Goal: Task Accomplishment & Management: Use online tool/utility

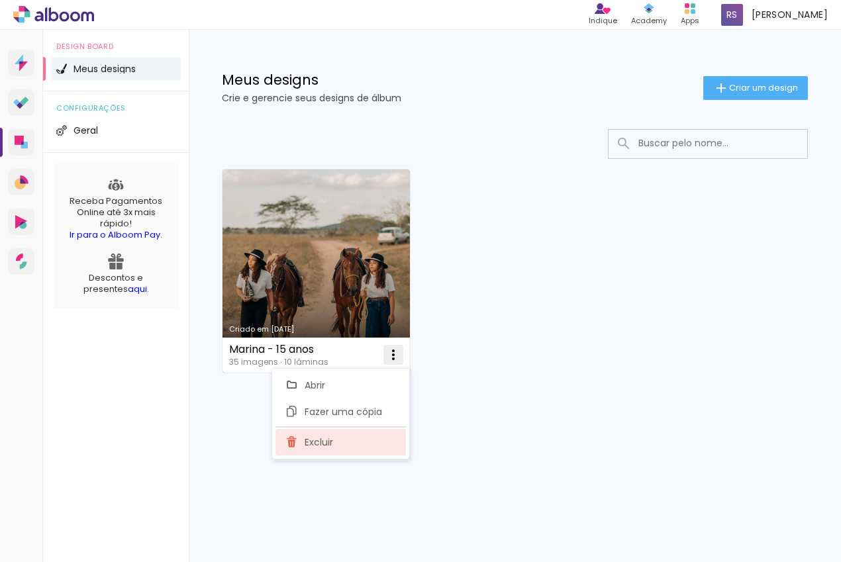
click at [324, 434] on paper-item "Excluir" at bounding box center [340, 442] width 130 height 26
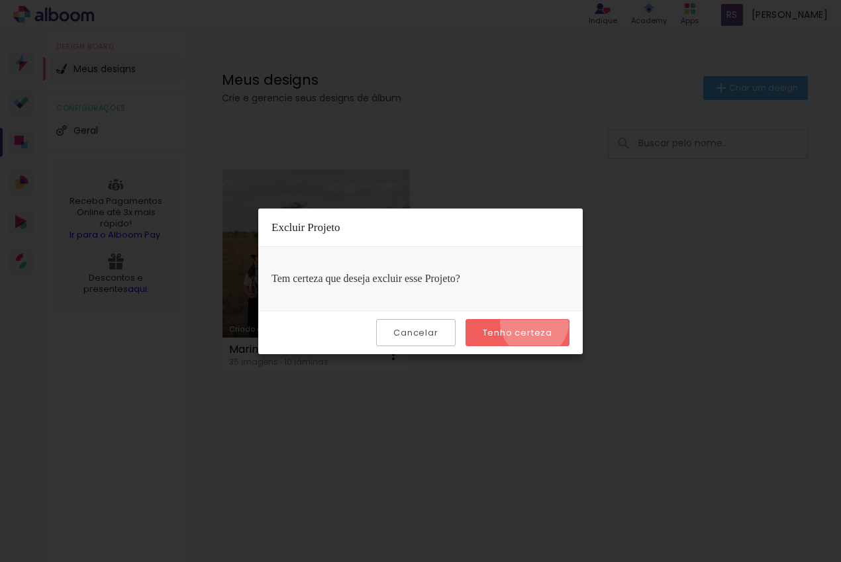
click at [536, 323] on paper-button "Tenho certeza" at bounding box center [517, 332] width 104 height 27
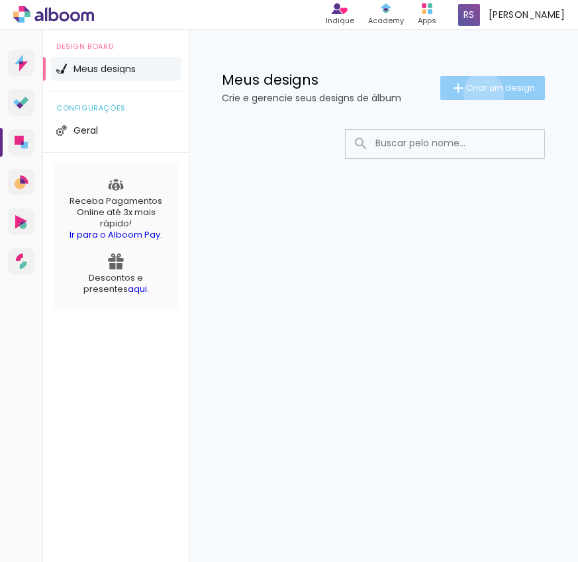
click at [481, 92] on span "Criar um design" at bounding box center [500, 87] width 69 height 9
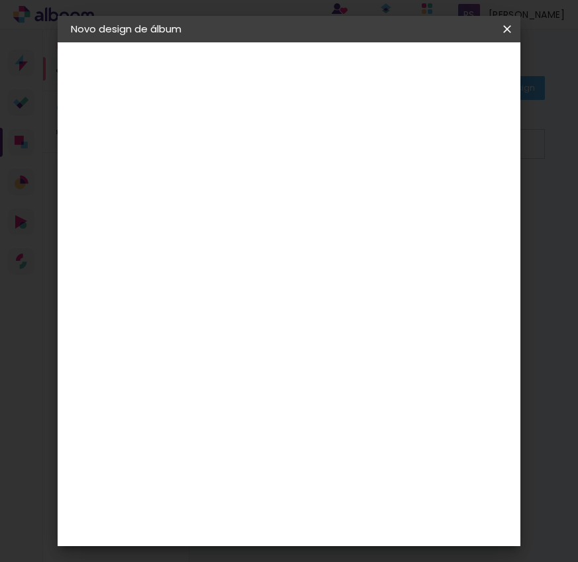
click at [287, 177] on input at bounding box center [287, 177] width 0 height 21
type input "Yan - 1 ano"
type paper-input "Yan - 1 ano"
click at [0, 0] on slot "Avançar" at bounding box center [0, 0] width 0 height 0
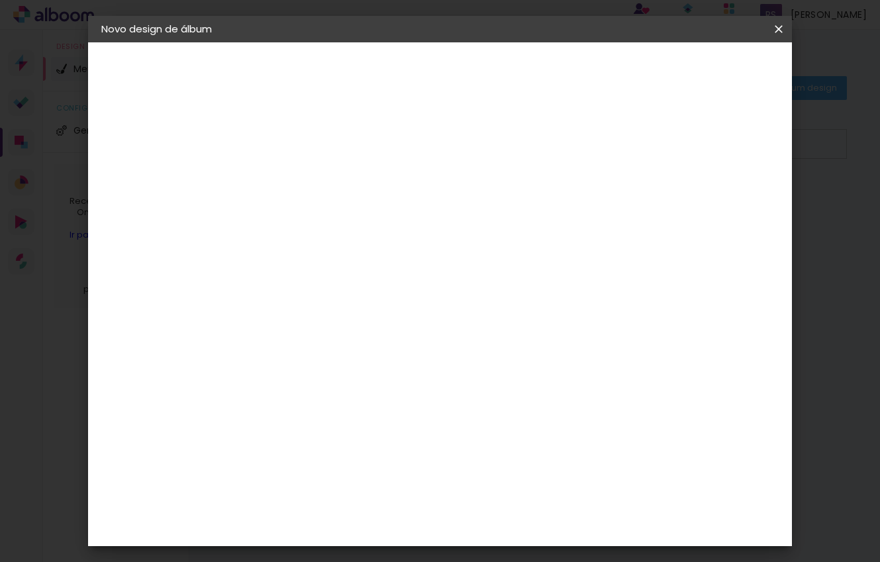
click at [385, 227] on paper-input-container at bounding box center [351, 212] width 143 height 30
type input "nice"
type paper-input "nice"
click at [375, 288] on paper-item "Nicephotos" at bounding box center [338, 299] width 117 height 29
click at [530, 77] on paper-button "Avançar" at bounding box center [497, 70] width 65 height 23
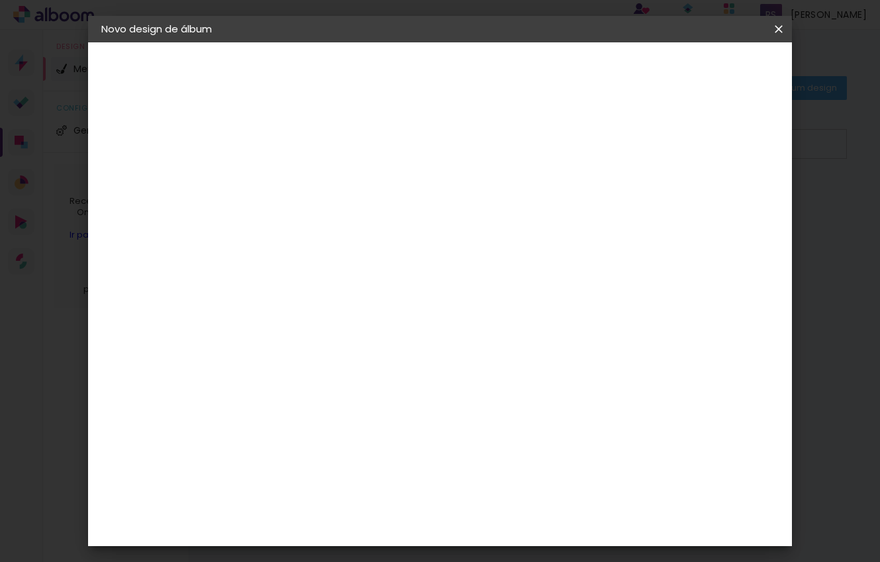
click at [390, 214] on paper-input-container "Linha" at bounding box center [351, 231] width 77 height 34
click at [489, 240] on paper-item "Tradicional" at bounding box center [526, 246] width 265 height 26
click at [455, 202] on paper-input-container "Linha Tradicional" at bounding box center [406, 218] width 187 height 34
click at [0, 0] on slot "Premium" at bounding box center [0, 0] width 0 height 0
click at [470, 244] on div "Opções disponíveis Premium Tradicional Fotográfico Tamanho Escolha o tamanho Ho…" at bounding box center [407, 384] width 254 height 512
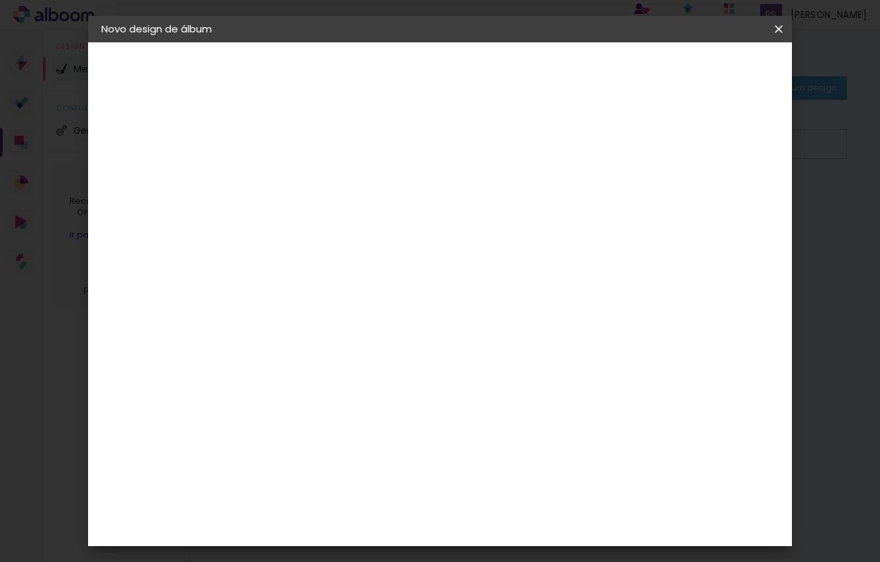
click at [458, 228] on div at bounding box center [407, 228] width 178 height 1
click at [0, 0] on slot "Fotográfico" at bounding box center [0, 0] width 0 height 0
type input "Fotográfico"
click at [407, 309] on span "15 × 21" at bounding box center [377, 320] width 62 height 27
click at [534, 74] on paper-button "Avançar" at bounding box center [501, 70] width 65 height 23
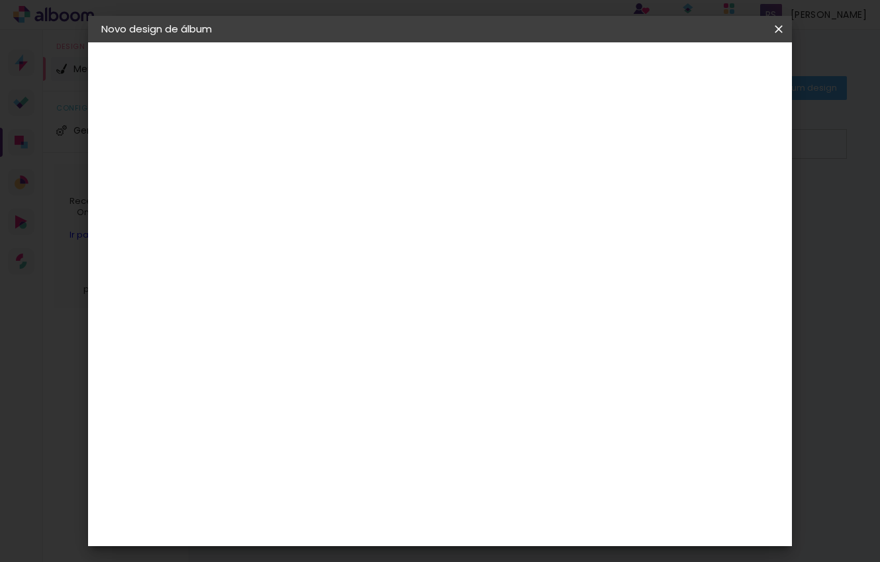
click at [681, 151] on paper-checkbox "Mostrar sangria" at bounding box center [669, 143] width 100 height 17
type paper-checkbox "on"
click at [686, 138] on div "Mostrar sangria" at bounding box center [675, 143] width 88 height 17
click at [719, 78] on paper-button "Iniciar design" at bounding box center [675, 70] width 87 height 23
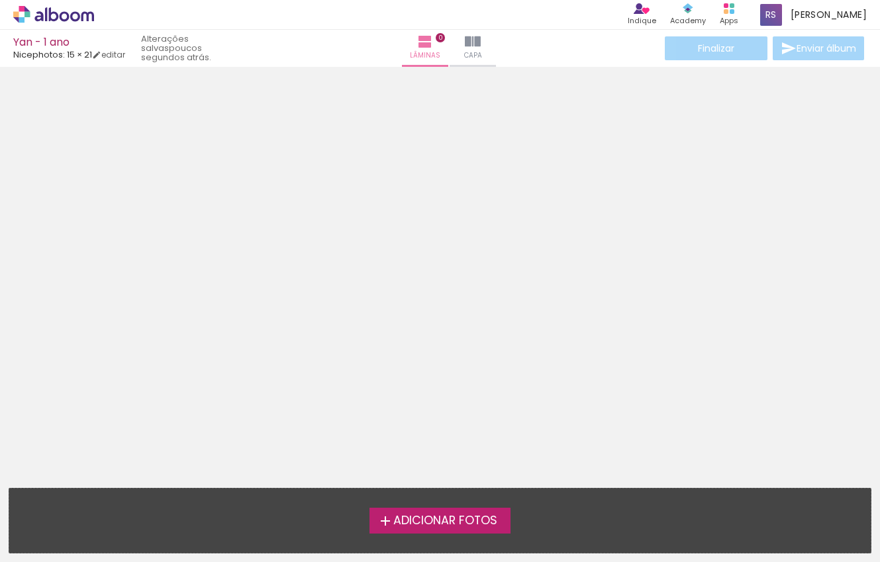
click at [432, 510] on label "Adicionar Fotos" at bounding box center [439, 520] width 141 height 25
click at [0, 0] on input "file" at bounding box center [0, 0] width 0 height 0
click at [502, 512] on label "Adicionar Fotos" at bounding box center [439, 520] width 141 height 25
click at [0, 0] on input "file" at bounding box center [0, 0] width 0 height 0
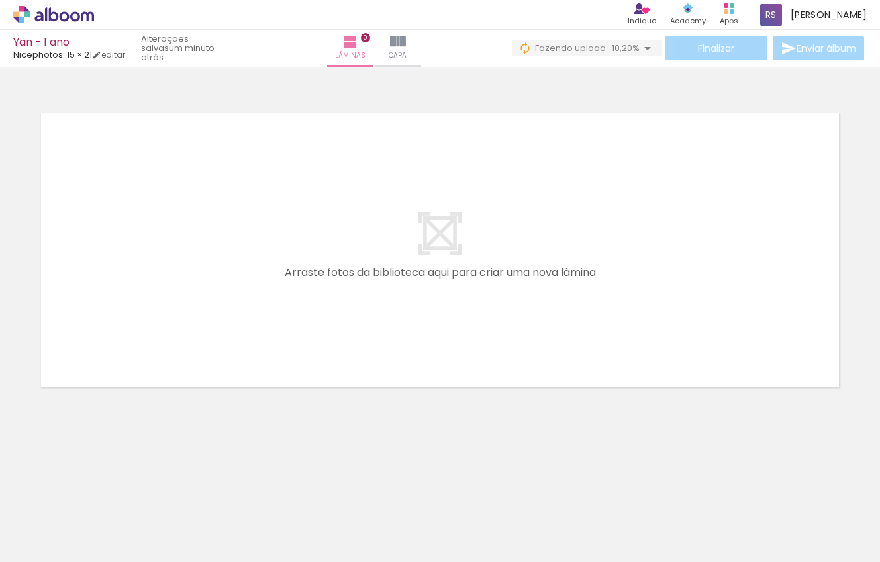
click at [34, 518] on input "Todas as fotos" at bounding box center [37, 521] width 50 height 11
click at [105, 465] on neon-animatable "Confirmar Cancelar" at bounding box center [440, 295] width 880 height 457
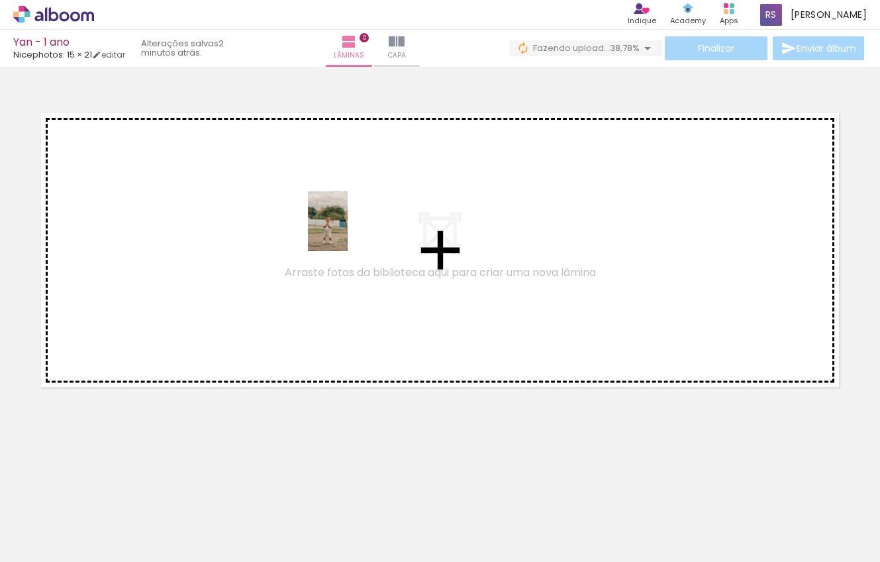
drag, startPoint x: 130, startPoint y: 526, endPoint x: 348, endPoint y: 233, distance: 364.9
click at [348, 233] on quentale-workspace at bounding box center [440, 281] width 880 height 562
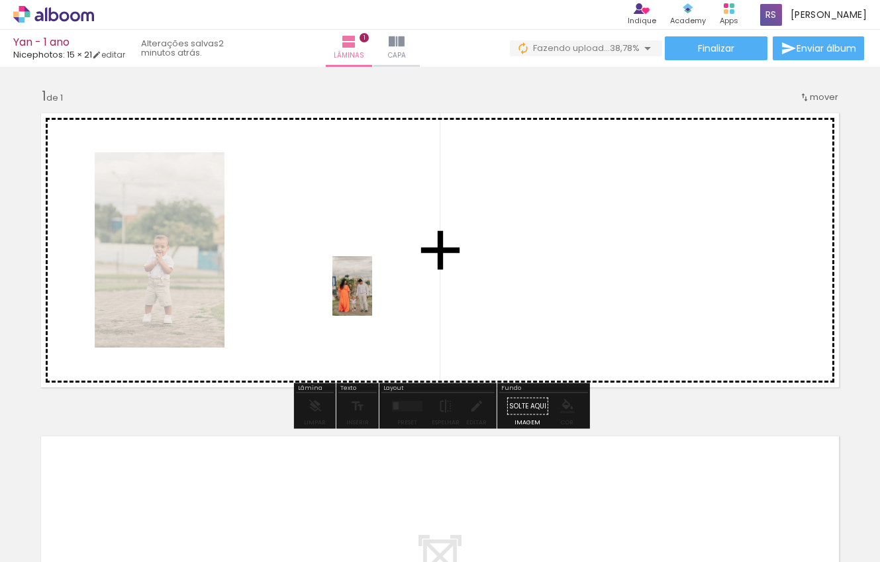
drag, startPoint x: 427, startPoint y: 512, endPoint x: 371, endPoint y: 295, distance: 224.1
click at [371, 295] on quentale-workspace at bounding box center [440, 281] width 880 height 562
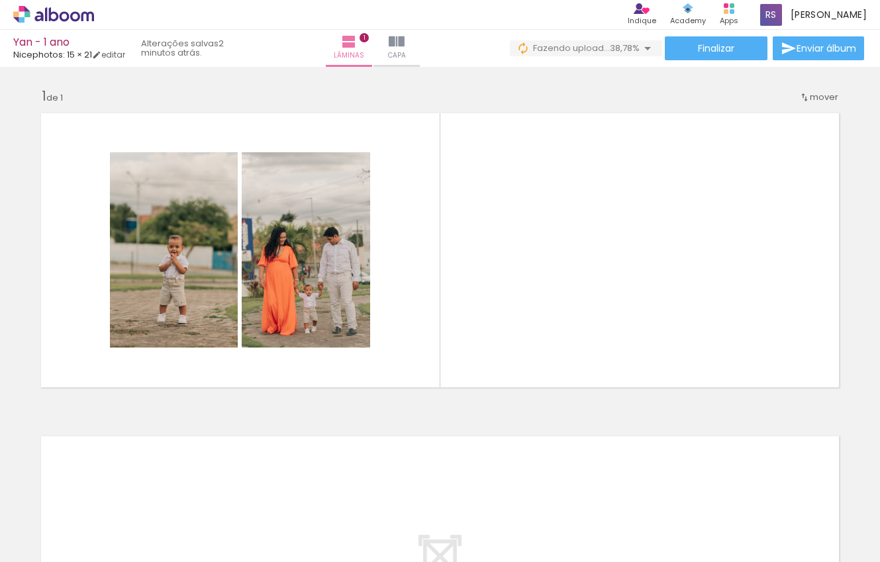
scroll to position [0, 0]
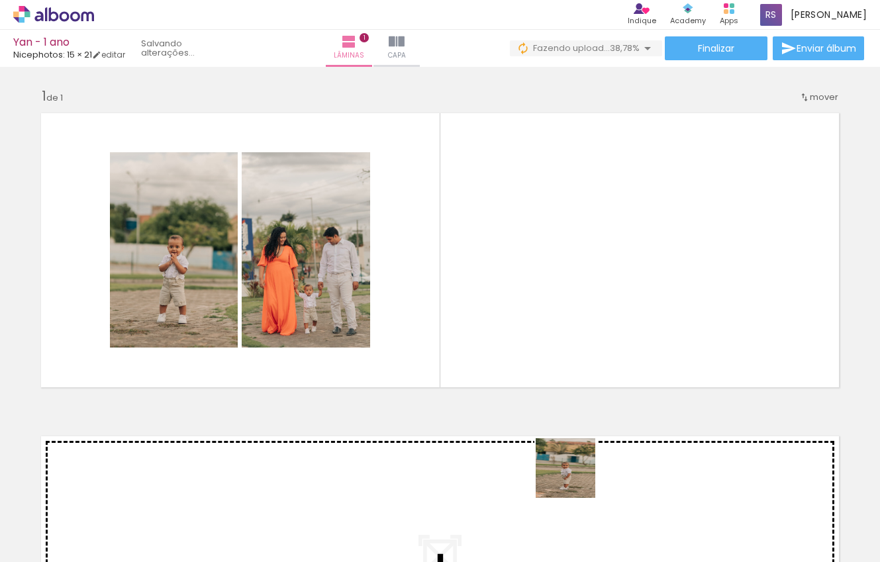
drag, startPoint x: 579, startPoint y: 540, endPoint x: 555, endPoint y: 395, distance: 146.9
click at [555, 395] on quentale-workspace at bounding box center [440, 281] width 880 height 562
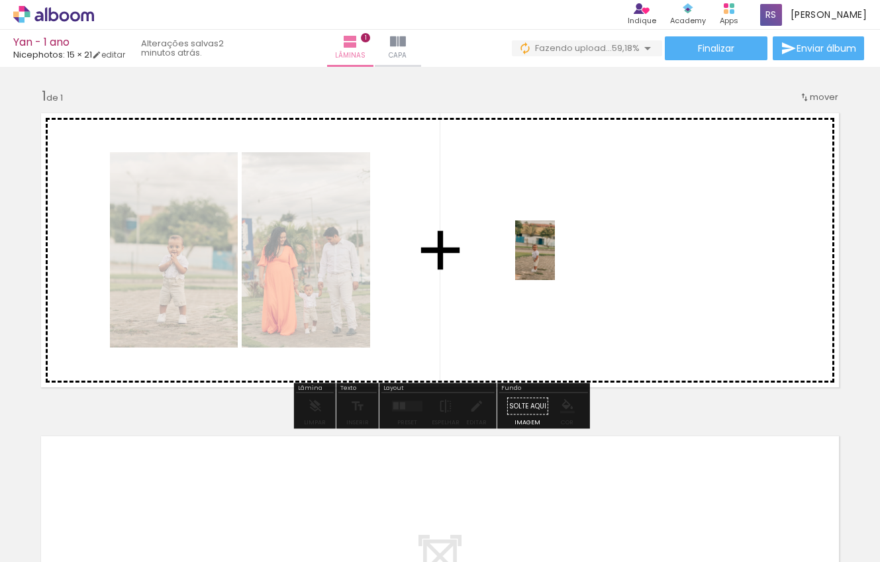
drag, startPoint x: 570, startPoint y: 500, endPoint x: 551, endPoint y: 257, distance: 243.7
click at [551, 257] on quentale-workspace at bounding box center [440, 281] width 880 height 562
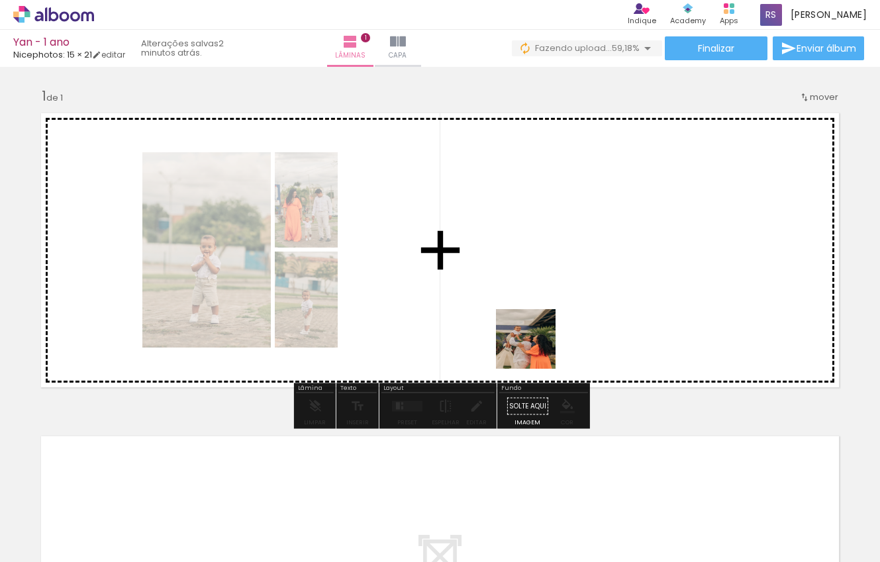
drag, startPoint x: 522, startPoint y: 503, endPoint x: 538, endPoint y: 284, distance: 219.7
click at [538, 284] on quentale-workspace at bounding box center [440, 281] width 880 height 562
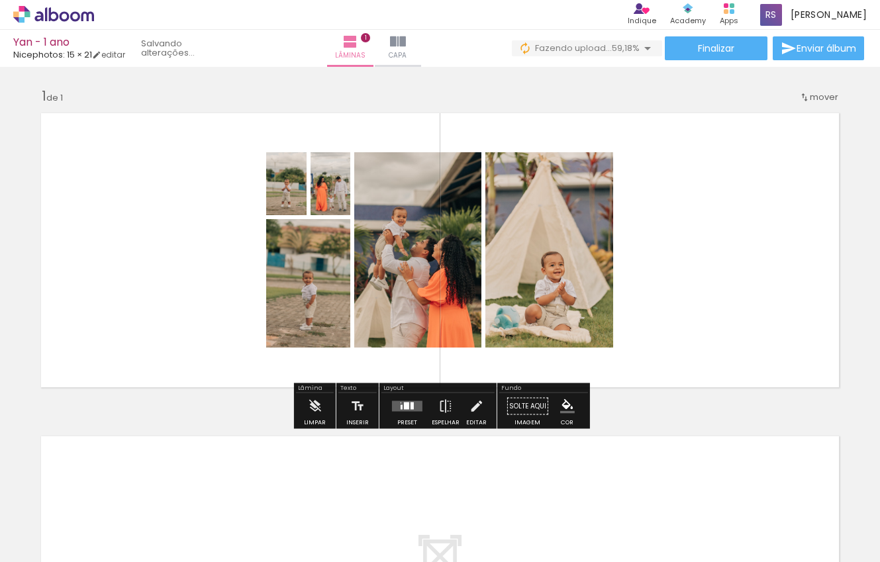
drag, startPoint x: 426, startPoint y: 534, endPoint x: 406, endPoint y: 313, distance: 221.3
click at [406, 313] on quentale-workspace at bounding box center [440, 281] width 880 height 562
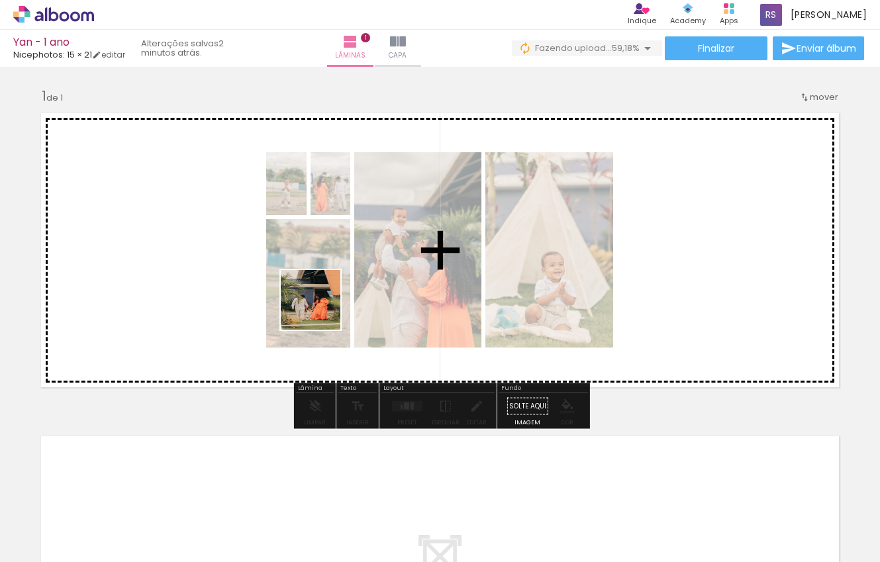
drag, startPoint x: 226, startPoint y: 520, endPoint x: 326, endPoint y: 303, distance: 239.4
click at [326, 303] on quentale-workspace at bounding box center [440, 281] width 880 height 562
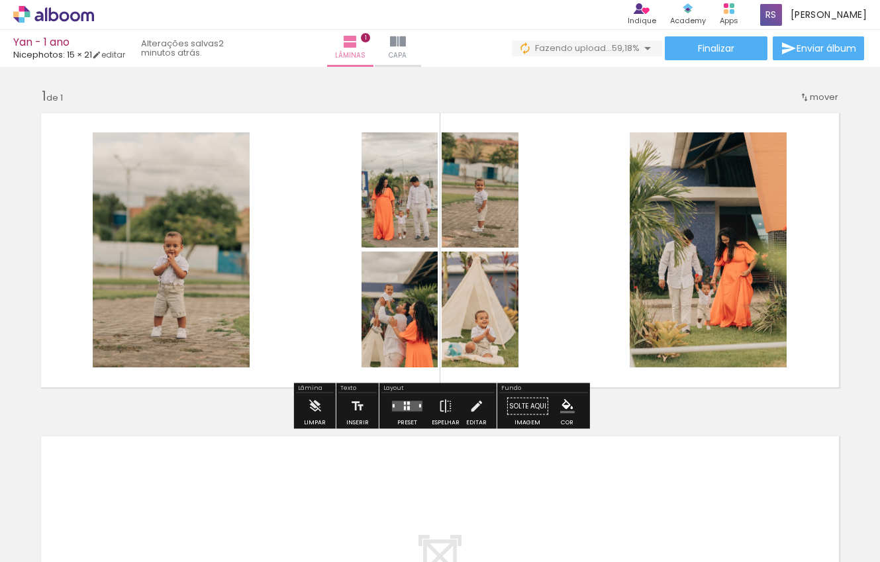
click at [399, 406] on quentale-layouter at bounding box center [407, 406] width 30 height 11
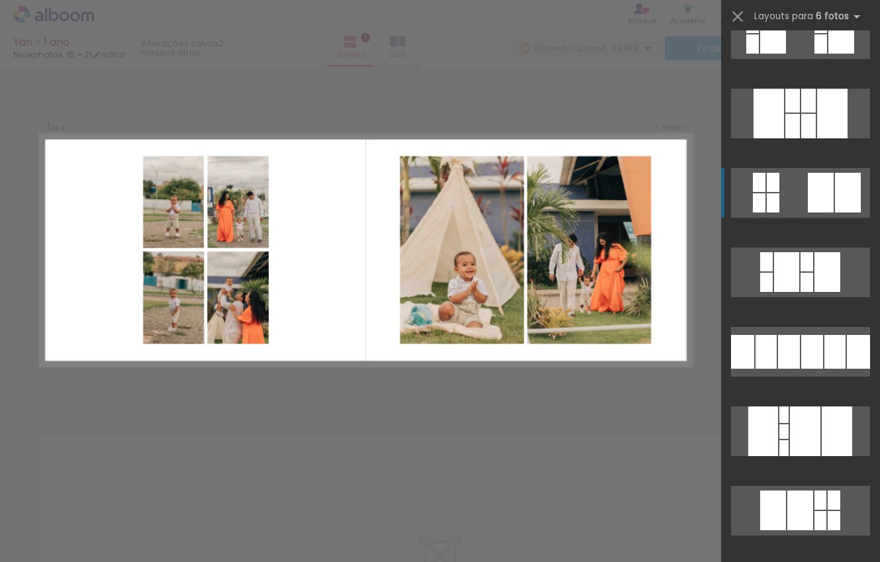
scroll to position [839, 0]
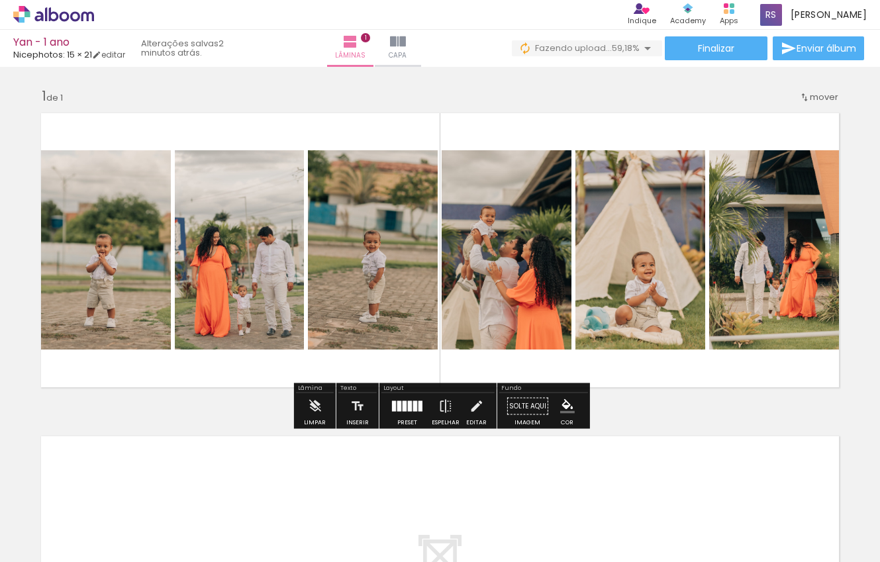
click at [765, 407] on div "Inserir lâmina 1 de 1" at bounding box center [440, 394] width 880 height 647
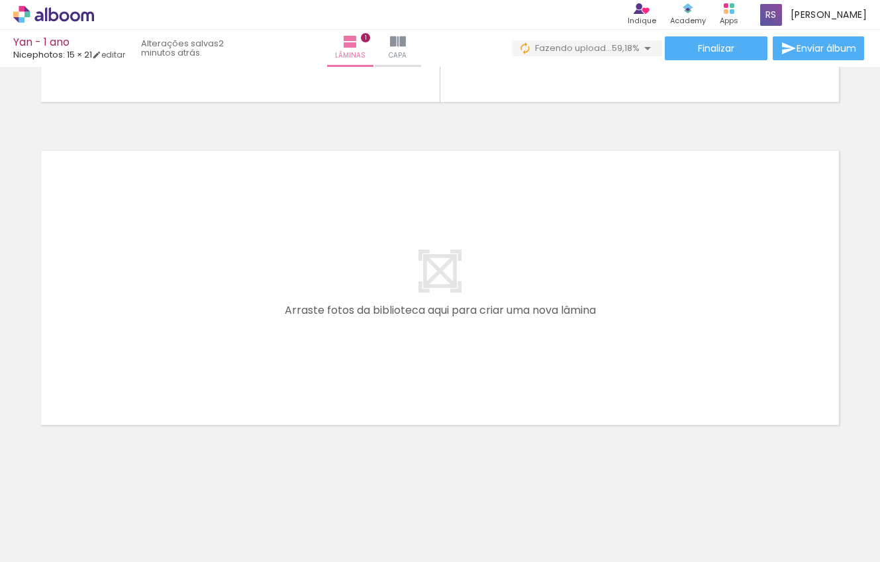
scroll to position [285, 0]
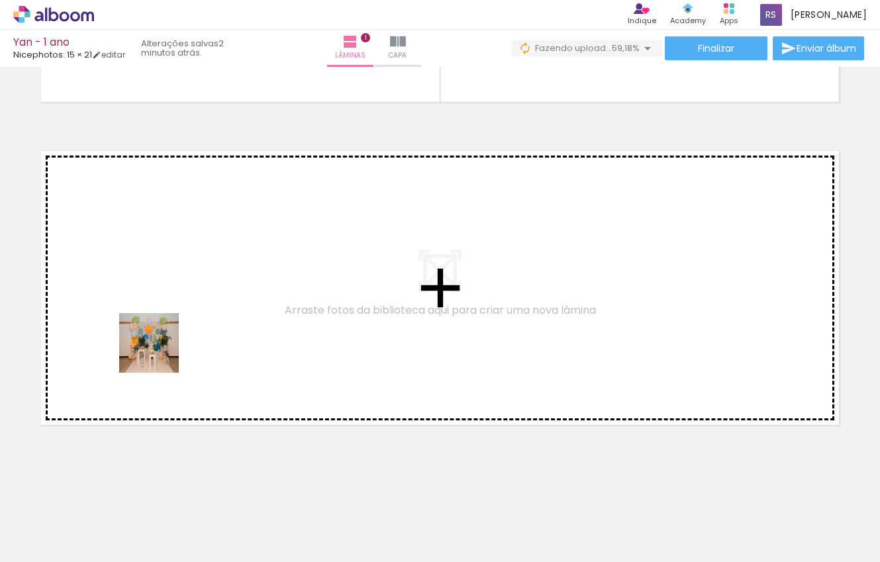
drag, startPoint x: 153, startPoint y: 526, endPoint x: 161, endPoint y: 320, distance: 206.0
click at [161, 320] on quentale-workspace at bounding box center [440, 281] width 880 height 562
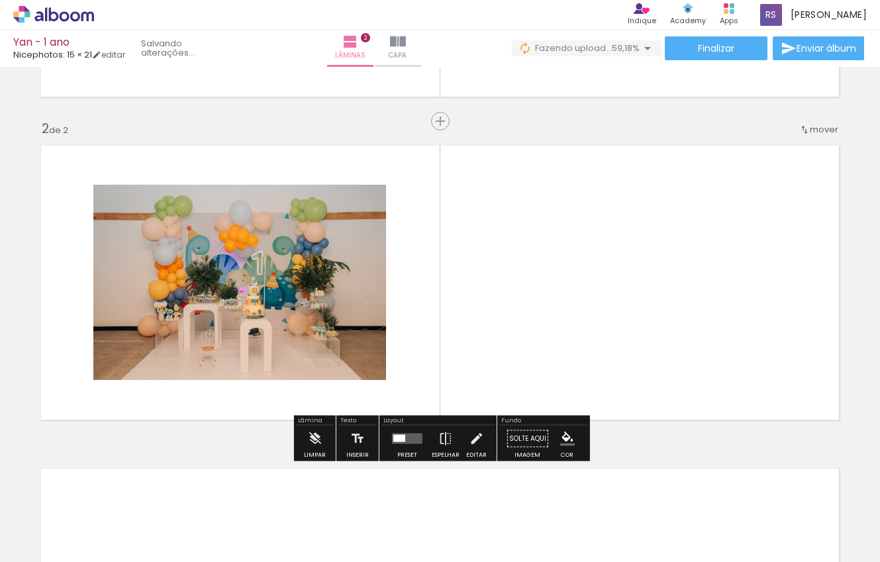
scroll to position [300, 0]
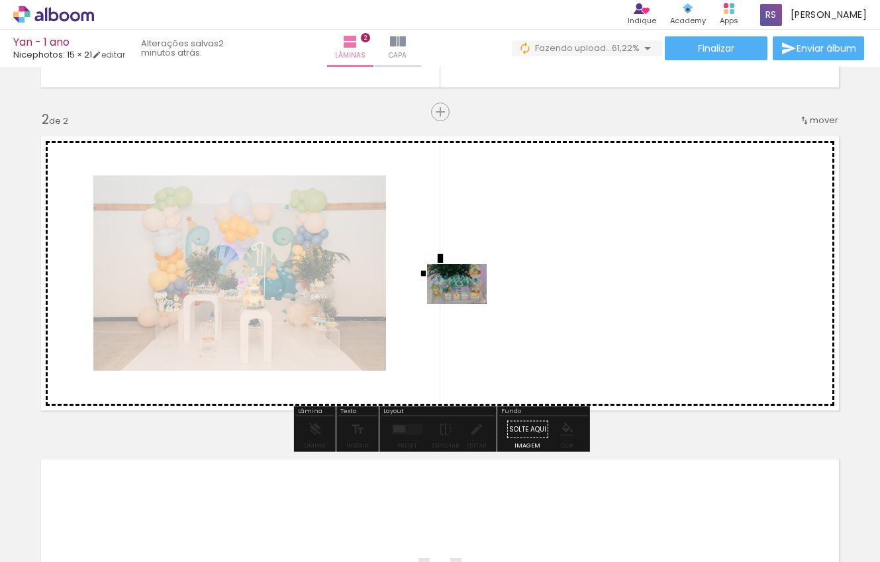
click at [476, 303] on quentale-workspace at bounding box center [440, 281] width 880 height 562
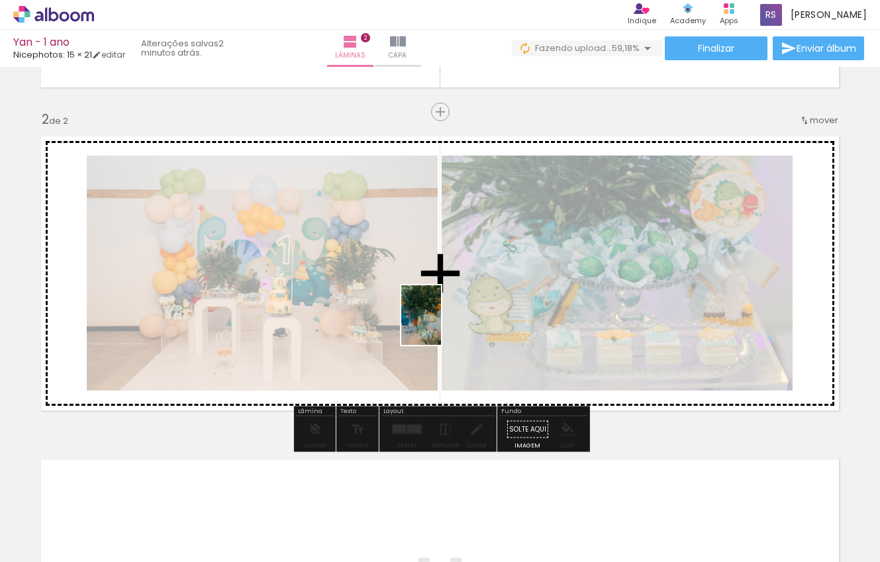
drag, startPoint x: 364, startPoint y: 518, endPoint x: 441, endPoint y: 325, distance: 208.0
click at [441, 325] on quentale-workspace at bounding box center [440, 281] width 880 height 562
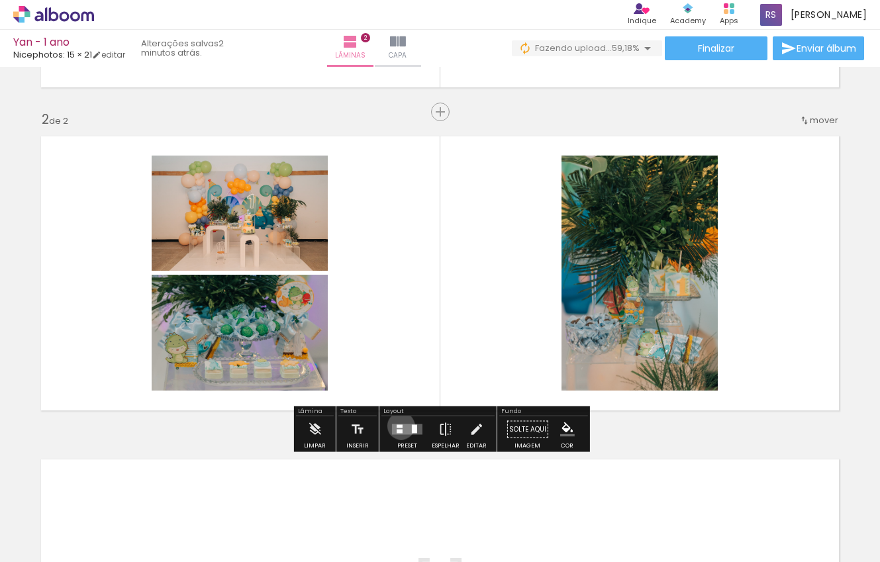
click at [398, 426] on div at bounding box center [400, 426] width 6 height 3
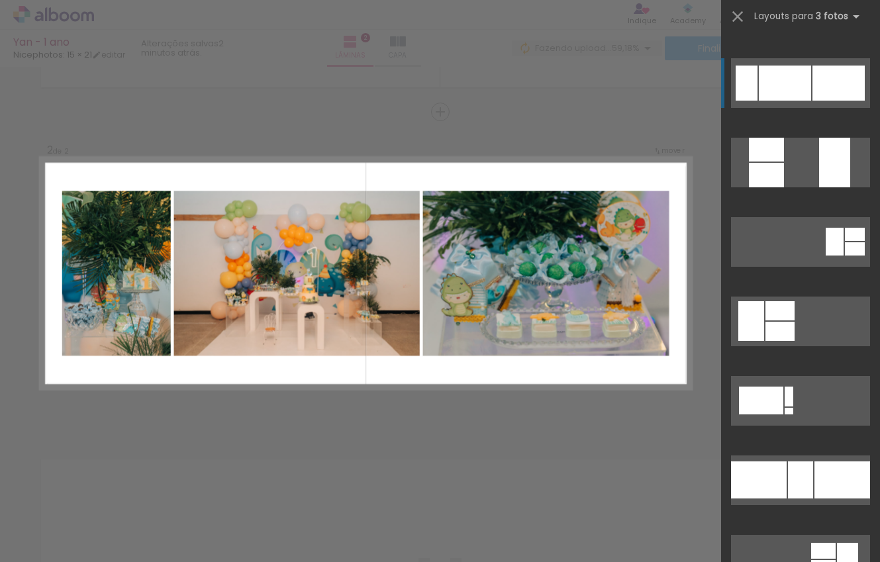
scroll to position [612, 0]
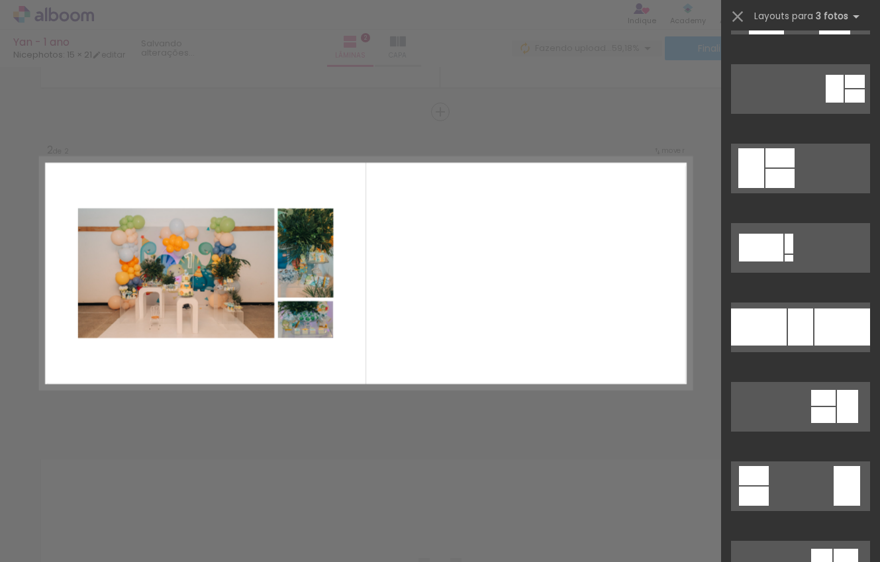
click at [664, 435] on div "Confirmar Cancelar" at bounding box center [440, 267] width 880 height 1001
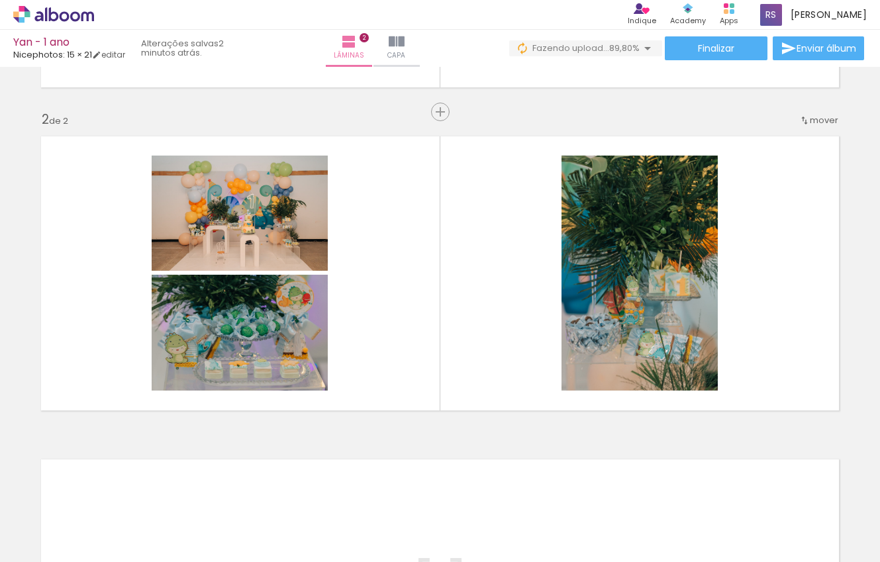
scroll to position [0, 350]
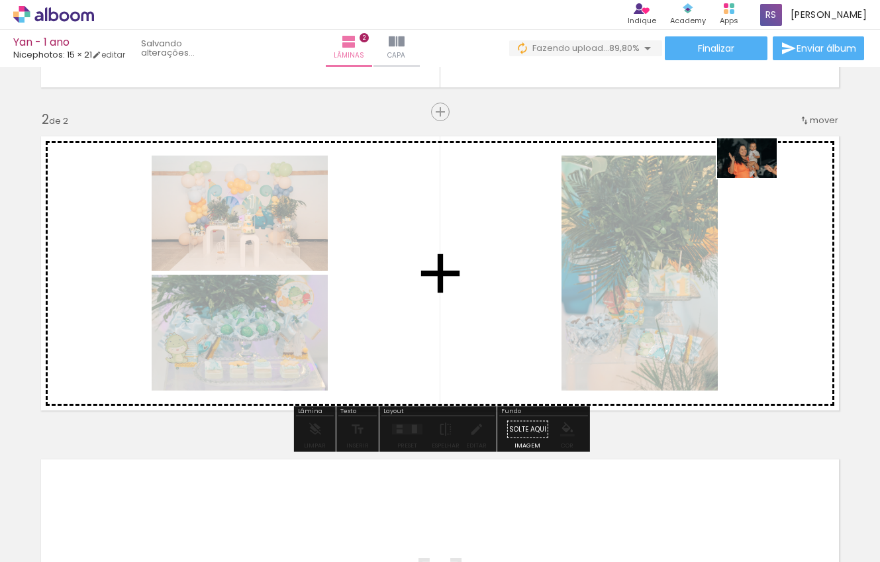
drag, startPoint x: 459, startPoint y: 536, endPoint x: 767, endPoint y: 176, distance: 473.3
click at [767, 176] on quentale-workspace at bounding box center [440, 281] width 880 height 562
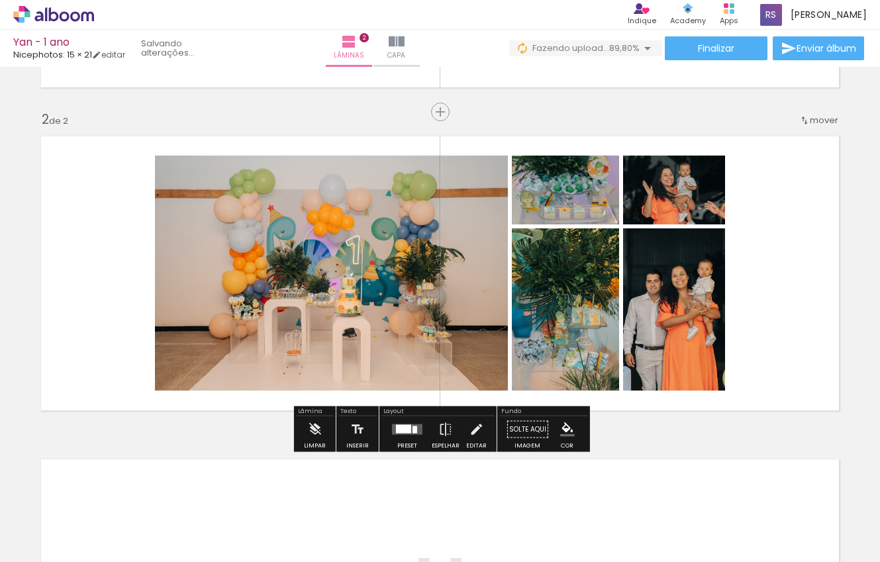
drag, startPoint x: 524, startPoint y: 520, endPoint x: 642, endPoint y: 328, distance: 224.7
click at [642, 328] on quentale-workspace at bounding box center [440, 281] width 880 height 562
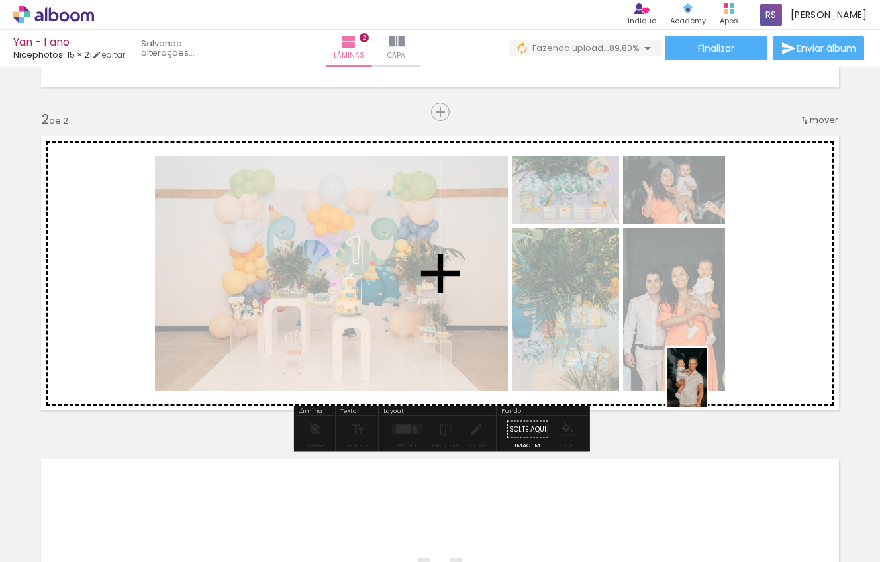
drag, startPoint x: 367, startPoint y: 534, endPoint x: 716, endPoint y: 378, distance: 382.3
click at [716, 378] on quentale-workspace at bounding box center [440, 281] width 880 height 562
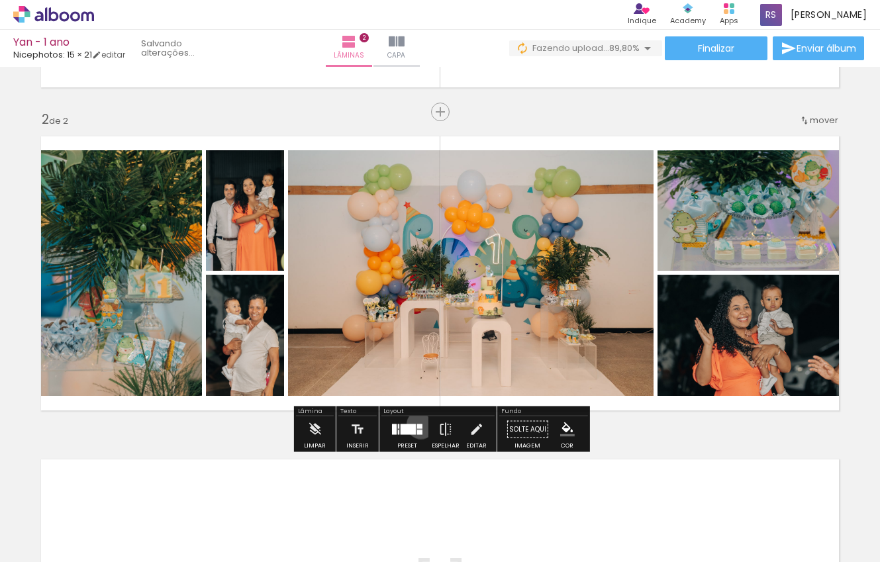
click at [418, 424] on div at bounding box center [419, 426] width 5 height 5
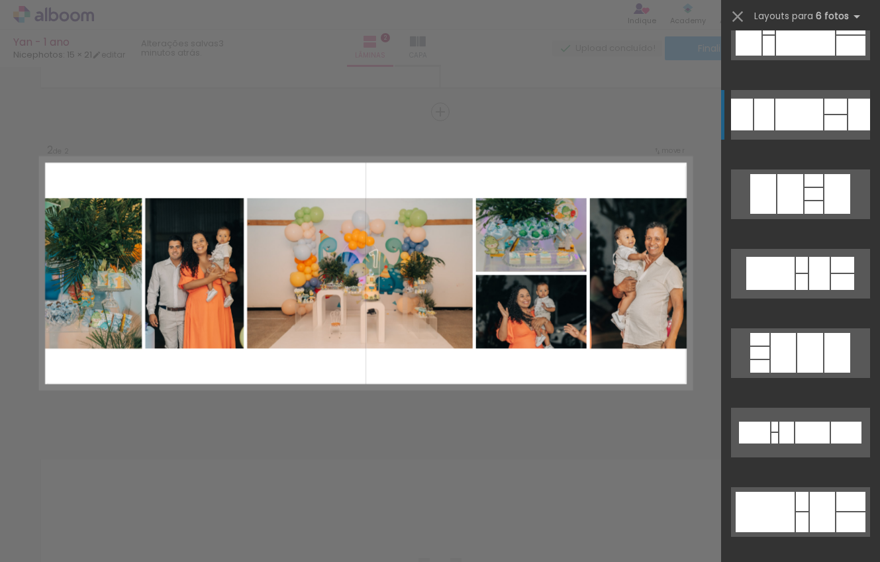
scroll to position [996, 0]
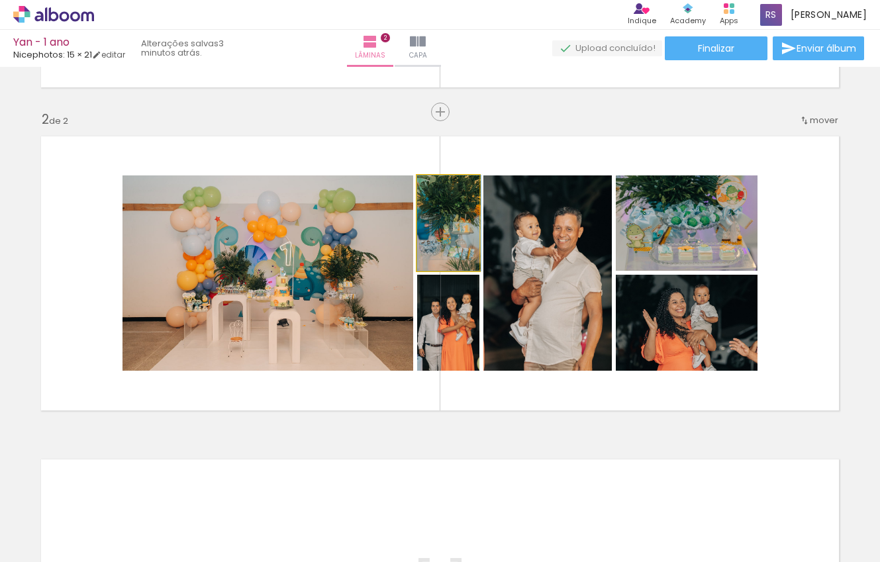
drag, startPoint x: 447, startPoint y: 243, endPoint x: 464, endPoint y: 228, distance: 23.0
click at [464, 228] on div at bounding box center [449, 222] width 64 height 95
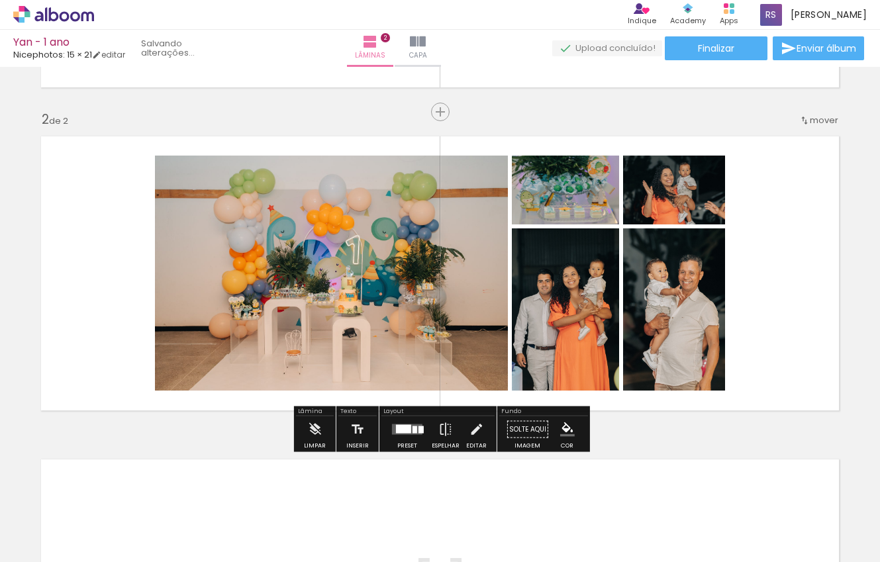
drag, startPoint x: 459, startPoint y: 244, endPoint x: 525, endPoint y: 508, distance: 271.5
click at [525, 508] on quentale-workspace at bounding box center [440, 281] width 880 height 562
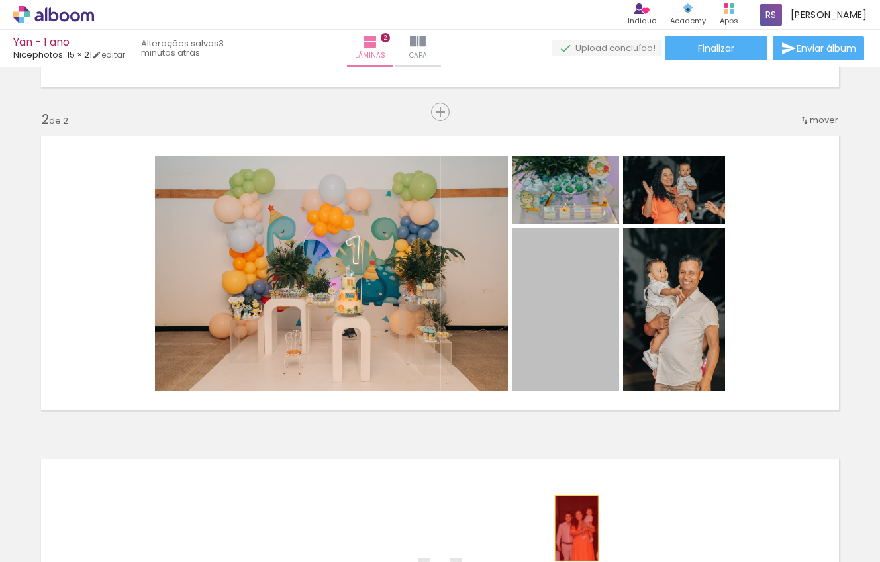
drag, startPoint x: 582, startPoint y: 318, endPoint x: 577, endPoint y: 532, distance: 213.2
click at [577, 532] on quentale-workspace at bounding box center [440, 281] width 880 height 562
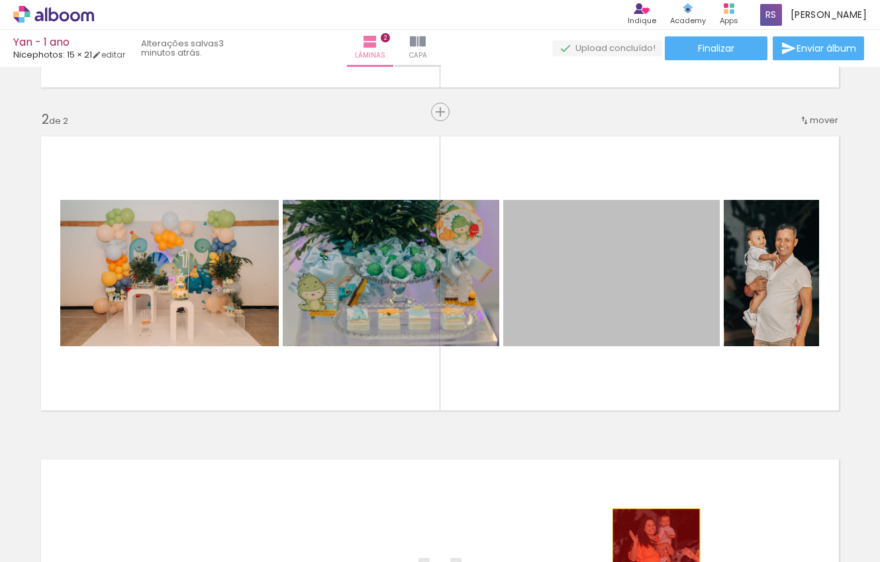
drag, startPoint x: 657, startPoint y: 328, endPoint x: 654, endPoint y: 534, distance: 206.6
click at [655, 536] on quentale-workspace at bounding box center [440, 281] width 880 height 562
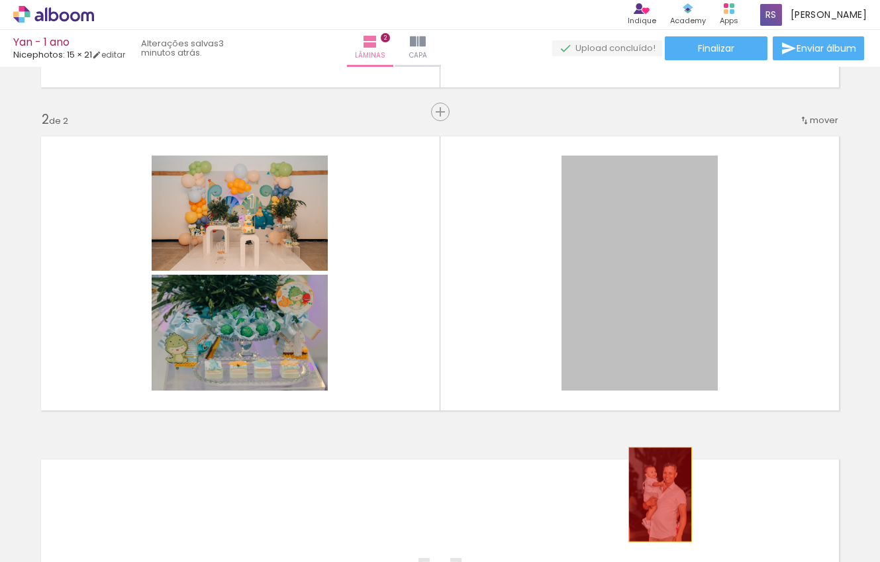
drag, startPoint x: 659, startPoint y: 310, endPoint x: 665, endPoint y: 555, distance: 245.0
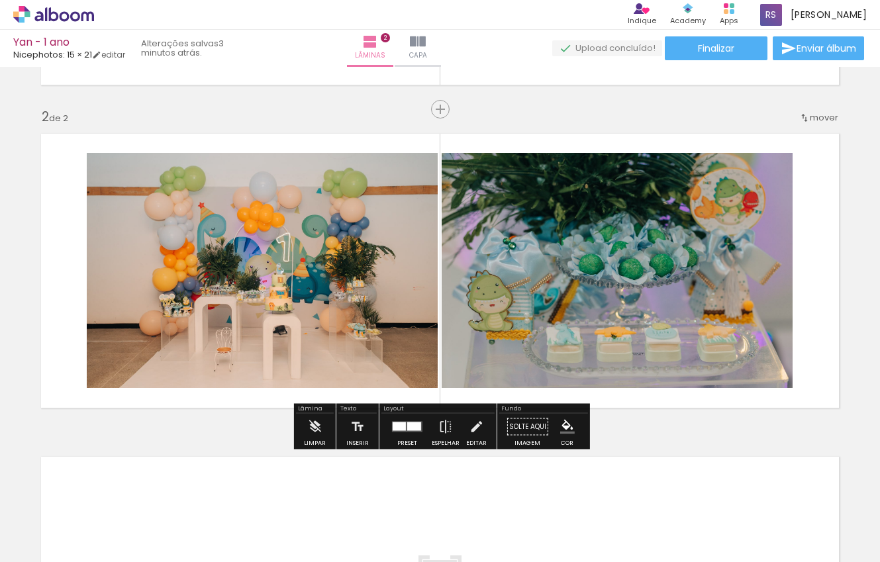
scroll to position [0, 0]
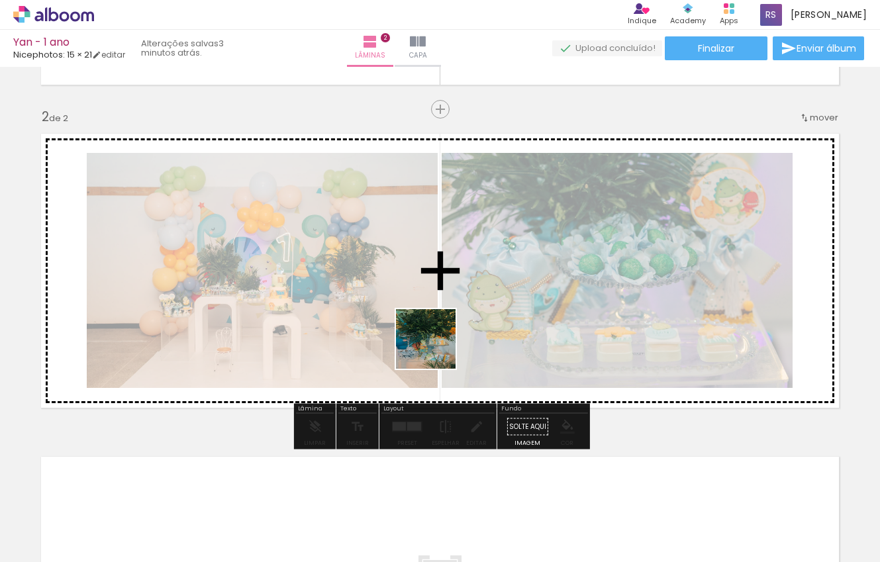
drag, startPoint x: 379, startPoint y: 529, endPoint x: 436, endPoint y: 349, distance: 188.6
click at [436, 349] on quentale-workspace at bounding box center [440, 281] width 880 height 562
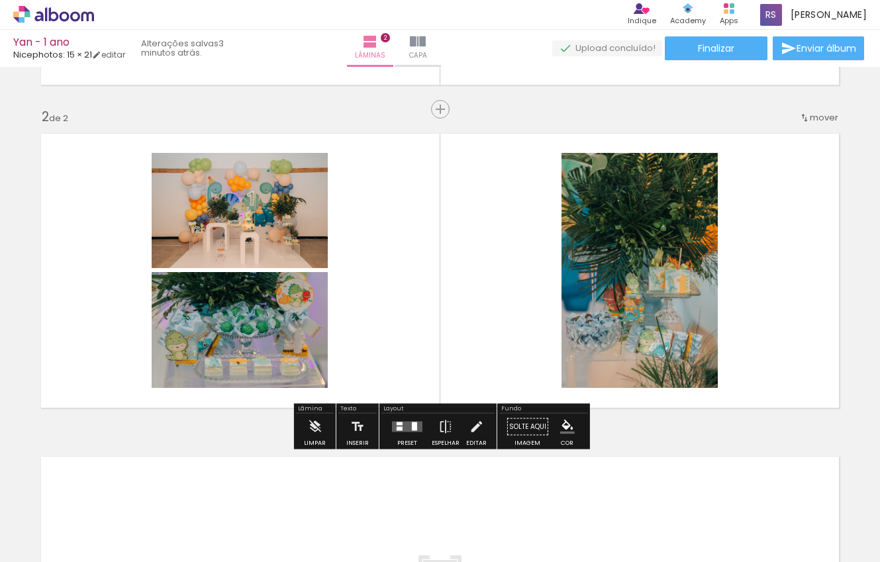
click at [398, 433] on div at bounding box center [407, 427] width 36 height 26
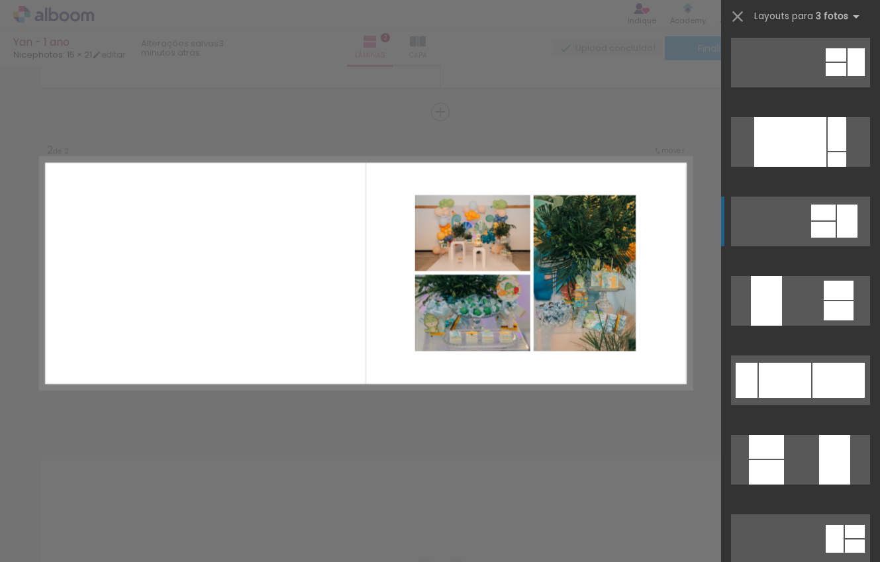
scroll to position [199, 0]
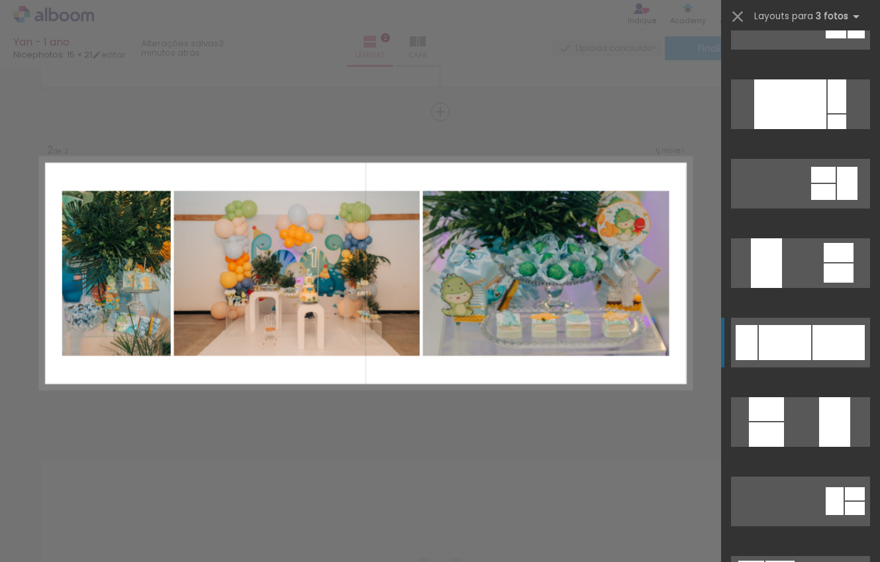
click at [769, 328] on div at bounding box center [785, 342] width 52 height 35
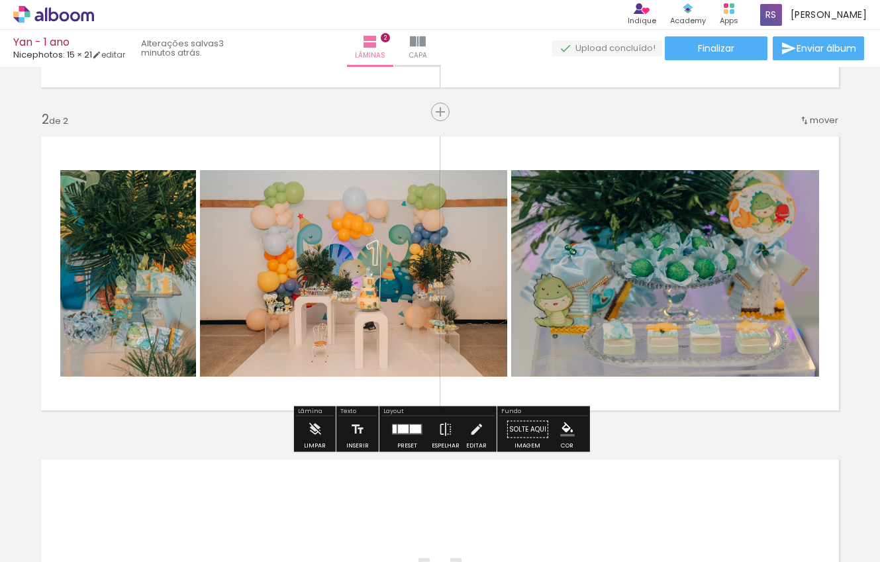
click at [734, 394] on quentale-layouter at bounding box center [440, 273] width 814 height 290
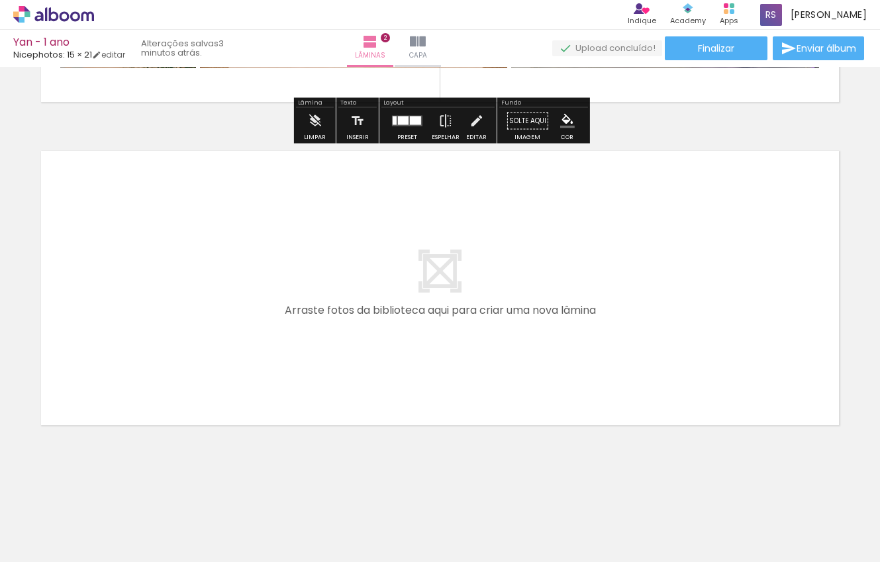
scroll to position [608, 0]
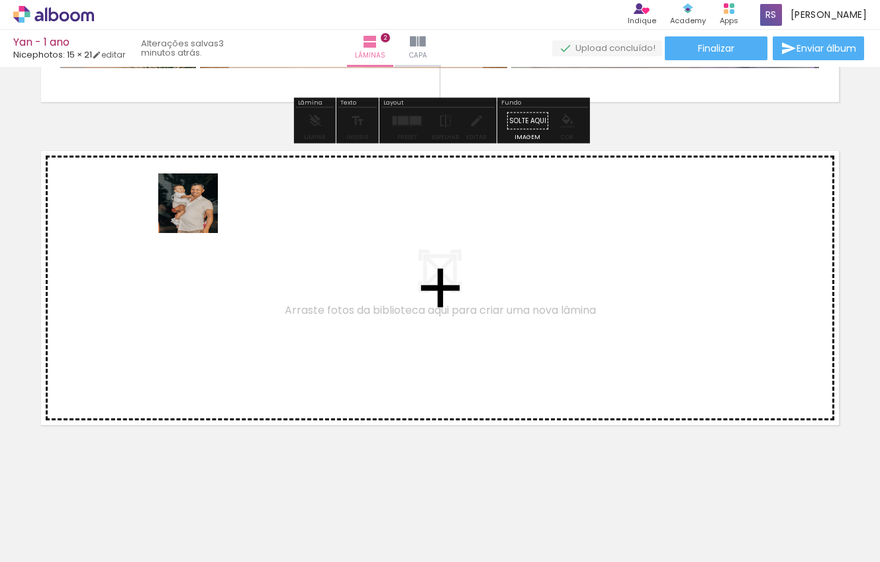
drag, startPoint x: 739, startPoint y: 494, endPoint x: 197, endPoint y: 212, distance: 610.8
click at [197, 212] on quentale-workspace at bounding box center [440, 281] width 880 height 562
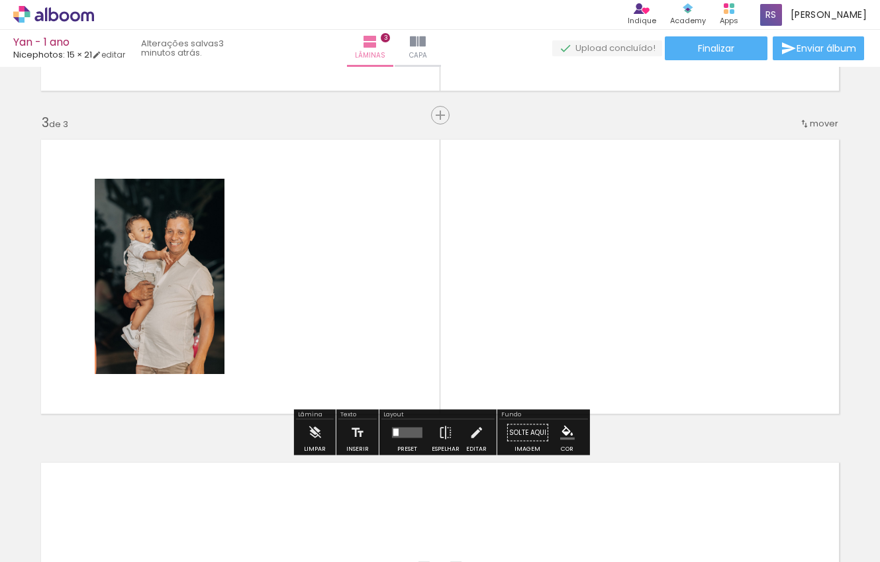
scroll to position [623, 0]
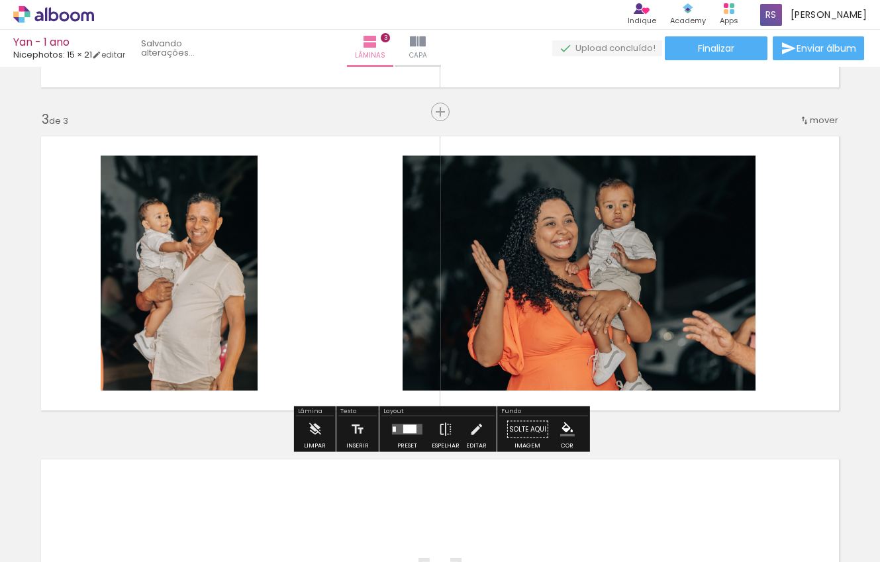
drag, startPoint x: 831, startPoint y: 512, endPoint x: 567, endPoint y: 363, distance: 302.9
click at [567, 363] on quentale-workspace at bounding box center [440, 281] width 880 height 562
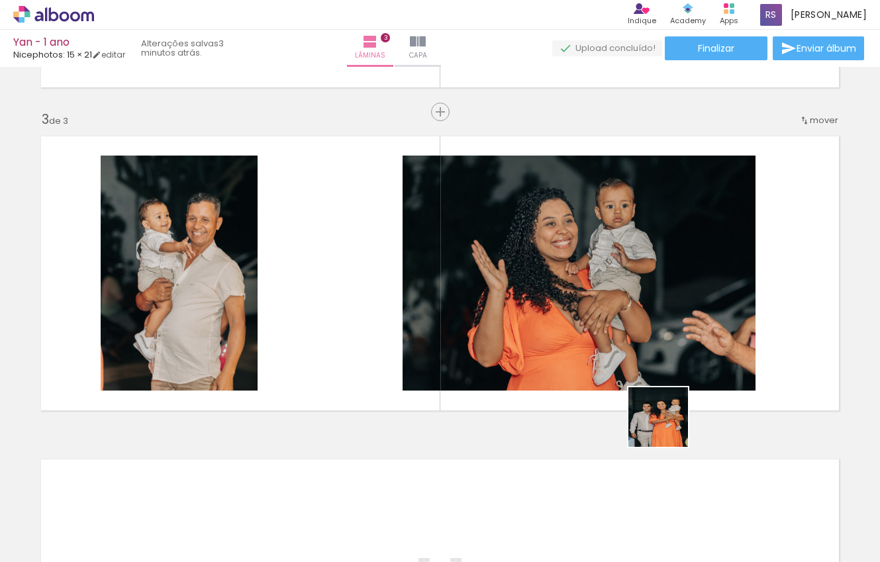
drag, startPoint x: 668, startPoint y: 542, endPoint x: 667, endPoint y: 312, distance: 229.1
click at [667, 312] on quentale-workspace at bounding box center [440, 281] width 880 height 562
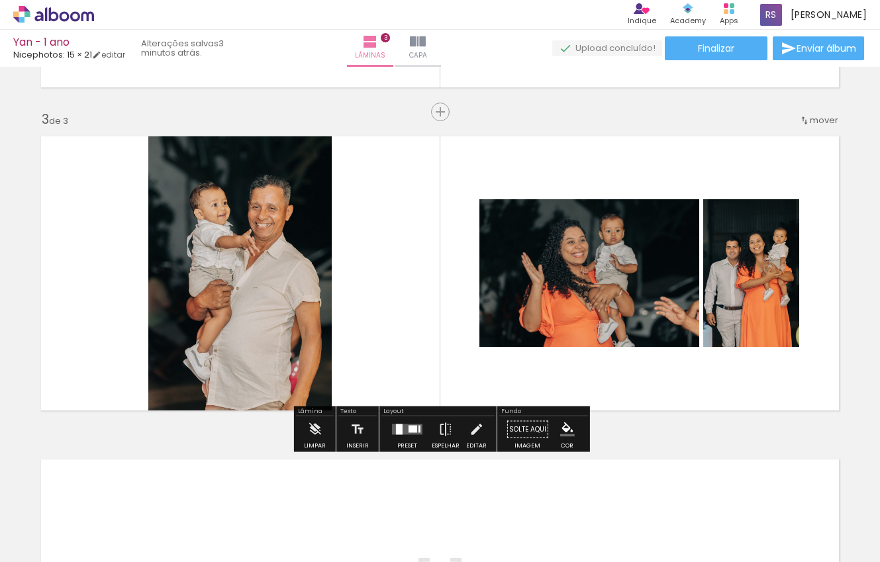
click at [58, 521] on input "Todas as fotos" at bounding box center [37, 521] width 50 height 11
click at [0, 0] on slot "Não utilizadas" at bounding box center [0, 0] width 0 height 0
type input "Não utilizadas"
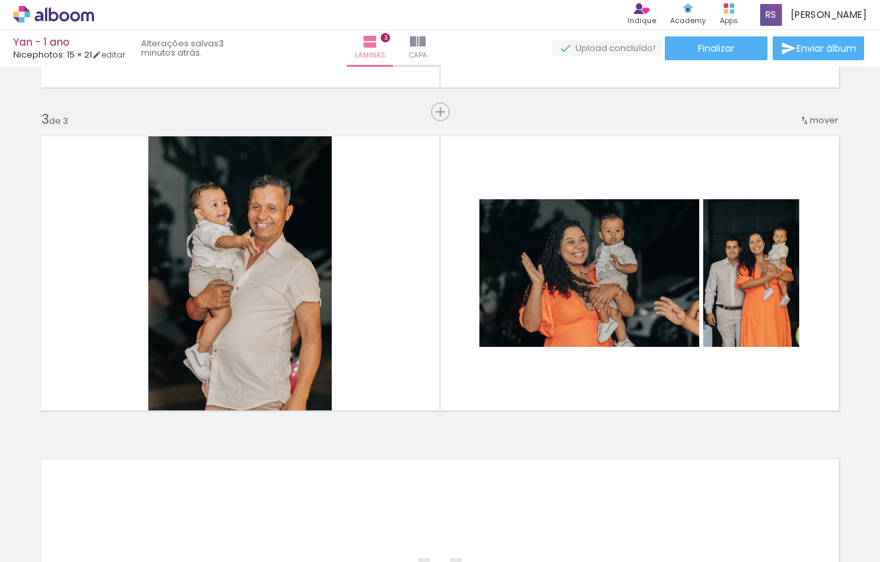
scroll to position [0, 0]
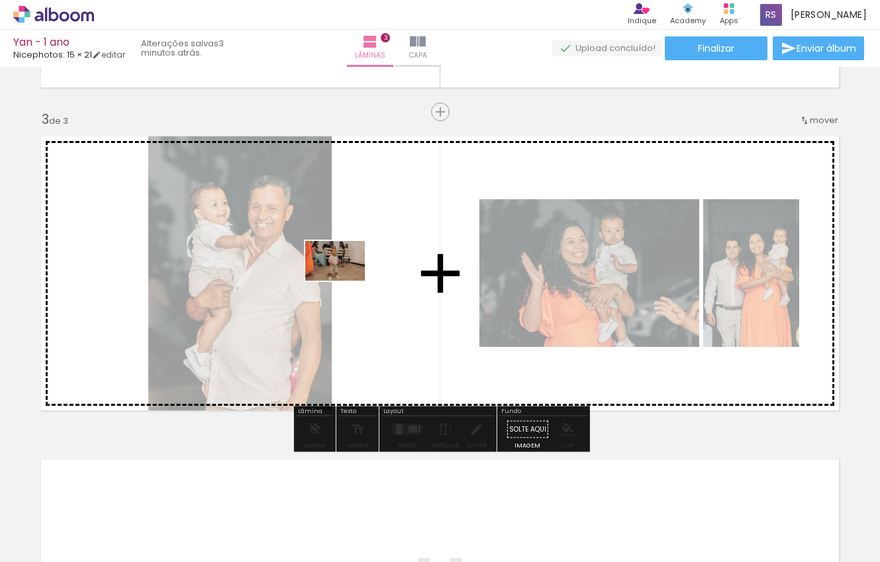
drag, startPoint x: 141, startPoint y: 522, endPoint x: 361, endPoint y: 267, distance: 336.5
click at [361, 267] on quentale-workspace at bounding box center [440, 281] width 880 height 562
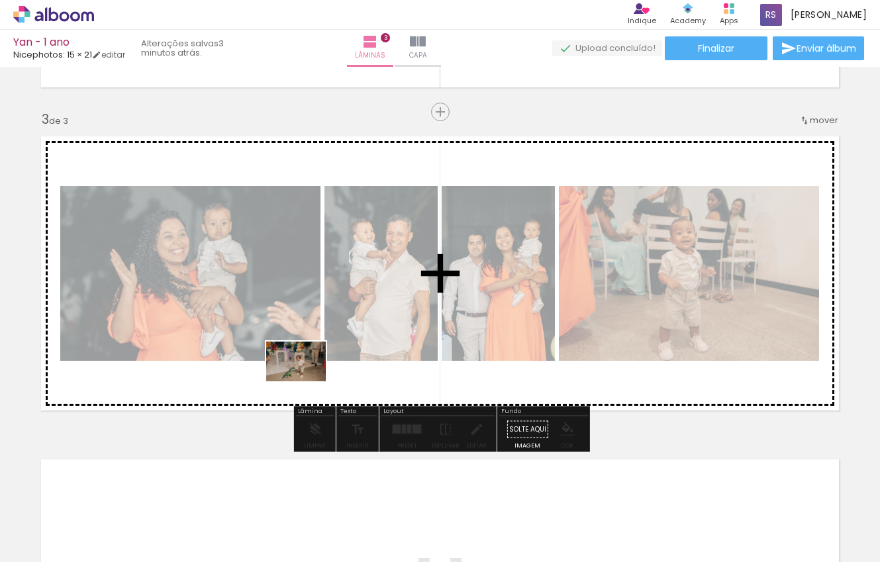
drag, startPoint x: 185, startPoint y: 530, endPoint x: 306, endPoint y: 381, distance: 191.5
click at [306, 381] on quentale-workspace at bounding box center [440, 281] width 880 height 562
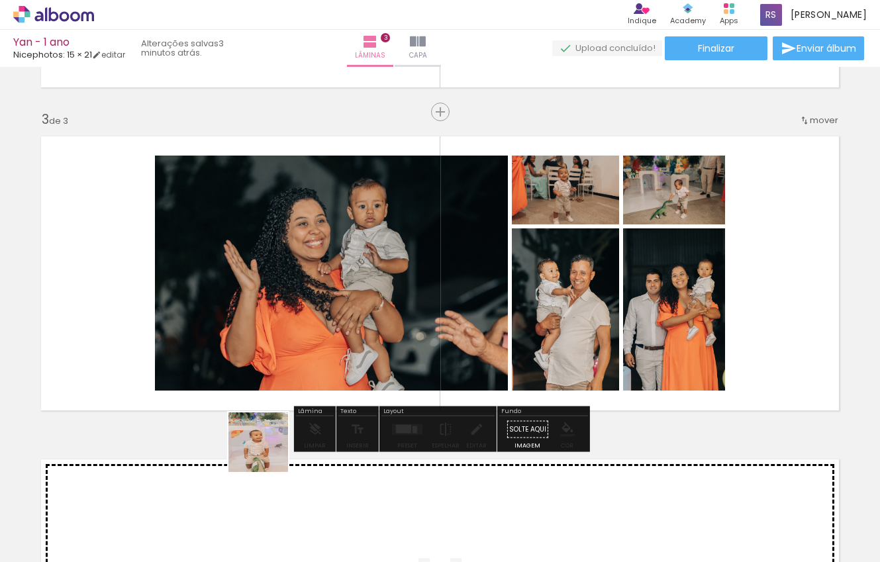
drag, startPoint x: 230, startPoint y: 518, endPoint x: 352, endPoint y: 368, distance: 193.9
click at [352, 368] on quentale-workspace at bounding box center [440, 281] width 880 height 562
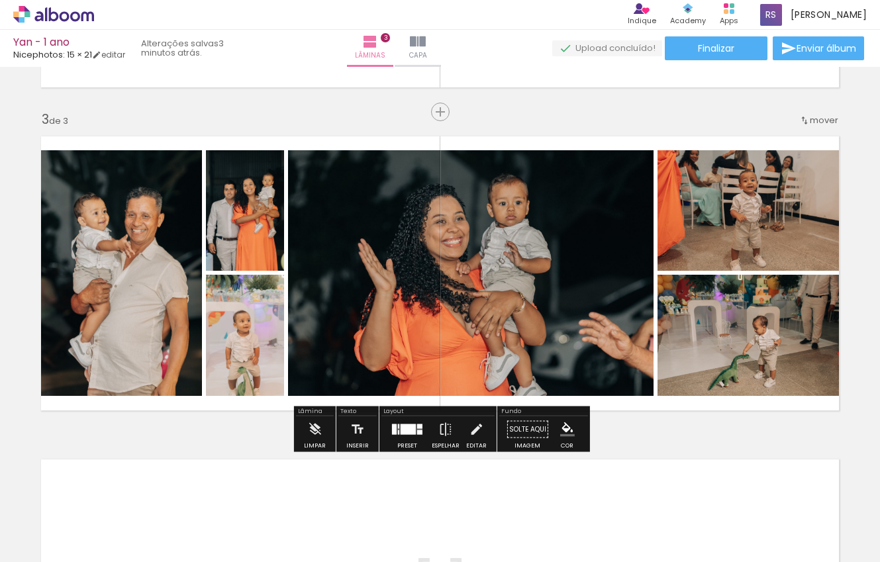
click at [404, 430] on div at bounding box center [408, 429] width 15 height 11
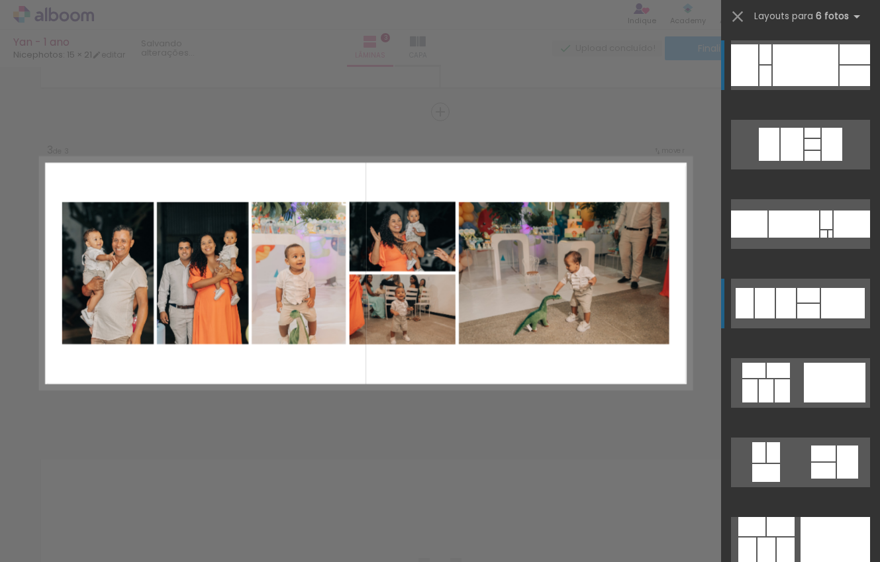
click at [814, 315] on div at bounding box center [808, 311] width 23 height 15
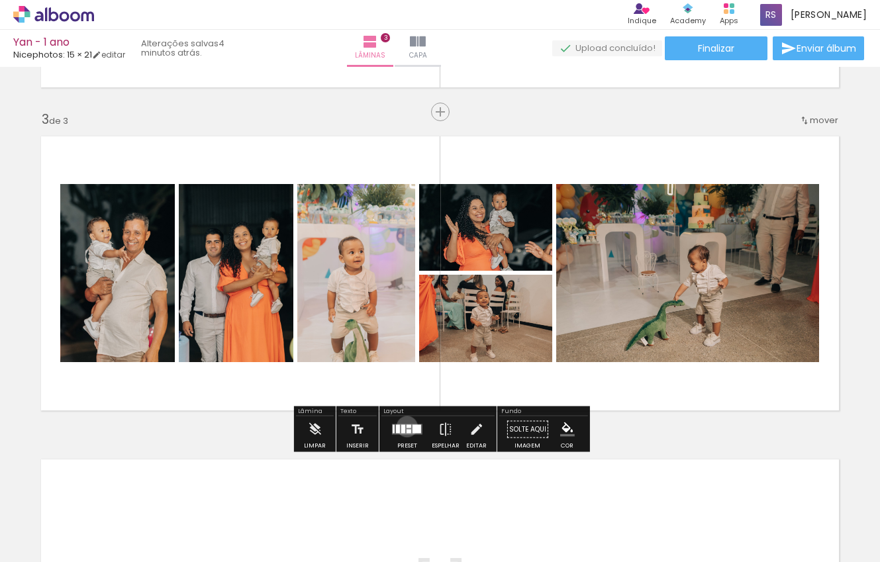
click at [406, 426] on div at bounding box center [408, 426] width 5 height 3
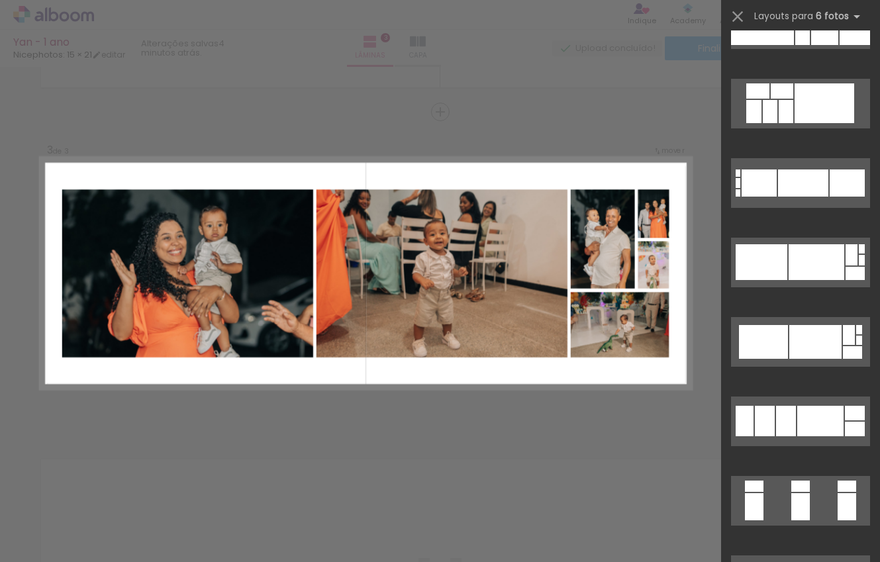
scroll to position [1632, 0]
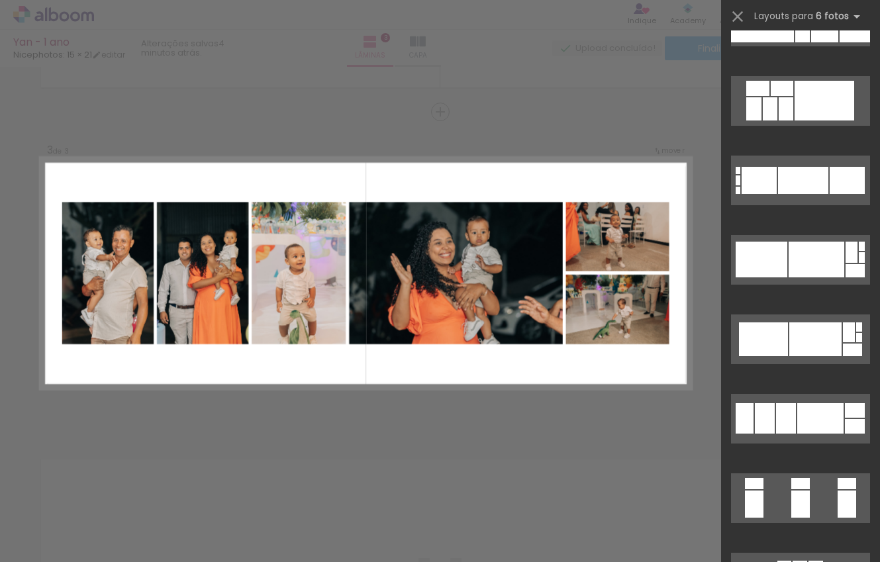
click at [607, 447] on div "Confirmar Cancelar" at bounding box center [440, 106] width 880 height 1324
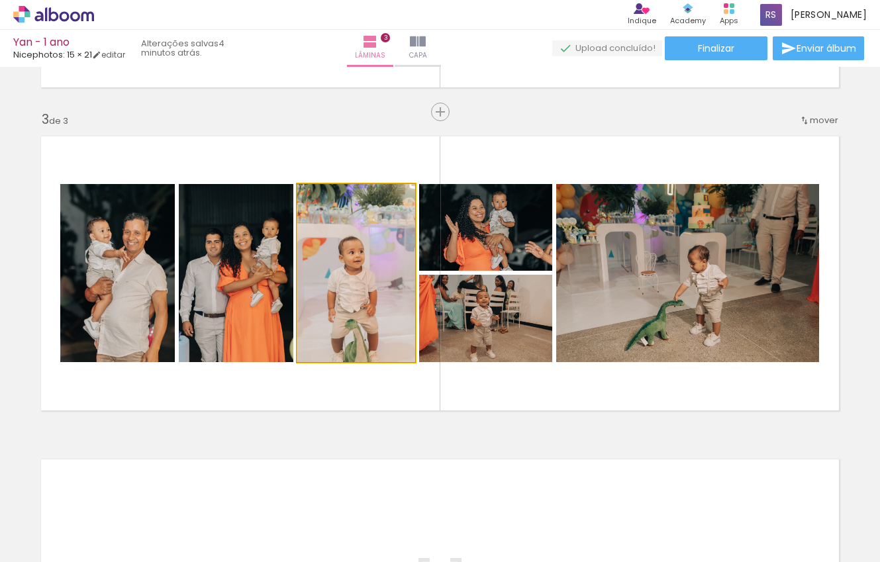
drag, startPoint x: 330, startPoint y: 242, endPoint x: 330, endPoint y: 234, distance: 8.6
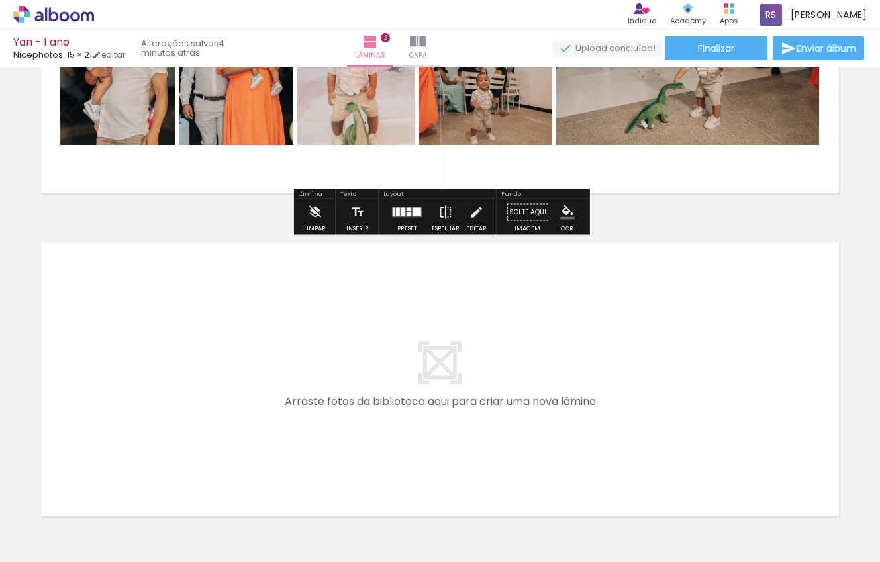
scroll to position [0, 0]
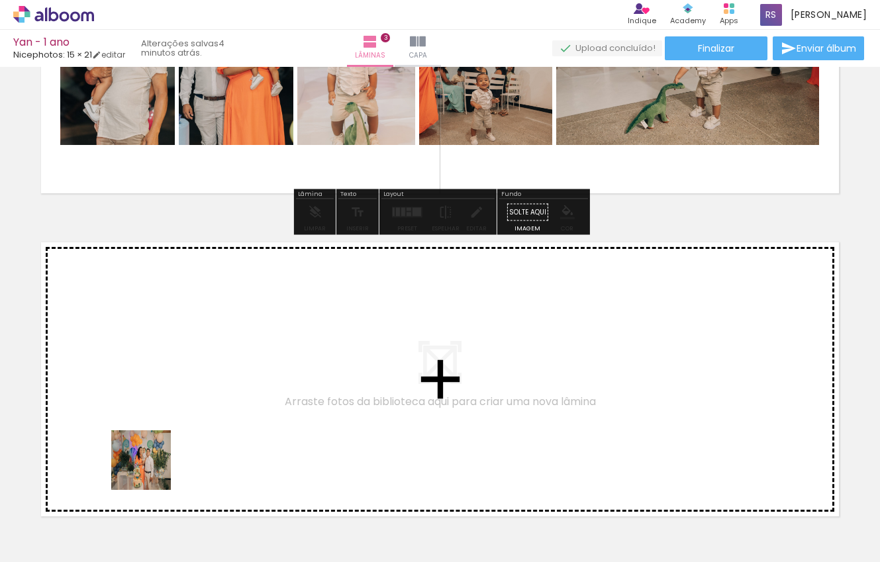
drag, startPoint x: 151, startPoint y: 530, endPoint x: 154, endPoint y: 405, distance: 125.1
click at [154, 405] on quentale-workspace at bounding box center [440, 281] width 880 height 562
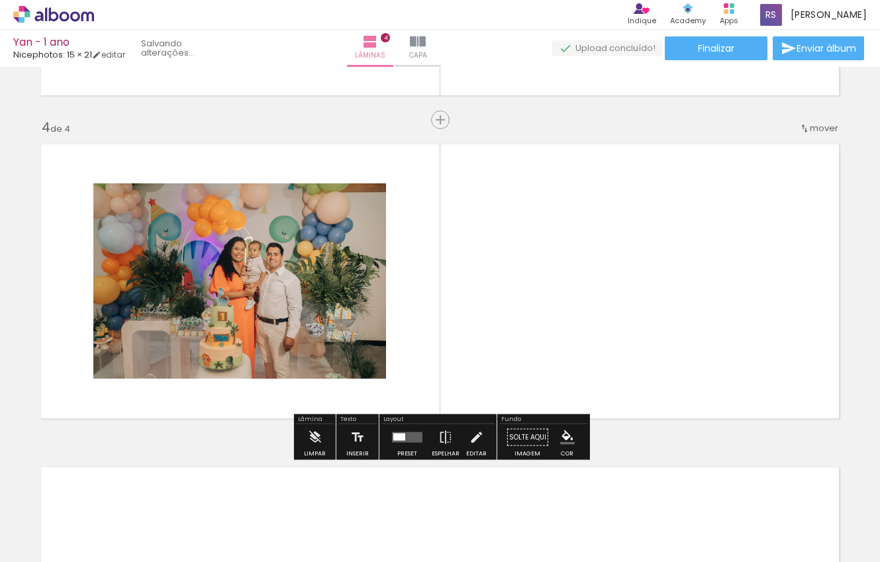
scroll to position [946, 0]
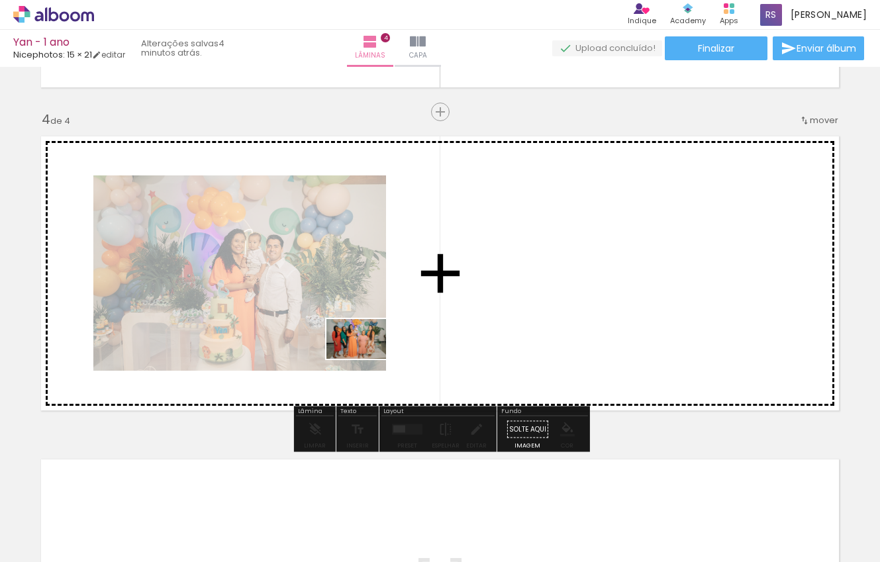
drag, startPoint x: 131, startPoint y: 508, endPoint x: 369, endPoint y: 356, distance: 282.2
click at [369, 356] on quentale-workspace at bounding box center [440, 281] width 880 height 562
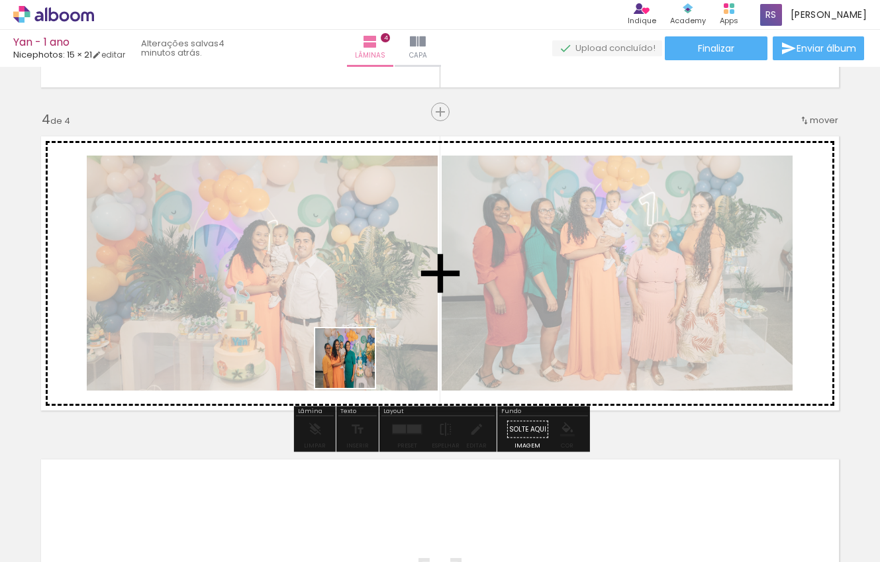
drag, startPoint x: 159, startPoint y: 516, endPoint x: 357, endPoint y: 367, distance: 248.6
click at [357, 367] on quentale-workspace at bounding box center [440, 281] width 880 height 562
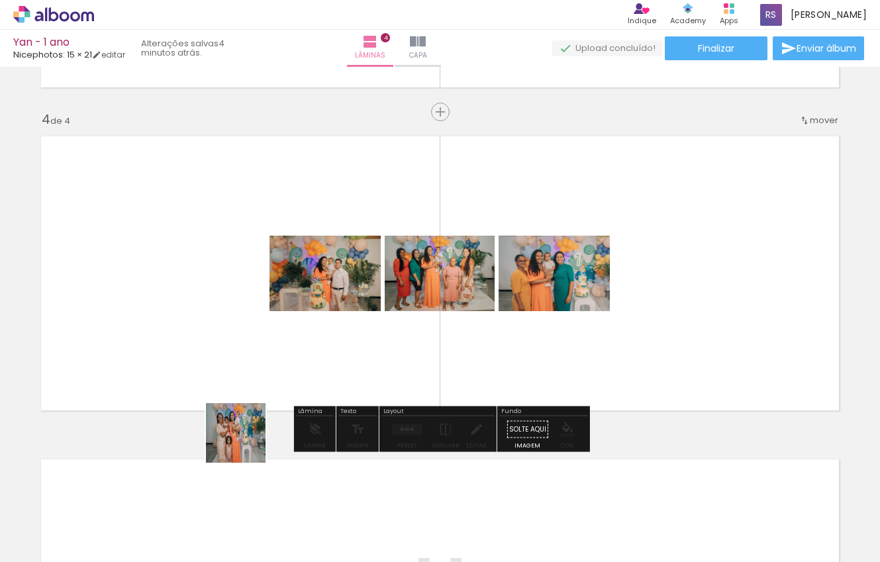
drag, startPoint x: 159, startPoint y: 514, endPoint x: 353, endPoint y: 334, distance: 265.1
click at [353, 334] on quentale-workspace at bounding box center [440, 281] width 880 height 562
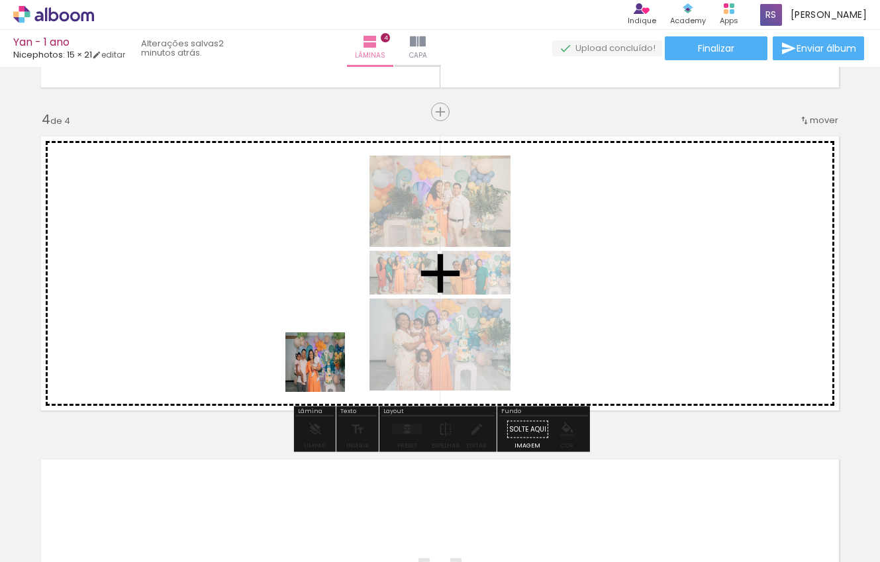
drag, startPoint x: 149, startPoint y: 523, endPoint x: 326, endPoint y: 372, distance: 232.4
click at [326, 372] on quentale-workspace at bounding box center [440, 281] width 880 height 562
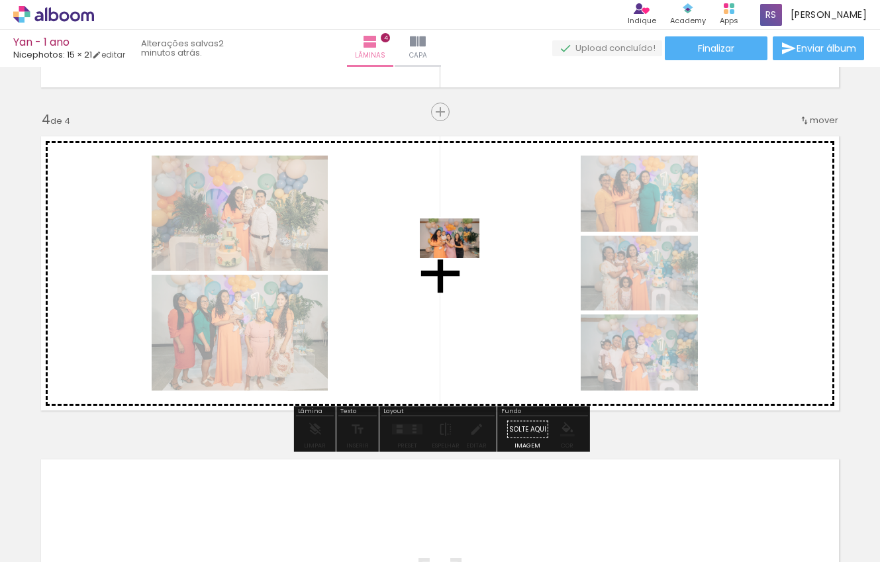
drag, startPoint x: 154, startPoint y: 529, endPoint x: 469, endPoint y: 244, distance: 425.6
click at [469, 244] on quentale-workspace at bounding box center [440, 281] width 880 height 562
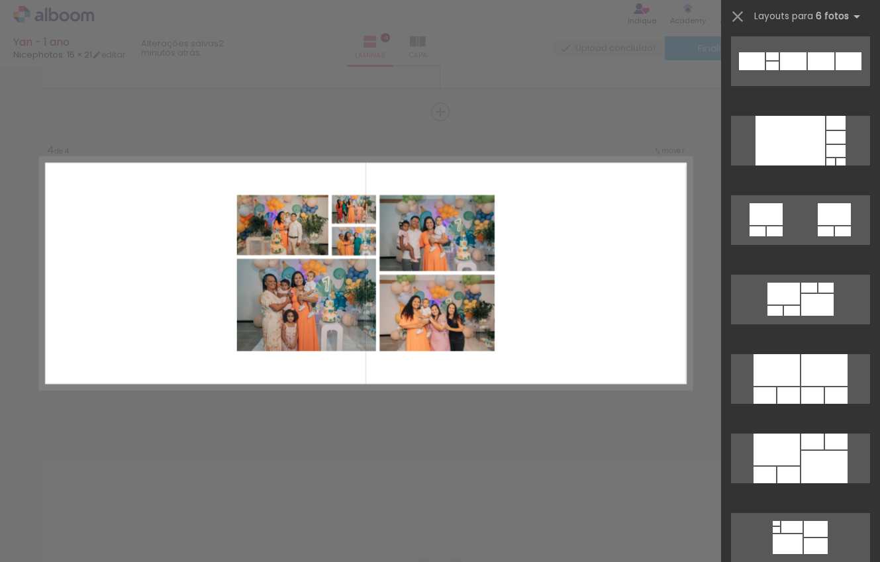
scroll to position [639, 0]
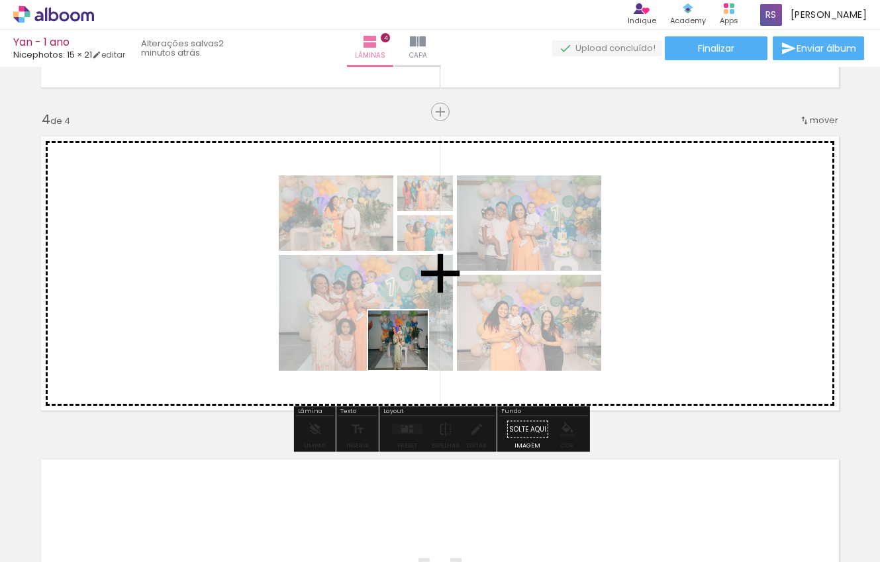
drag, startPoint x: 154, startPoint y: 527, endPoint x: 410, endPoint y: 350, distance: 311.2
click at [410, 350] on quentale-workspace at bounding box center [440, 281] width 880 height 562
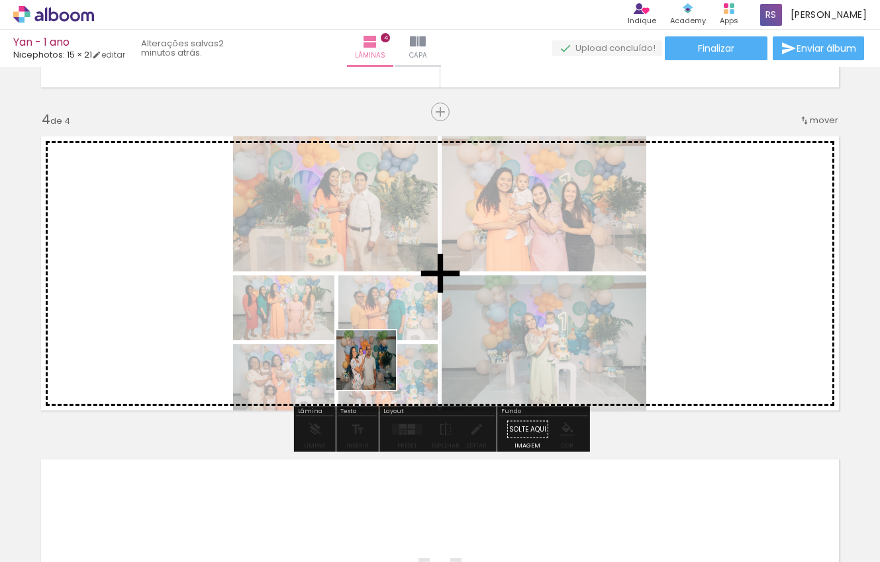
drag, startPoint x: 150, startPoint y: 532, endPoint x: 407, endPoint y: 347, distance: 316.9
click at [407, 347] on quentale-workspace at bounding box center [440, 281] width 880 height 562
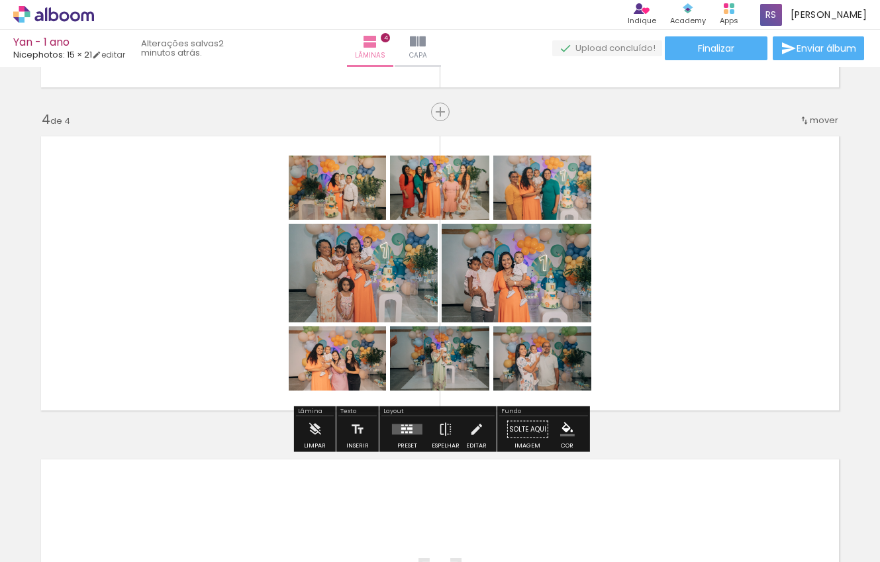
click at [393, 430] on quentale-layouter at bounding box center [407, 429] width 30 height 11
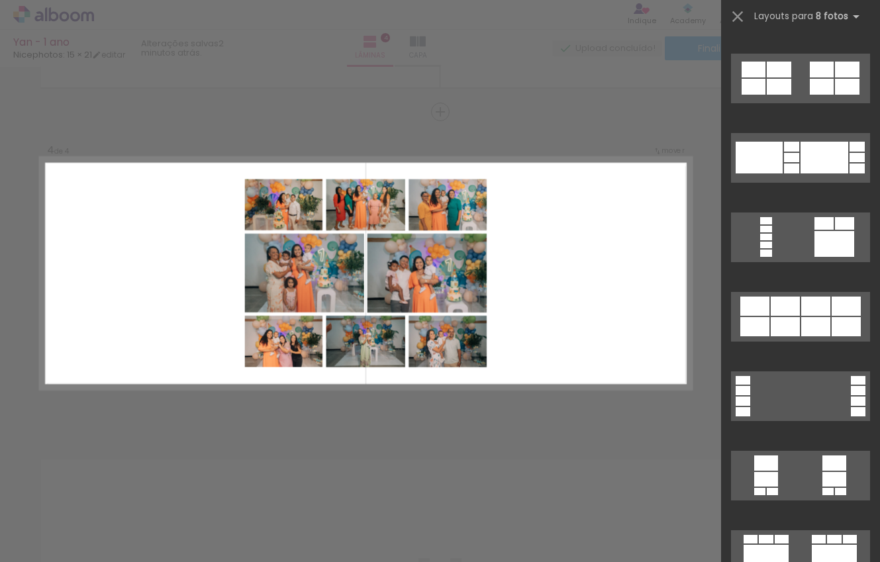
scroll to position [990, 0]
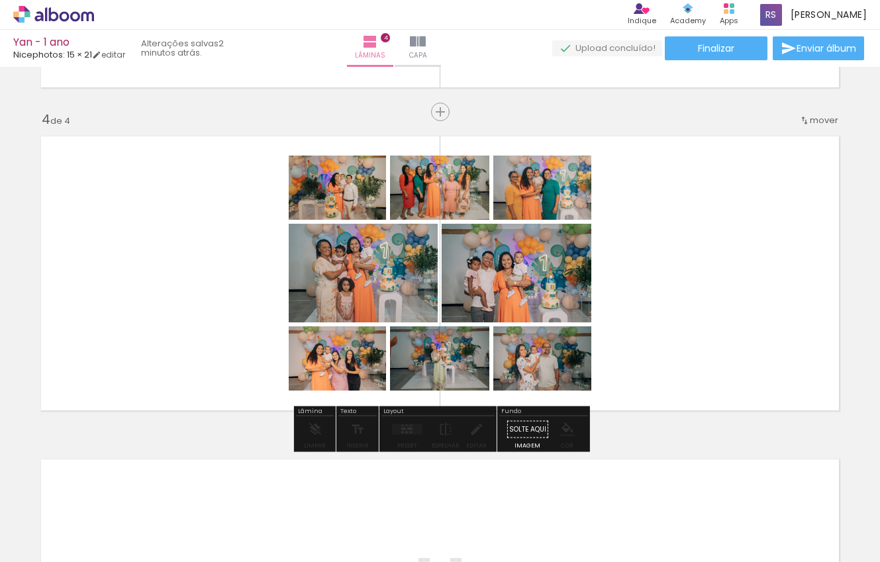
drag, startPoint x: 543, startPoint y: 370, endPoint x: 543, endPoint y: 385, distance: 14.6
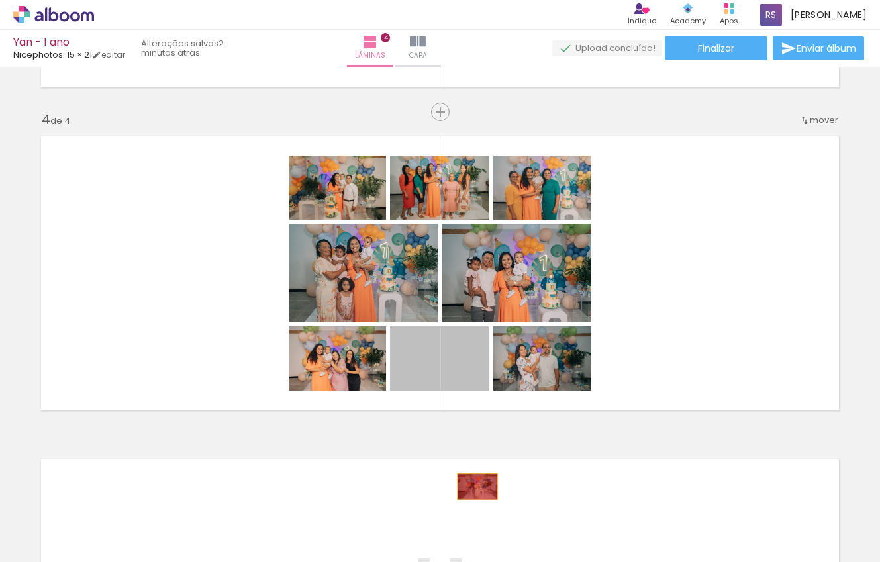
drag, startPoint x: 457, startPoint y: 368, endPoint x: 472, endPoint y: 504, distance: 136.5
click at [472, 504] on quentale-workspace at bounding box center [440, 281] width 880 height 562
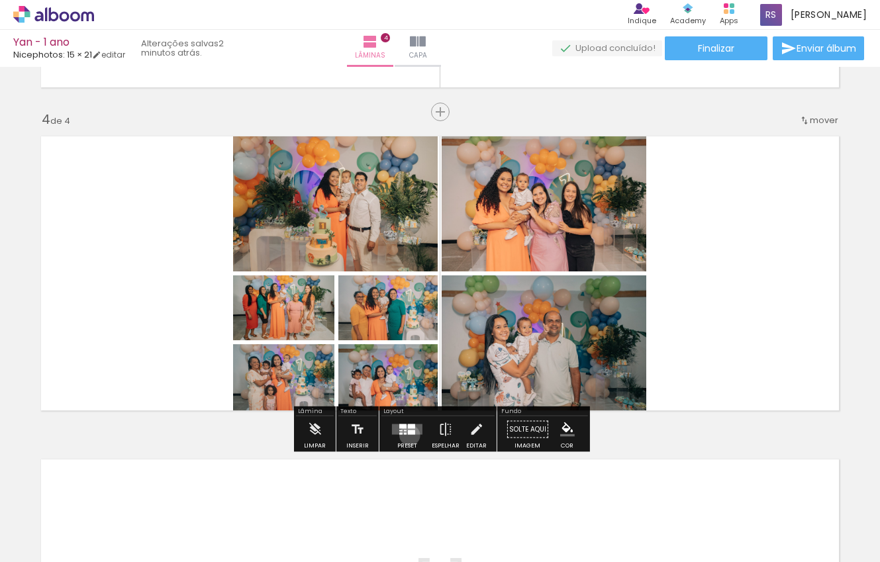
click at [407, 436] on div at bounding box center [407, 429] width 36 height 26
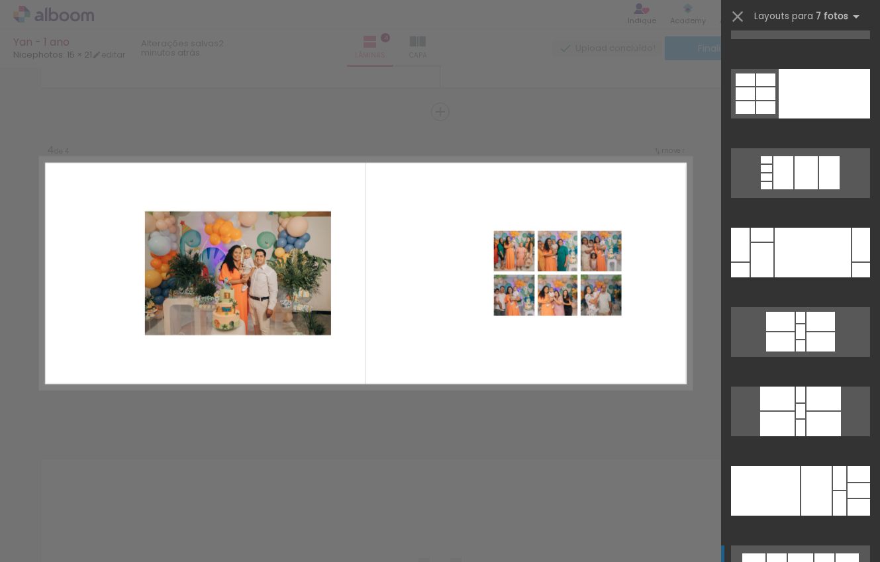
scroll to position [7999, 0]
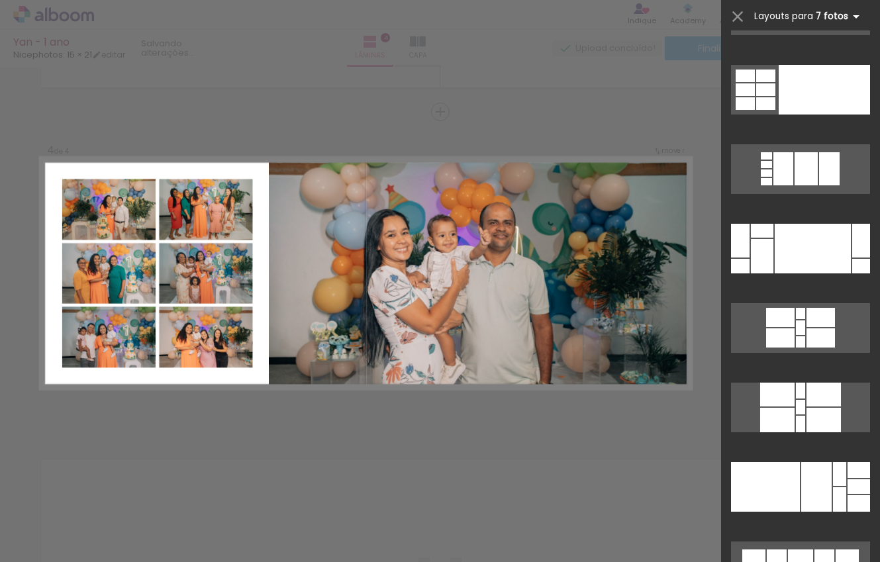
click at [836, 20] on b "7 fotos" at bounding box center [840, 16] width 48 height 13
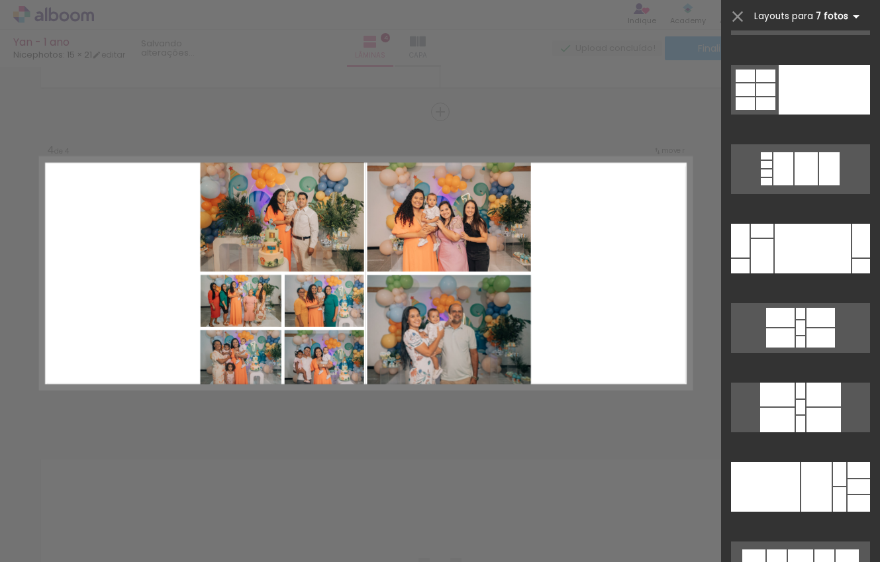
scroll to position [0, 0]
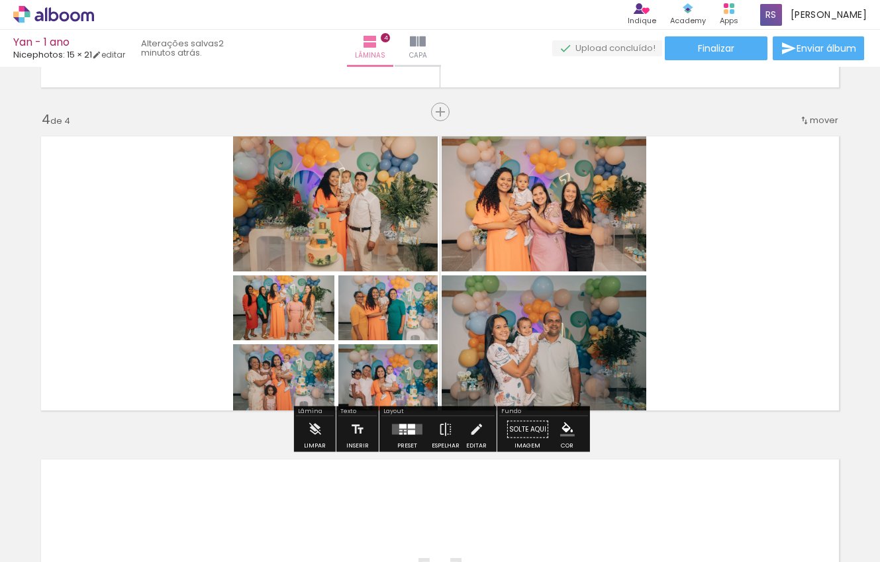
click at [147, 542] on quentale-thumb at bounding box center [132, 517] width 74 height 76
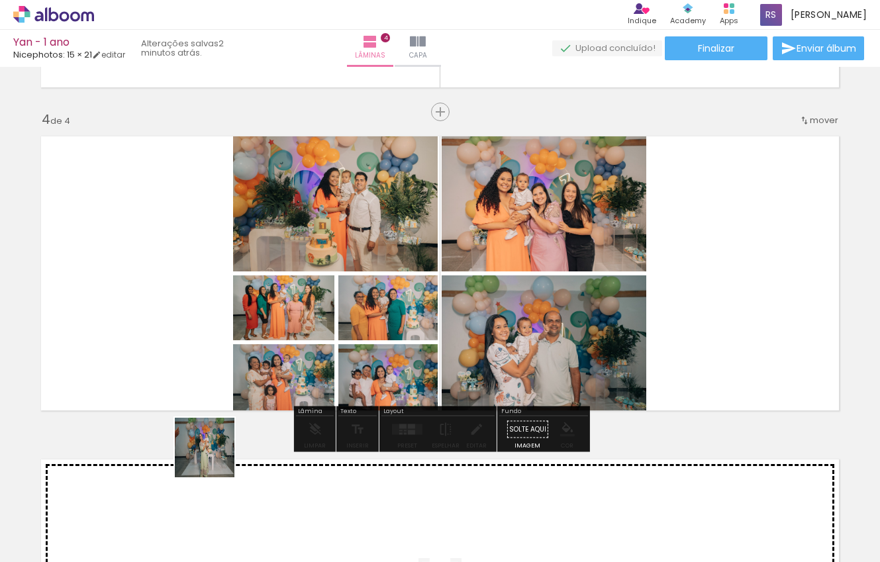
drag, startPoint x: 142, startPoint y: 533, endPoint x: 334, endPoint y: 332, distance: 278.1
click at [334, 332] on quentale-workspace at bounding box center [440, 281] width 880 height 562
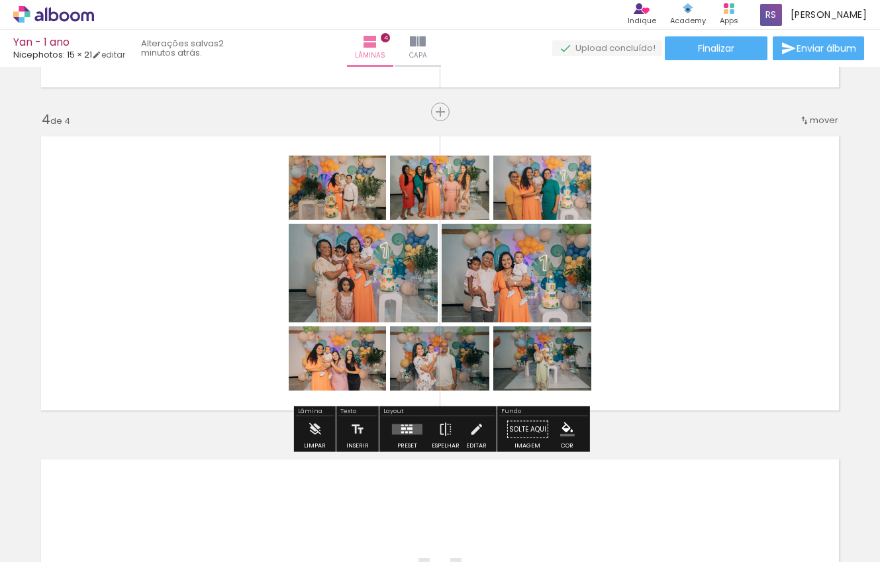
click at [397, 425] on quentale-layouter at bounding box center [407, 429] width 30 height 11
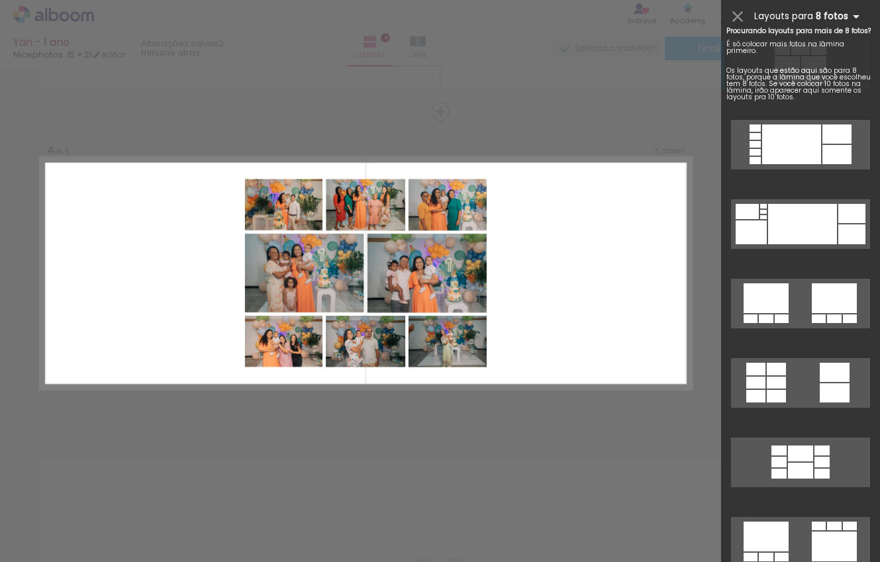
click at [843, 10] on b "8 fotos" at bounding box center [840, 16] width 48 height 13
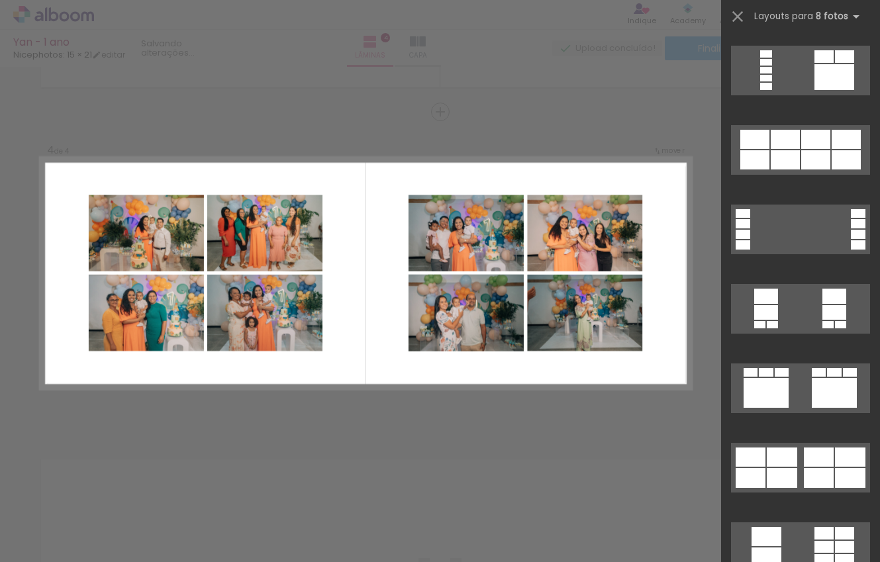
scroll to position [1156, 0]
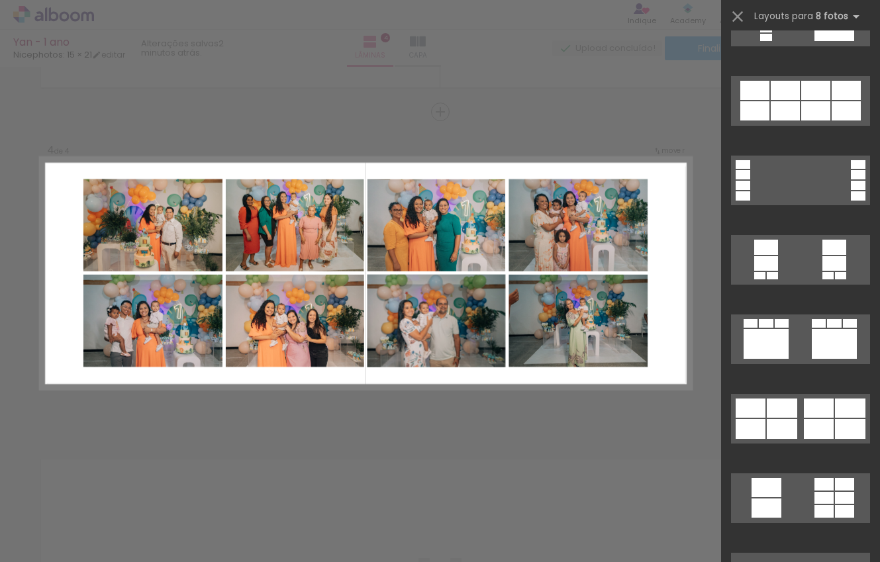
click at [808, 71] on div at bounding box center [800, 105] width 159 height 79
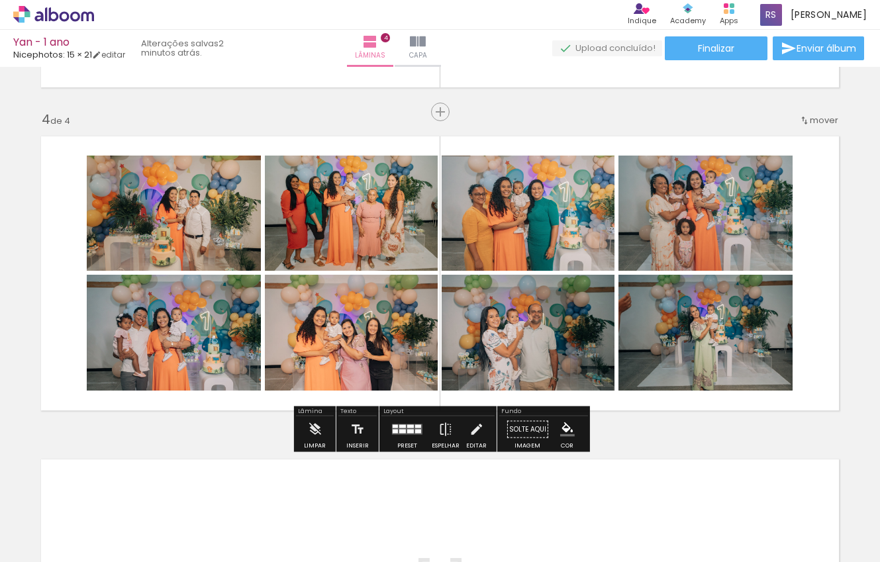
click at [411, 430] on quentale-layouter at bounding box center [407, 429] width 30 height 11
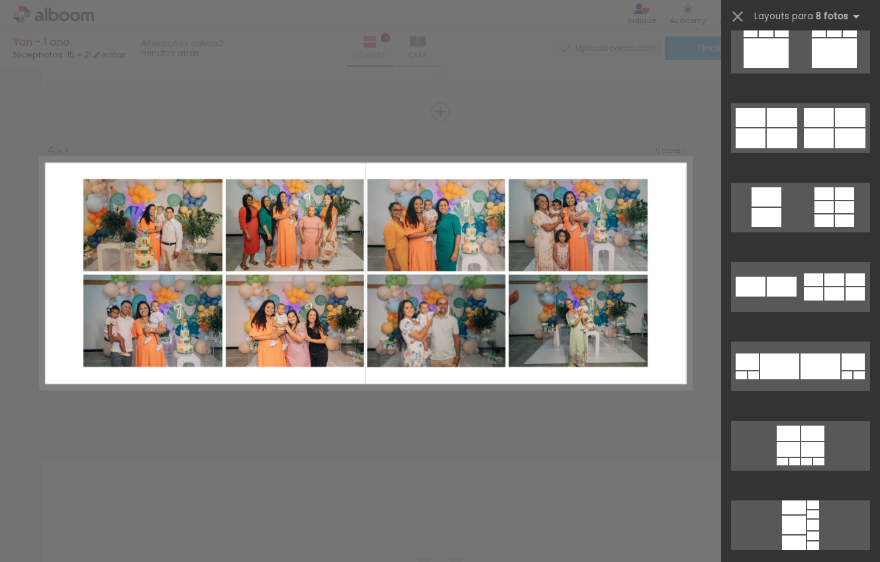
scroll to position [1411, 0]
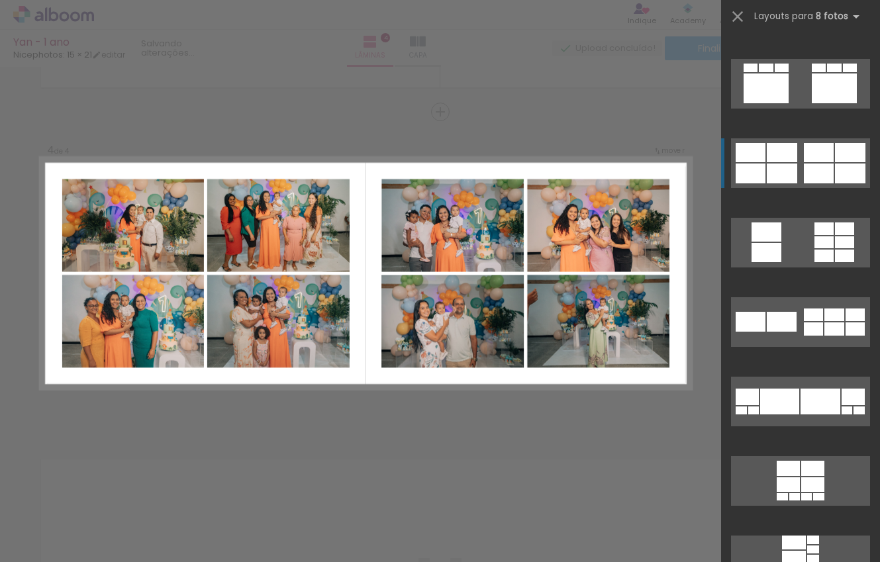
click at [819, 181] on div at bounding box center [819, 174] width 30 height 20
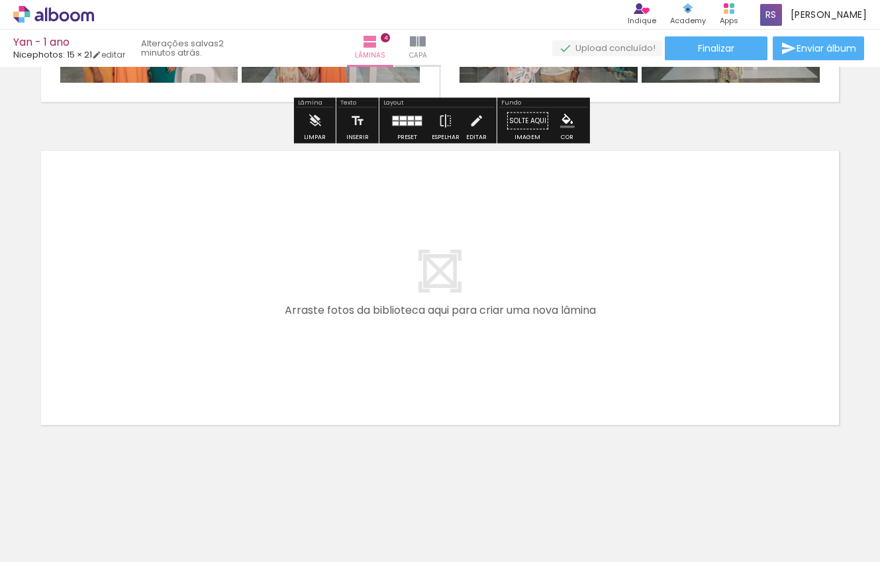
scroll to position [1254, 0]
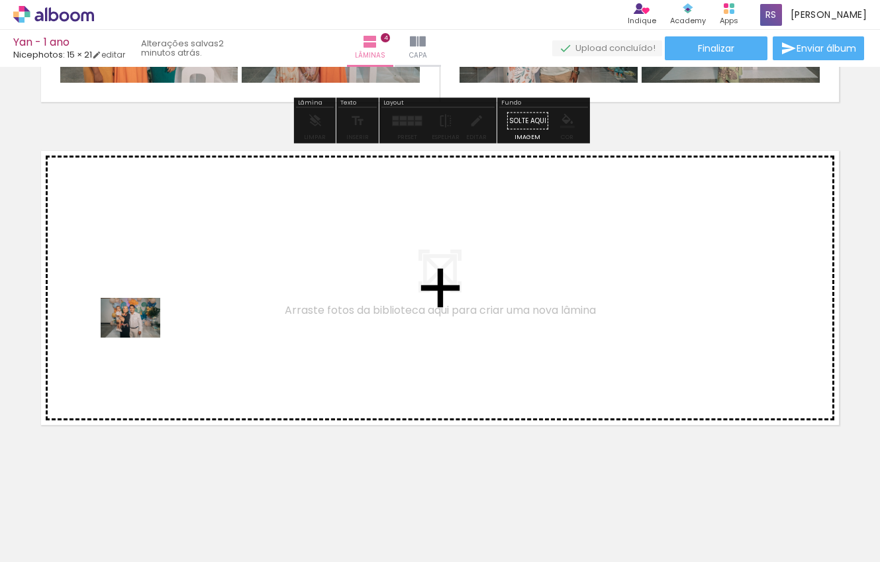
drag, startPoint x: 126, startPoint y: 510, endPoint x: 140, endPoint y: 337, distance: 173.3
click at [140, 337] on quentale-workspace at bounding box center [440, 281] width 880 height 562
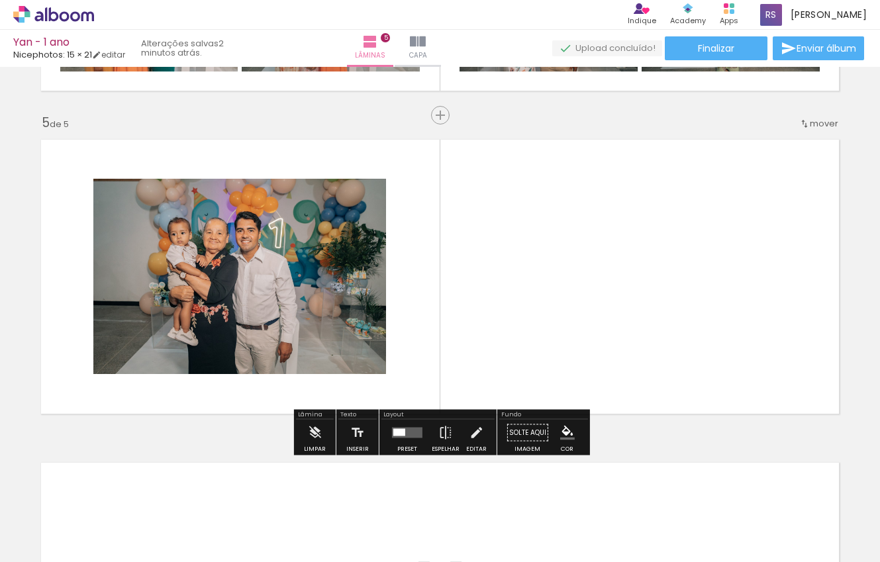
scroll to position [1269, 0]
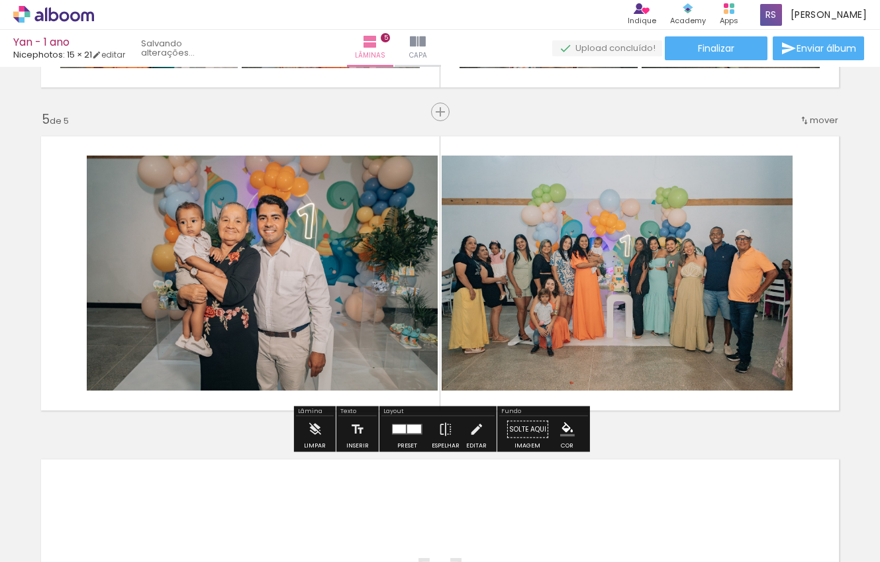
drag, startPoint x: 128, startPoint y: 519, endPoint x: 264, endPoint y: 247, distance: 304.3
click at [264, 247] on quentale-workspace at bounding box center [440, 281] width 880 height 562
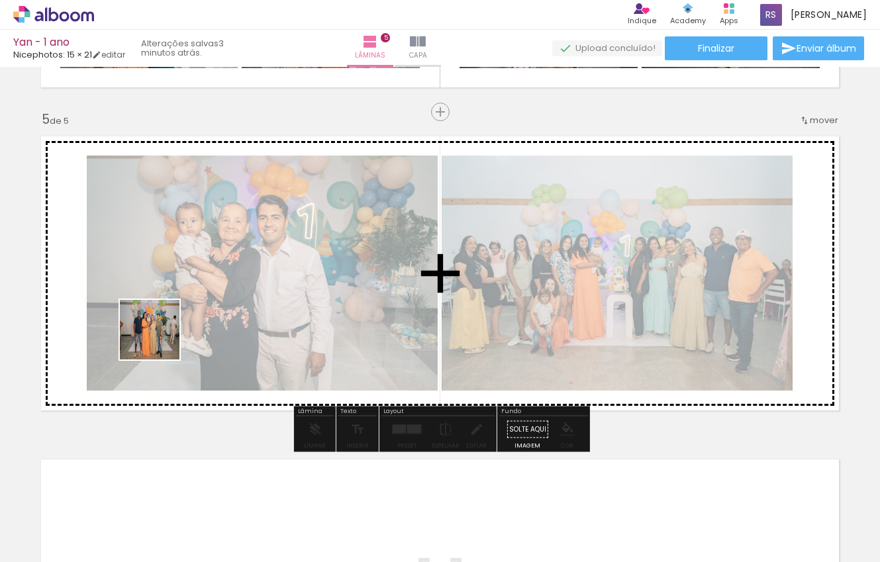
drag, startPoint x: 135, startPoint y: 512, endPoint x: 171, endPoint y: 316, distance: 199.2
click at [171, 316] on quentale-workspace at bounding box center [440, 281] width 880 height 562
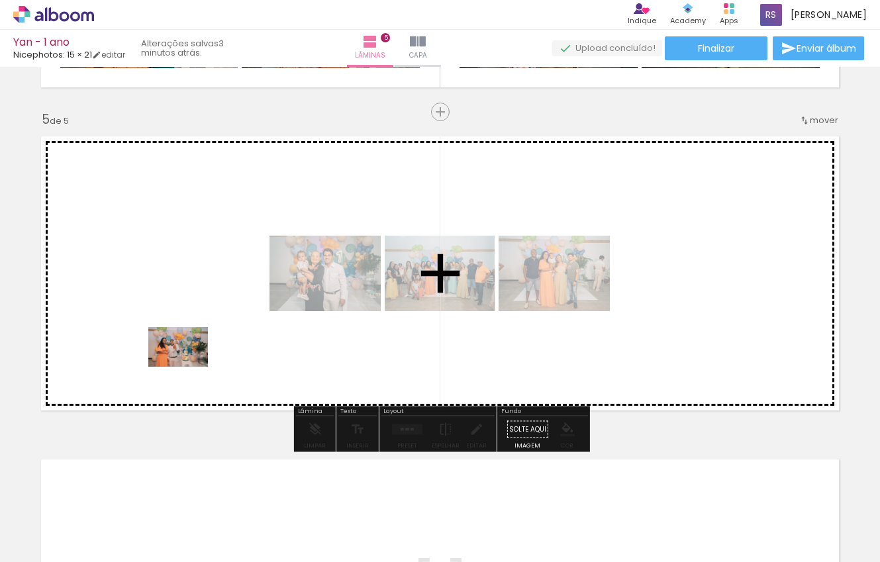
drag, startPoint x: 135, startPoint y: 524, endPoint x: 187, endPoint y: 366, distance: 166.0
click at [187, 366] on quentale-workspace at bounding box center [440, 281] width 880 height 562
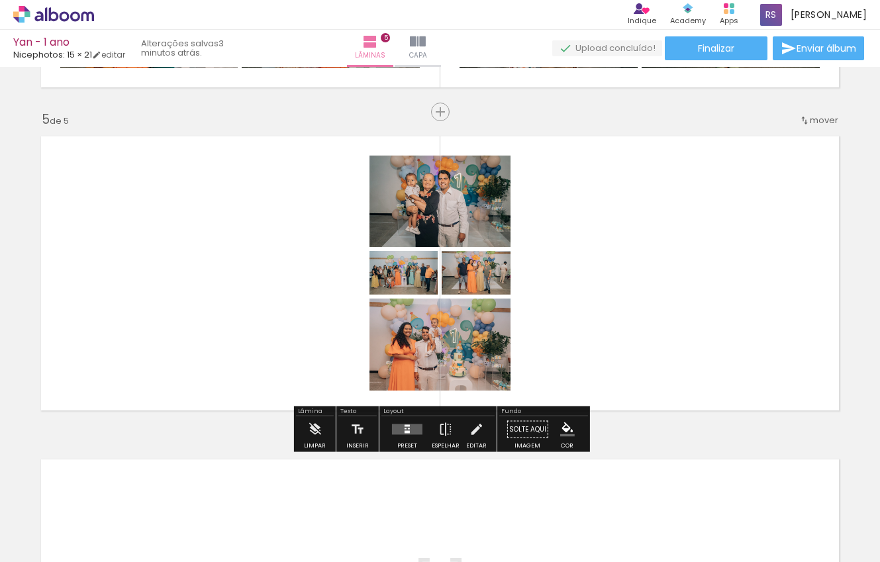
click at [136, 538] on quentale-thumb at bounding box center [132, 517] width 74 height 76
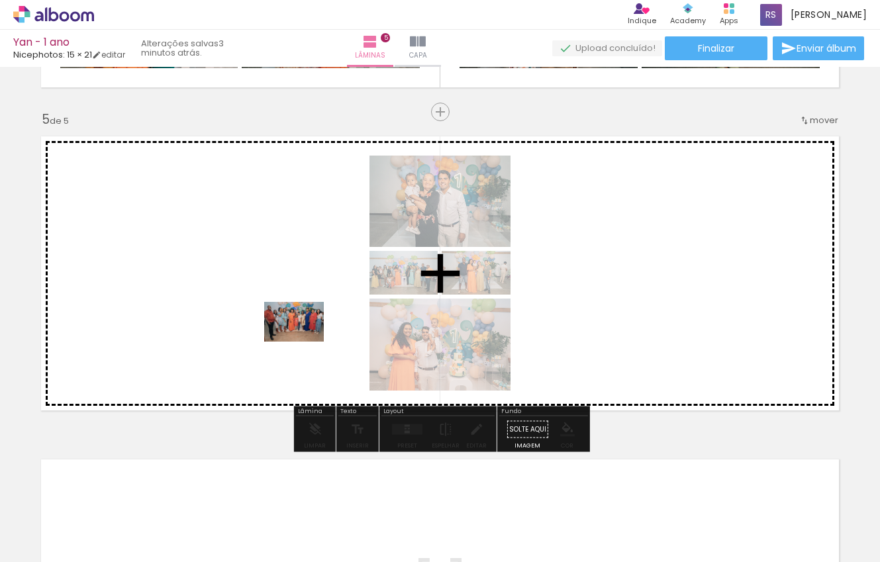
drag, startPoint x: 142, startPoint y: 530, endPoint x: 304, endPoint y: 342, distance: 248.4
click at [304, 342] on quentale-workspace at bounding box center [440, 281] width 880 height 562
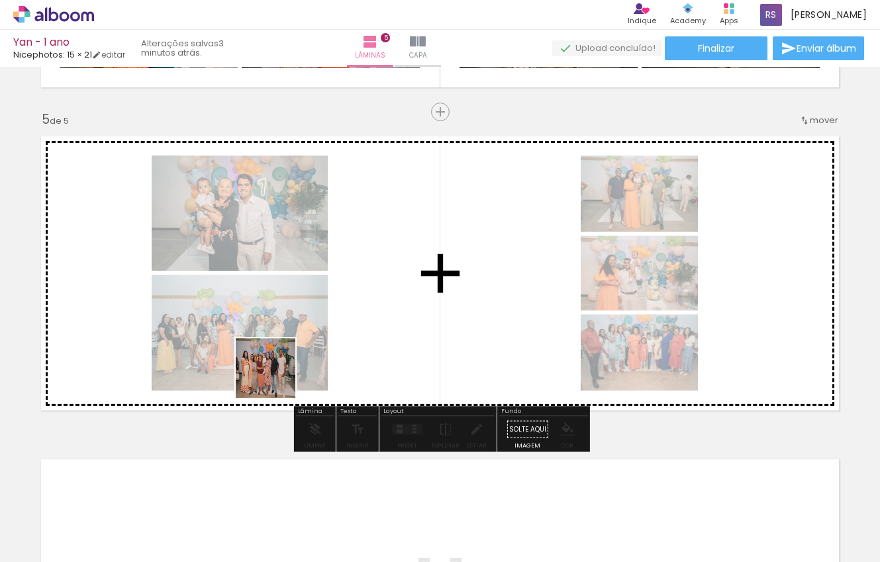
drag, startPoint x: 207, startPoint y: 496, endPoint x: 310, endPoint y: 338, distance: 188.6
click at [310, 338] on quentale-workspace at bounding box center [440, 281] width 880 height 562
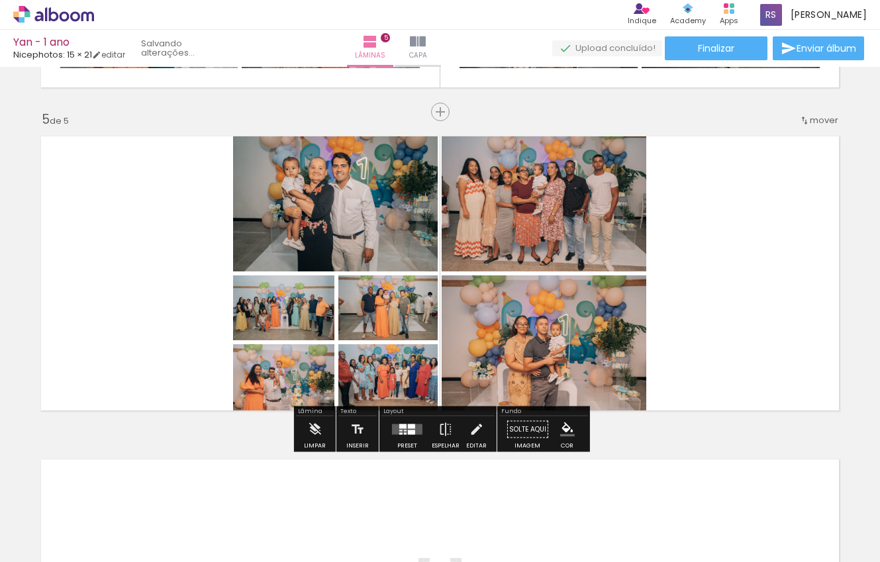
drag, startPoint x: 235, startPoint y: 496, endPoint x: 336, endPoint y: 379, distance: 155.4
click at [336, 379] on quentale-workspace at bounding box center [440, 281] width 880 height 562
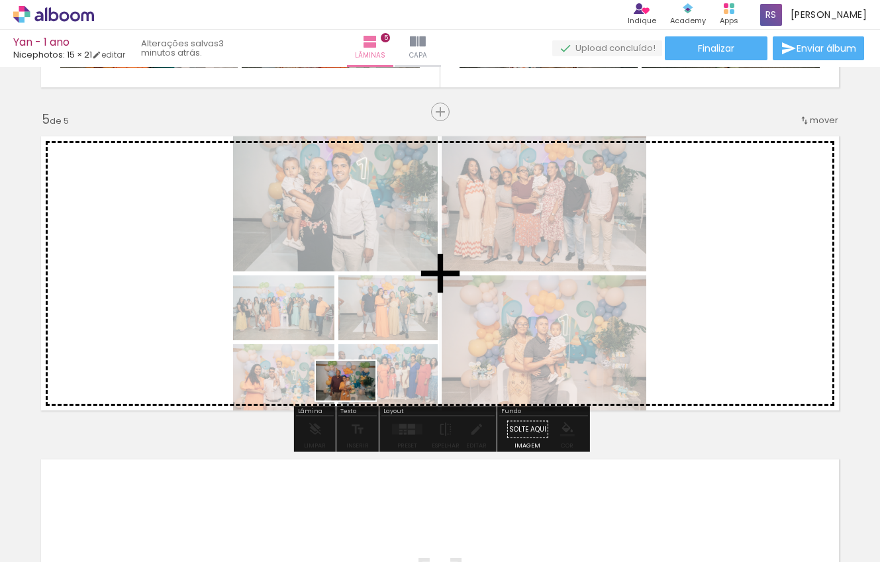
drag, startPoint x: 226, startPoint y: 527, endPoint x: 356, endPoint y: 400, distance: 181.6
click at [356, 400] on quentale-workspace at bounding box center [440, 281] width 880 height 562
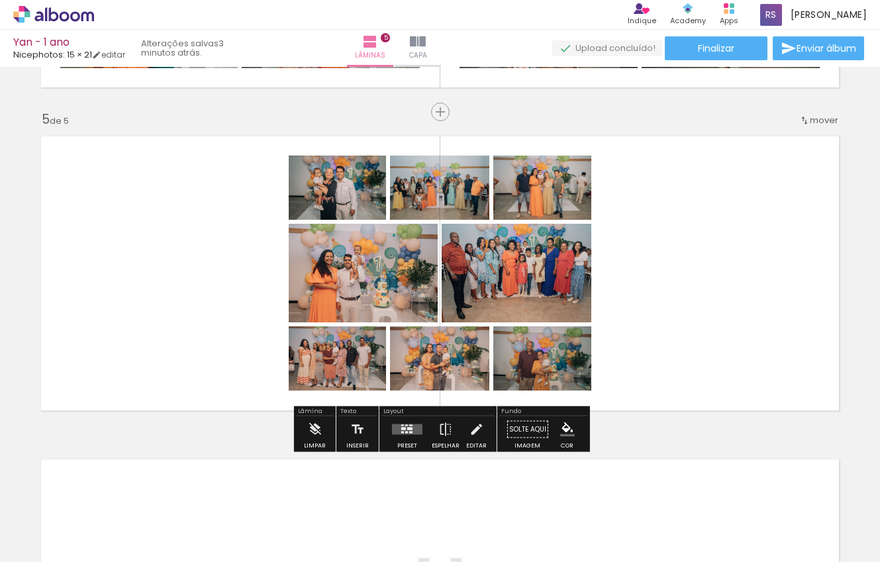
click at [389, 439] on div at bounding box center [407, 429] width 36 height 26
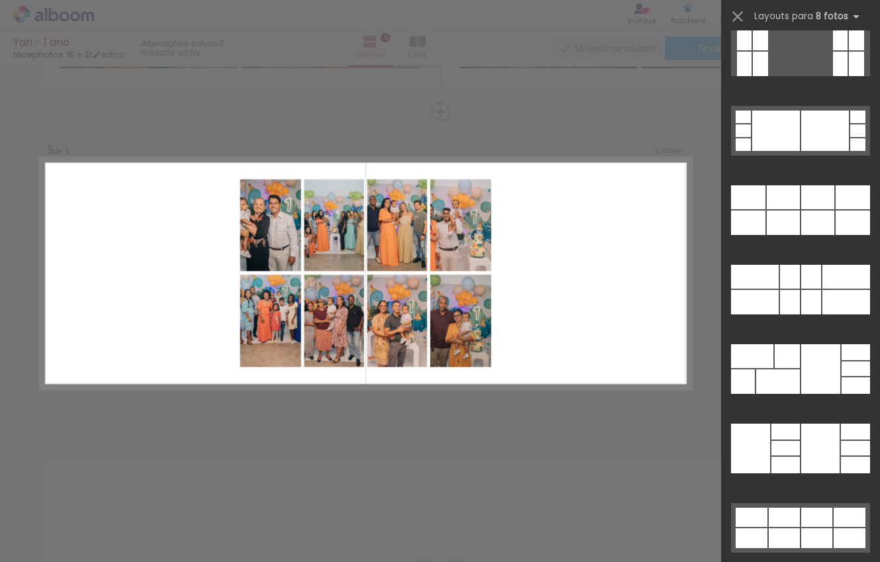
scroll to position [6505, 0]
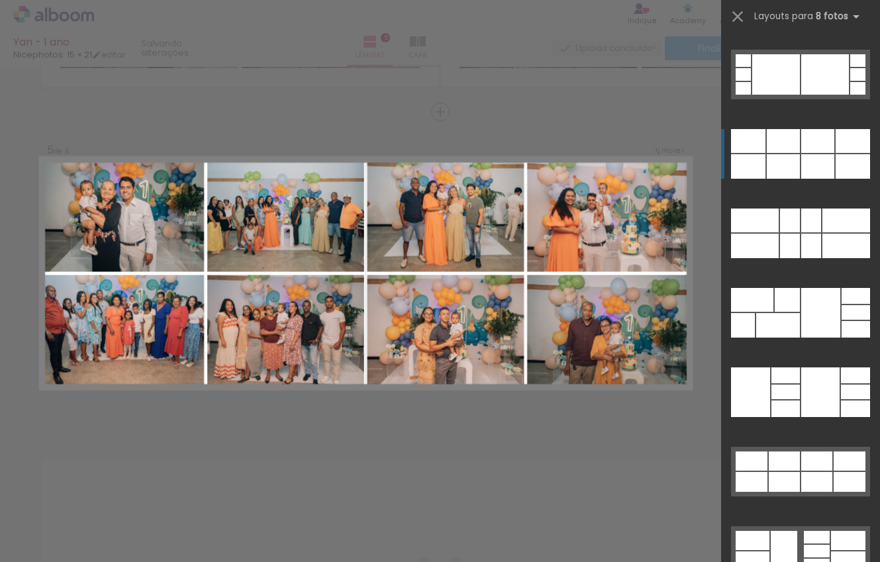
click at [751, 20] on div at bounding box center [744, 7] width 15 height 24
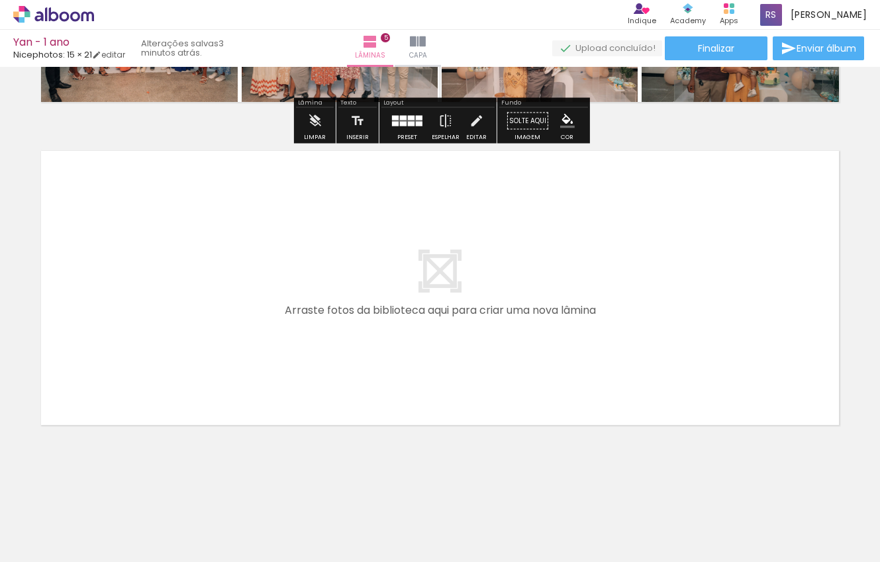
scroll to position [1578, 0]
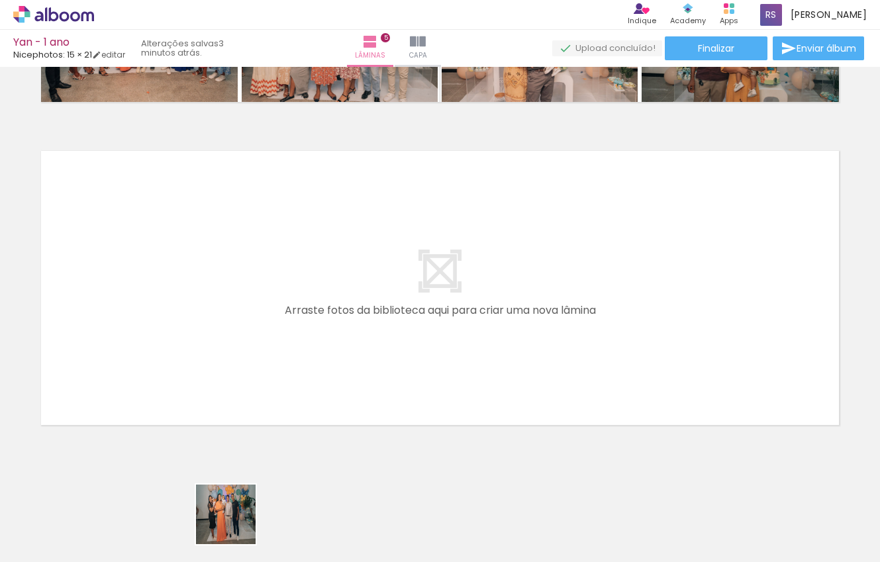
drag, startPoint x: 236, startPoint y: 530, endPoint x: 236, endPoint y: 299, distance: 231.7
click at [236, 299] on quentale-workspace at bounding box center [440, 281] width 880 height 562
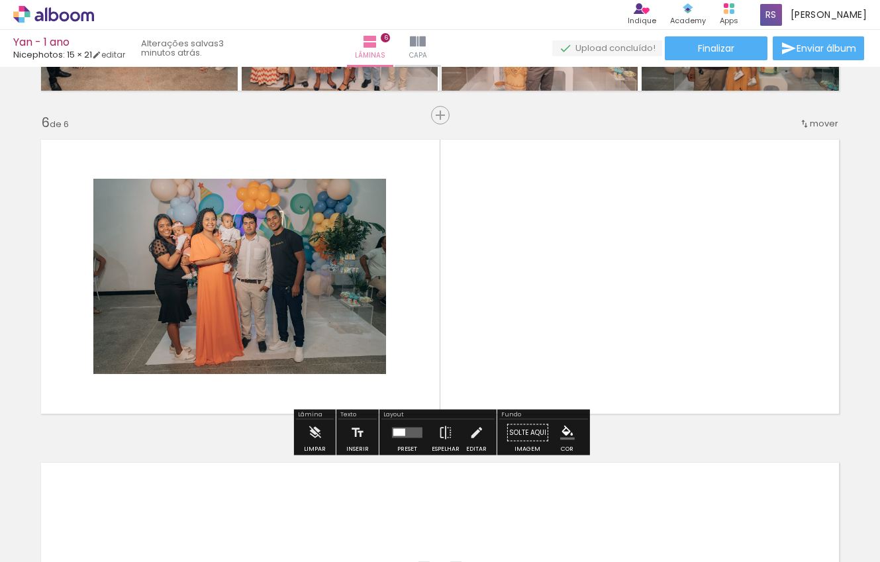
scroll to position [1592, 0]
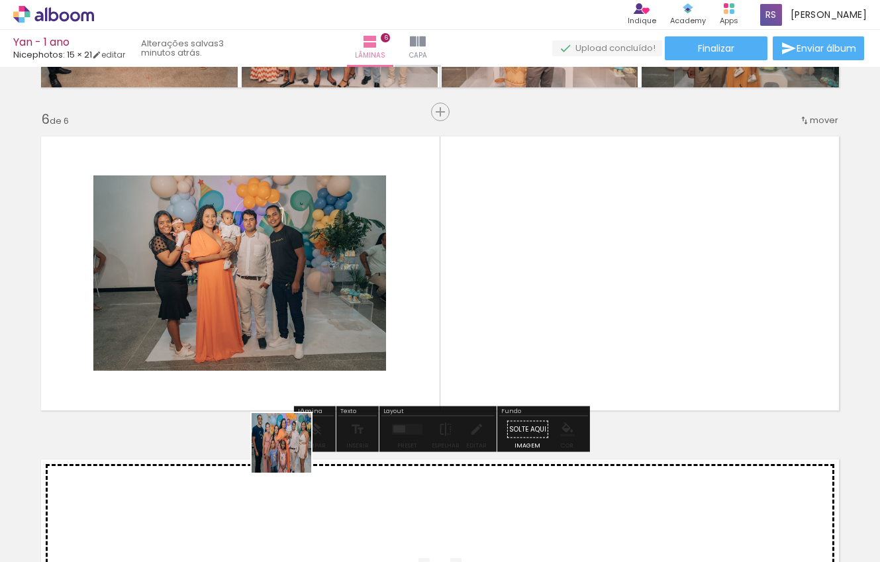
click at [458, 308] on quentale-workspace at bounding box center [440, 281] width 880 height 562
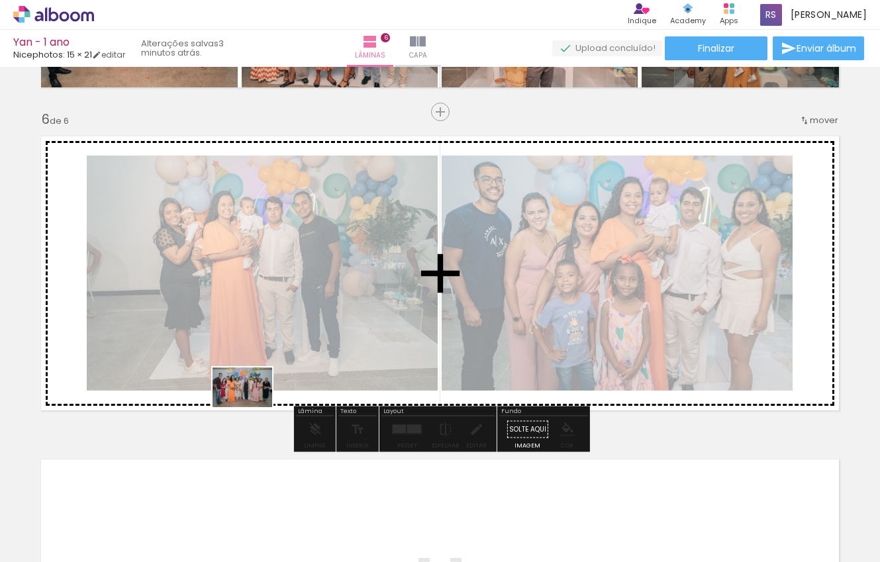
drag, startPoint x: 224, startPoint y: 506, endPoint x: 252, endPoint y: 406, distance: 103.3
click at [252, 406] on quentale-workspace at bounding box center [440, 281] width 880 height 562
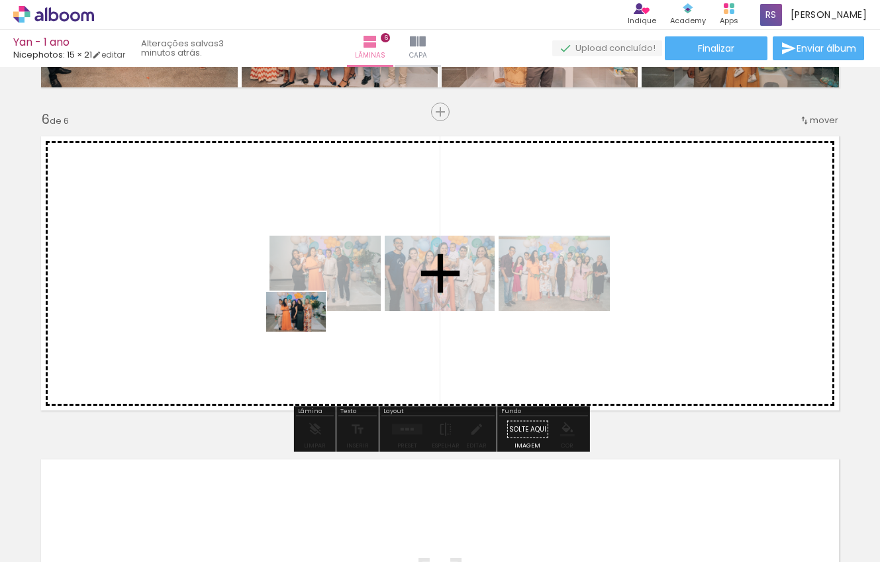
drag, startPoint x: 201, startPoint y: 534, endPoint x: 306, endPoint y: 332, distance: 227.4
click at [306, 332] on quentale-workspace at bounding box center [440, 281] width 880 height 562
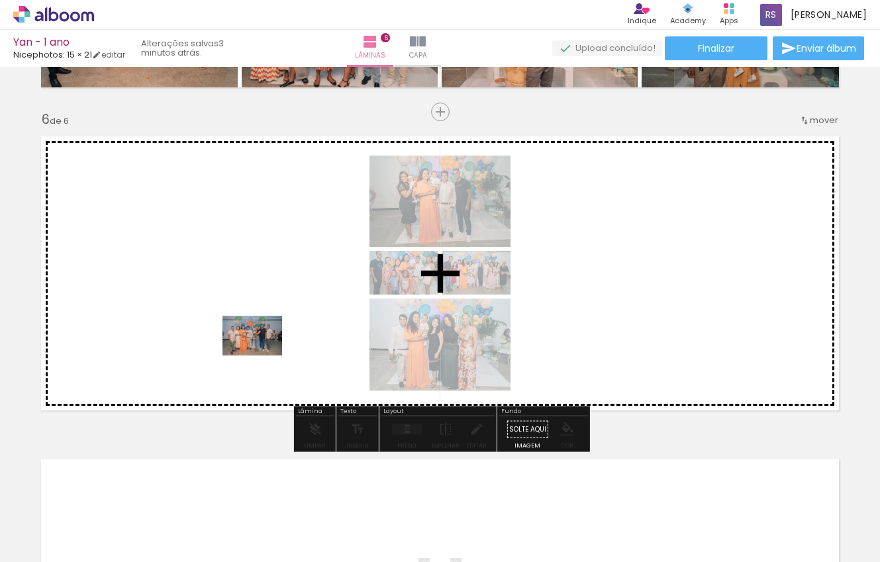
drag, startPoint x: 222, startPoint y: 500, endPoint x: 262, endPoint y: 355, distance: 151.0
click at [262, 355] on quentale-workspace at bounding box center [440, 281] width 880 height 562
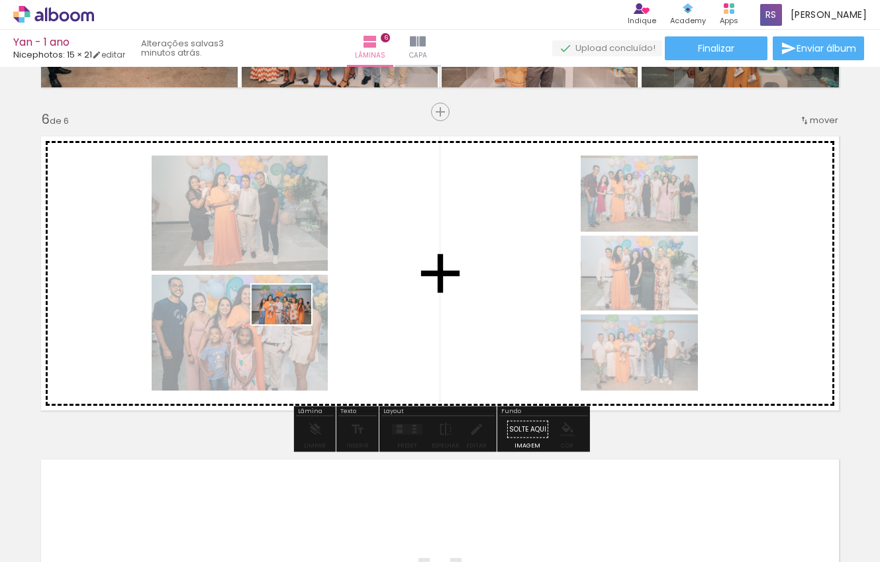
drag, startPoint x: 229, startPoint y: 508, endPoint x: 291, endPoint y: 324, distance: 193.6
click at [291, 324] on quentale-workspace at bounding box center [440, 281] width 880 height 562
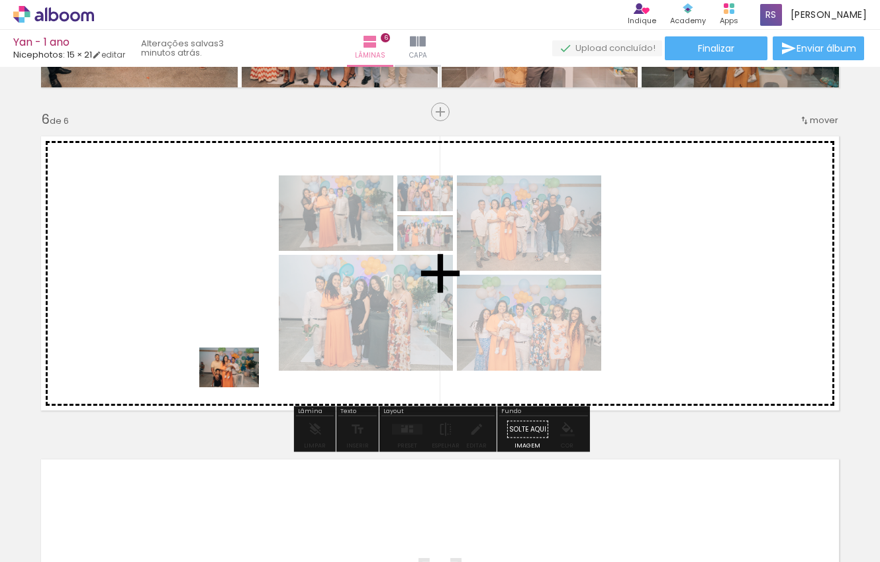
drag, startPoint x: 226, startPoint y: 522, endPoint x: 242, endPoint y: 377, distance: 145.9
click at [242, 377] on quentale-workspace at bounding box center [440, 281] width 880 height 562
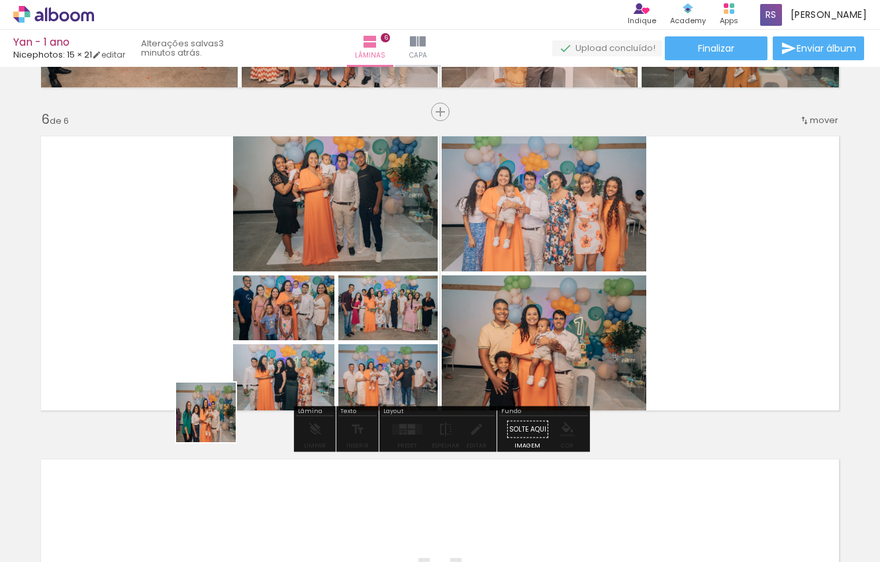
drag, startPoint x: 211, startPoint y: 512, endPoint x: 220, endPoint y: 388, distance: 124.1
click at [220, 388] on quentale-workspace at bounding box center [440, 281] width 880 height 562
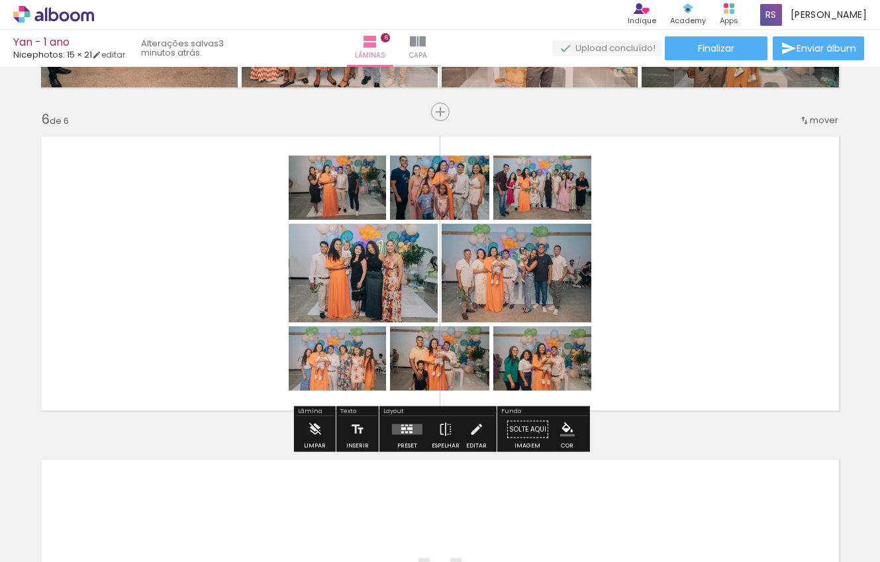
click at [392, 431] on quentale-layouter at bounding box center [407, 429] width 30 height 11
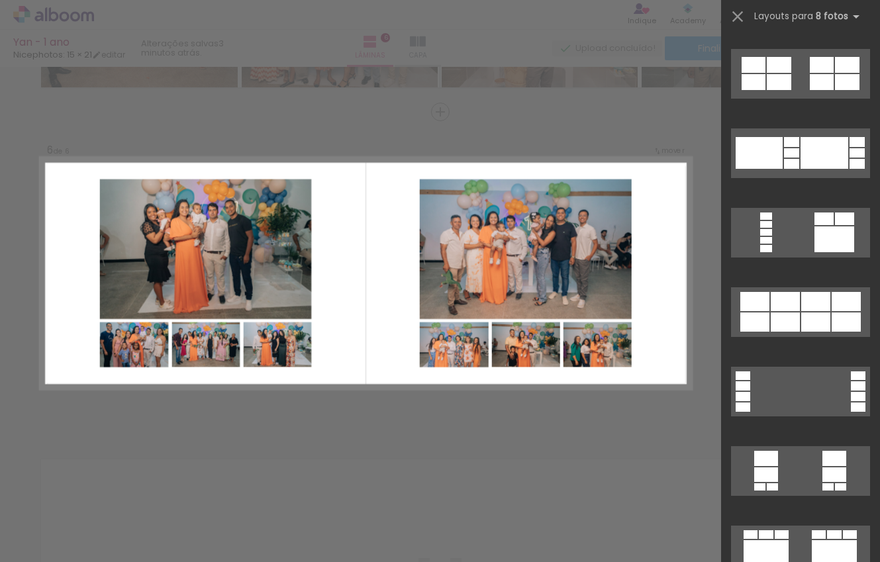
scroll to position [947, 0]
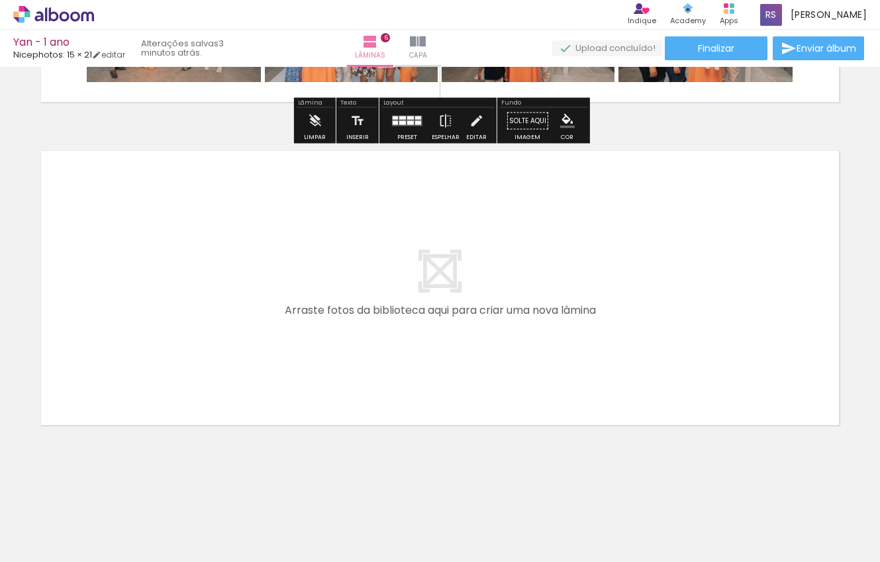
scroll to position [0, 0]
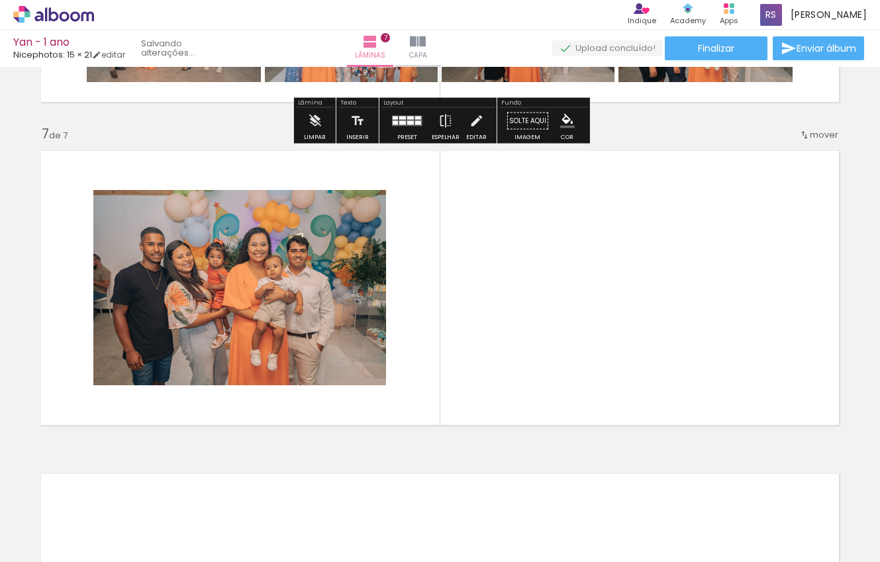
drag, startPoint x: 209, startPoint y: 531, endPoint x: 220, endPoint y: 422, distance: 109.1
click at [220, 422] on quentale-workspace at bounding box center [440, 281] width 880 height 562
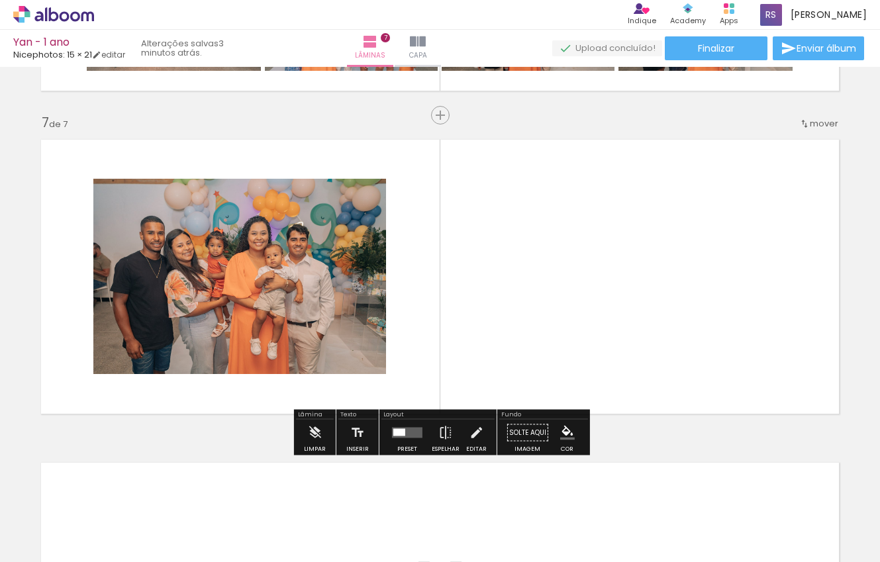
scroll to position [1915, 0]
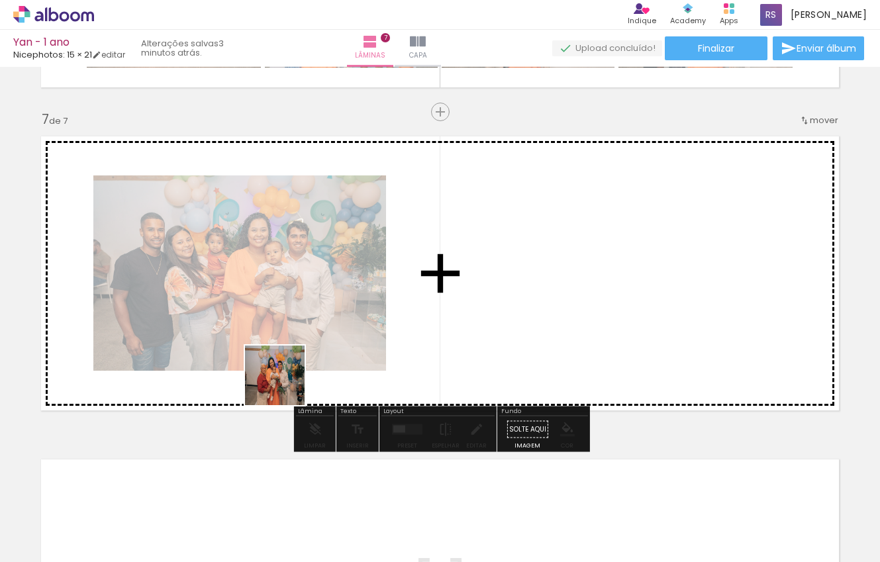
drag, startPoint x: 225, startPoint y: 514, endPoint x: 310, endPoint y: 350, distance: 185.1
click at [310, 350] on quentale-workspace at bounding box center [440, 281] width 880 height 562
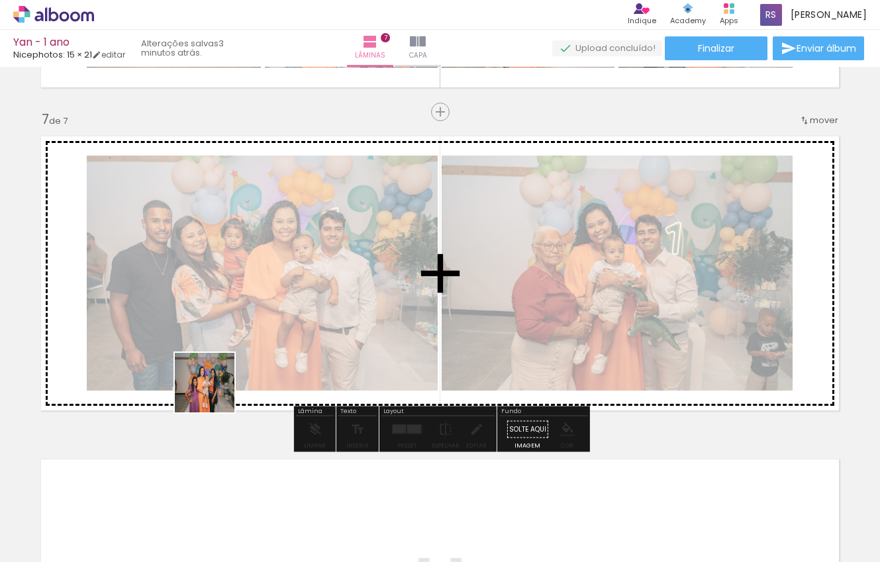
drag, startPoint x: 211, startPoint y: 518, endPoint x: 216, endPoint y: 370, distance: 148.4
click at [217, 370] on quentale-workspace at bounding box center [440, 281] width 880 height 562
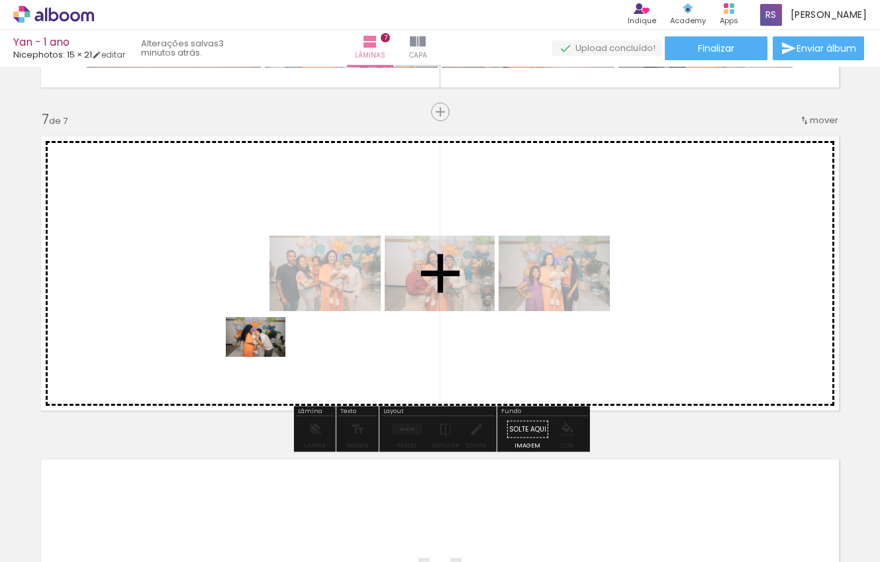
drag, startPoint x: 224, startPoint y: 518, endPoint x: 265, endPoint y: 357, distance: 166.7
click at [265, 357] on quentale-workspace at bounding box center [440, 281] width 880 height 562
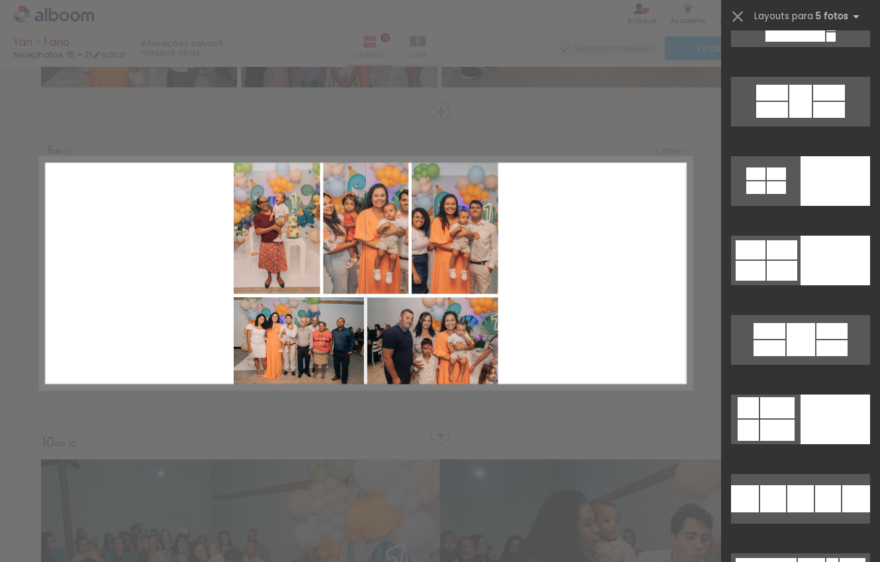
scroll to position [25312, 0]
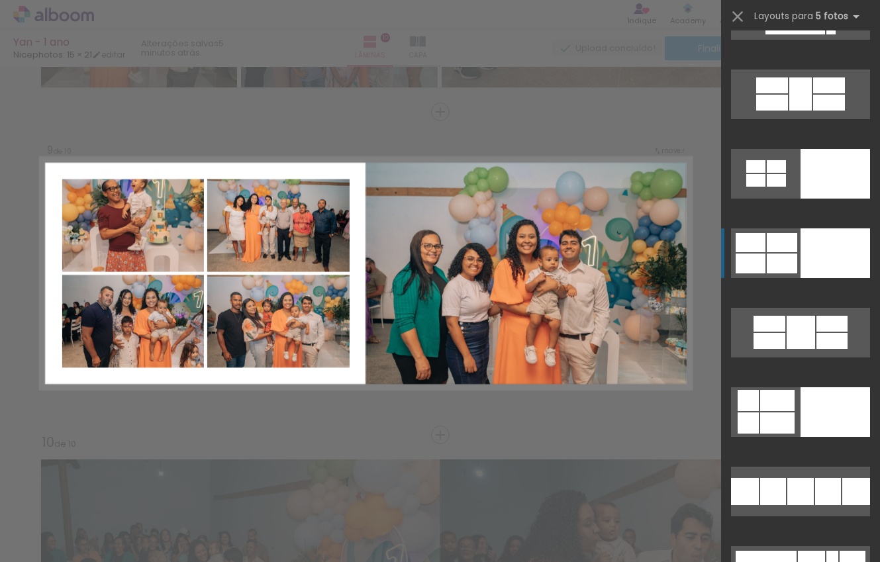
click at [812, 199] on div at bounding box center [835, 174] width 70 height 50
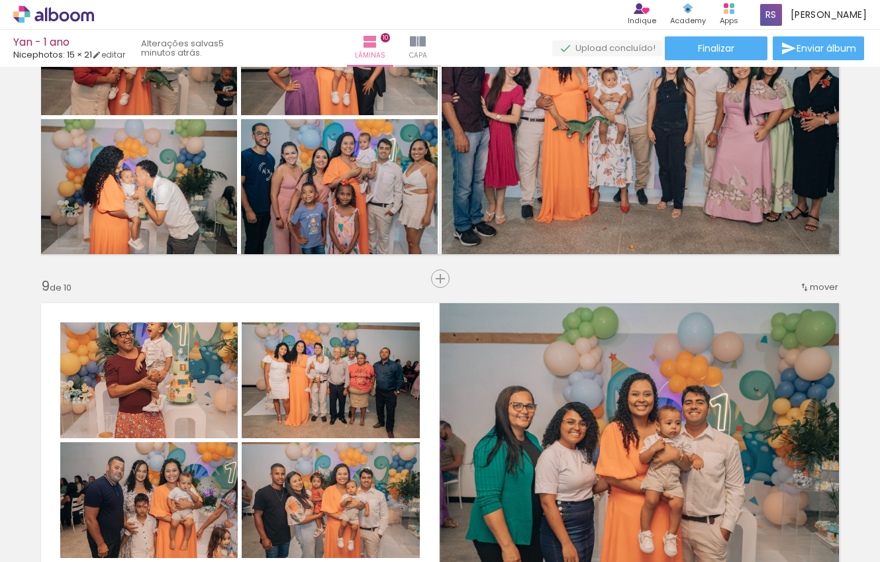
scroll to position [2394, 0]
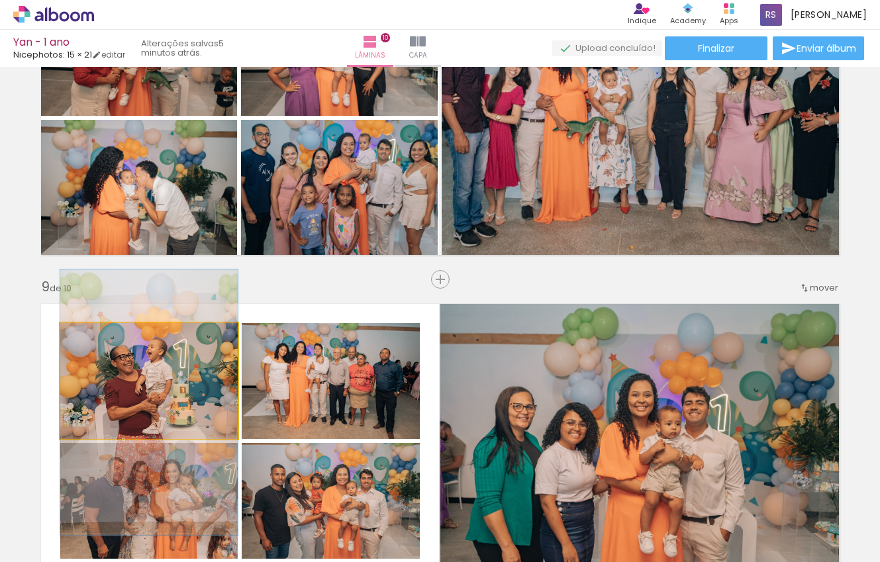
drag, startPoint x: 198, startPoint y: 373, endPoint x: 201, endPoint y: 394, distance: 20.8
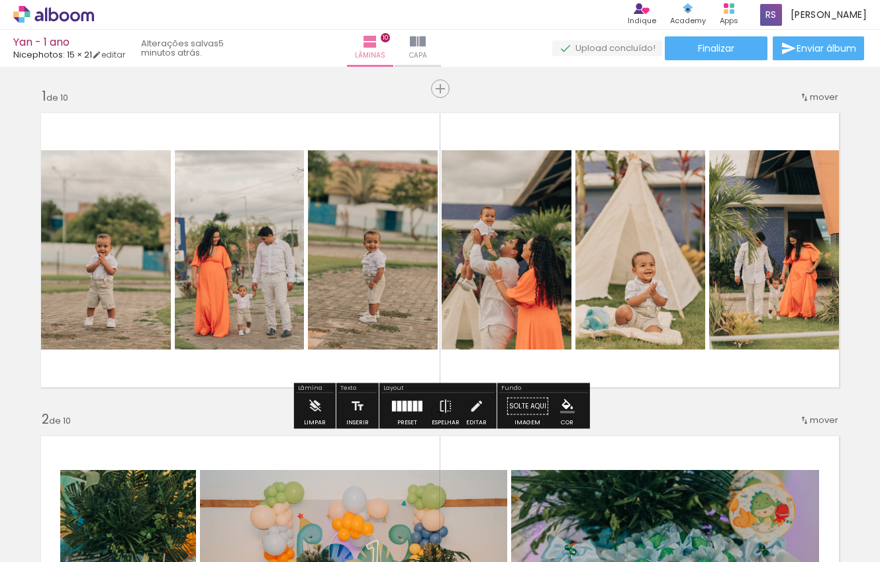
scroll to position [0, 0]
click at [731, 41] on paper-button "Finalizar" at bounding box center [716, 48] width 103 height 24
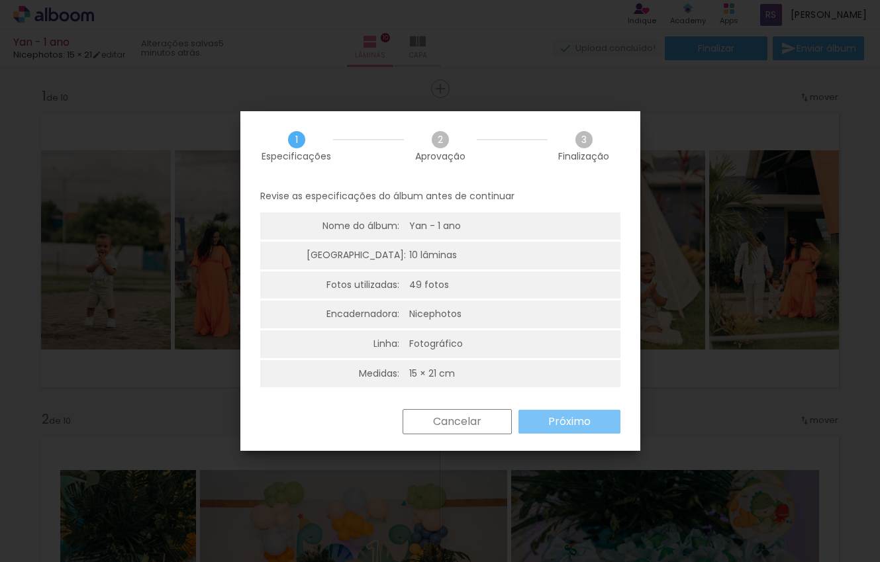
click at [0, 0] on slot "Próximo" at bounding box center [0, 0] width 0 height 0
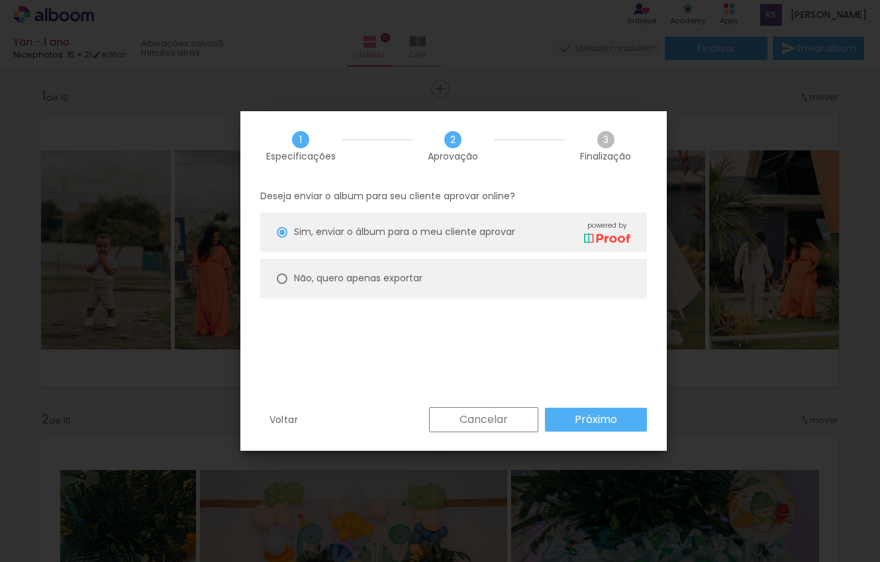
click at [440, 283] on paper-radio-button "Não, quero apenas exportar" at bounding box center [453, 279] width 387 height 40
type paper-radio-button "on"
click at [572, 417] on paper-button "Próximo" at bounding box center [596, 420] width 102 height 24
type input "Alta, 300 DPI"
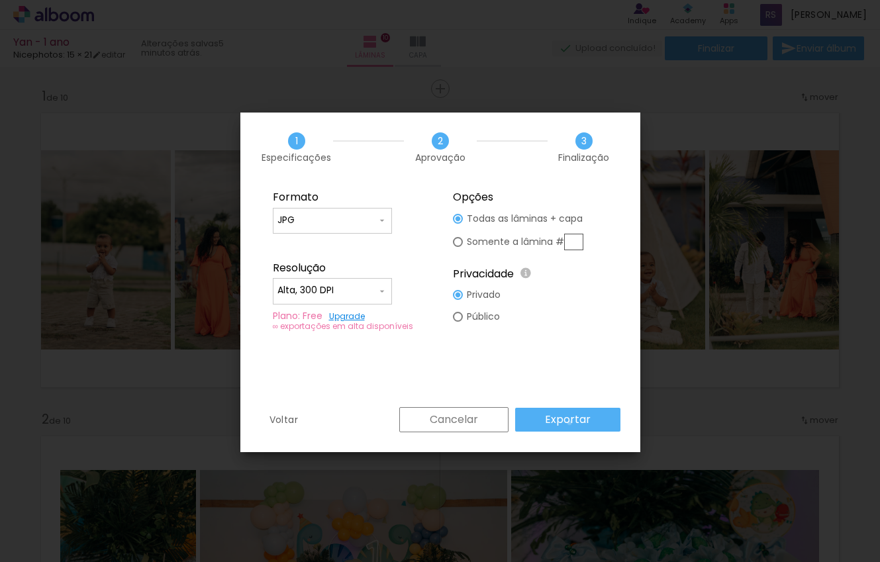
click at [0, 0] on slot "Exportar" at bounding box center [0, 0] width 0 height 0
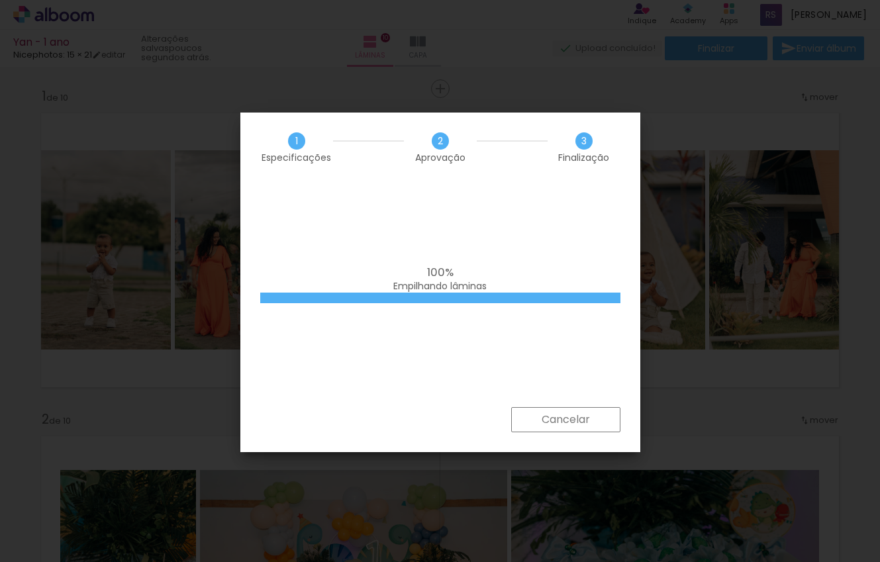
scroll to position [25312, 0]
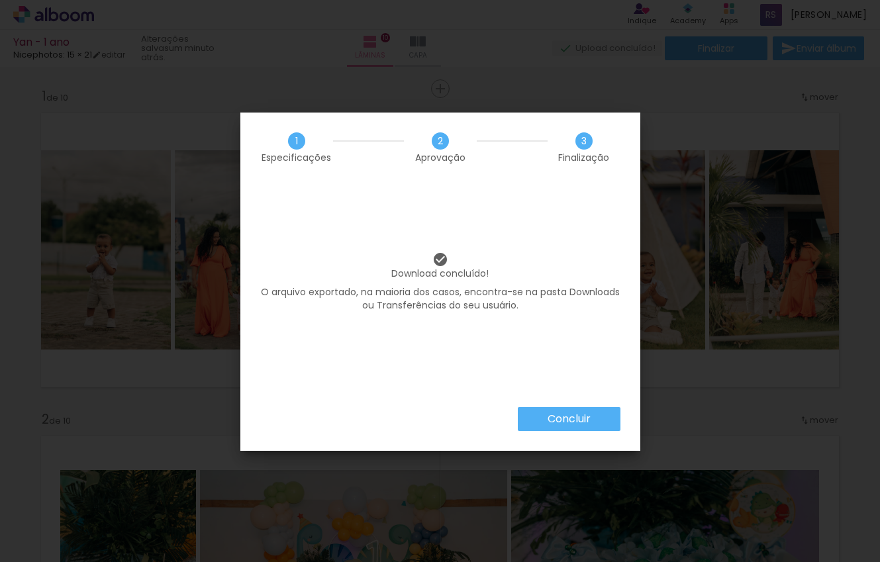
click at [0, 0] on slot "Concluir" at bounding box center [0, 0] width 0 height 0
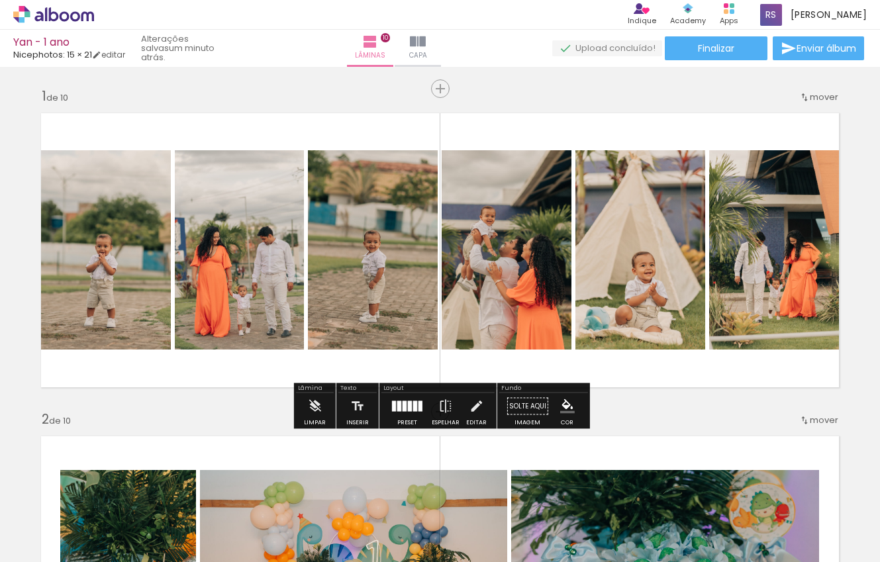
scroll to position [0, 0]
